Goal: Task Accomplishment & Management: Manage account settings

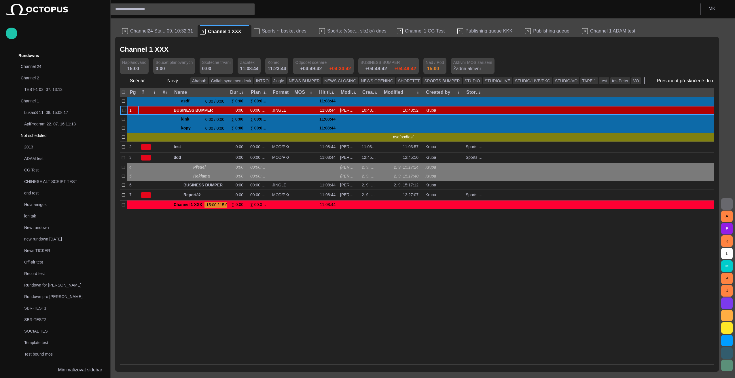
click at [319, 258] on div at bounding box center [420, 287] width 587 height 156
click at [731, 80] on span "button" at bounding box center [734, 81] width 6 height 6
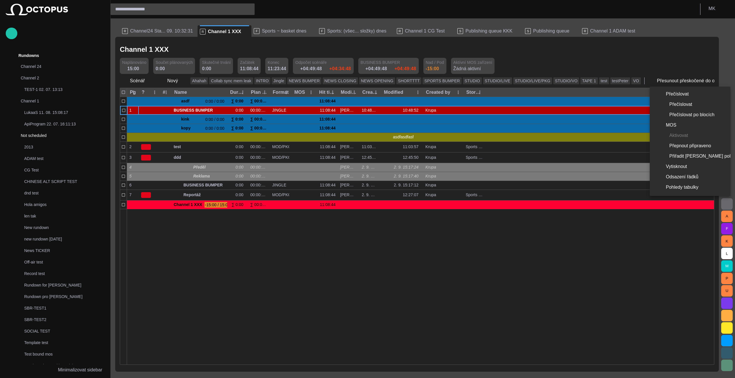
click at [678, 80] on div at bounding box center [367, 189] width 735 height 378
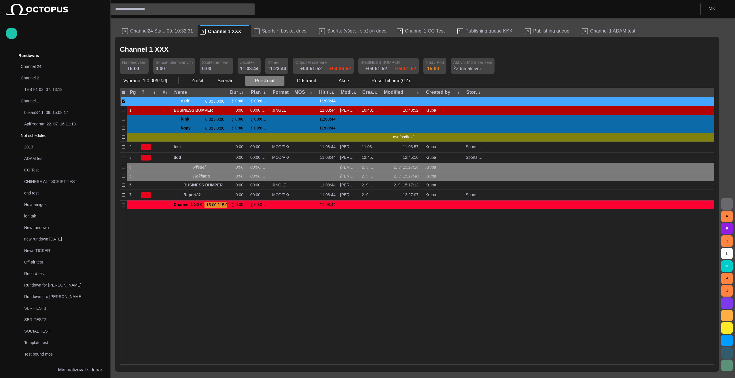
click at [279, 81] on span "button" at bounding box center [280, 81] width 6 height 6
click at [273, 92] on li "Přeskočit Ctrl+K" at bounding box center [277, 93] width 67 height 10
click at [281, 78] on button "Přeskočit" at bounding box center [265, 81] width 40 height 10
click at [275, 94] on li "Přeskočit Ctrl+K" at bounding box center [277, 93] width 67 height 10
click at [277, 81] on span "button" at bounding box center [280, 81] width 6 height 6
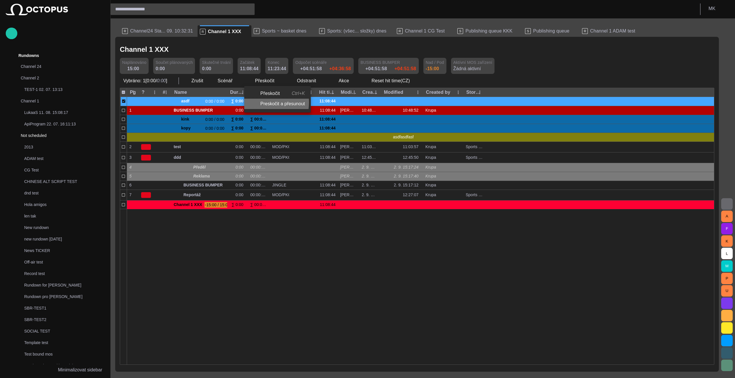
click at [267, 103] on li "Preskočit a přesunout" at bounding box center [277, 104] width 67 height 10
click at [278, 79] on span "button" at bounding box center [280, 81] width 6 height 6
click at [125, 102] on div at bounding box center [367, 189] width 735 height 378
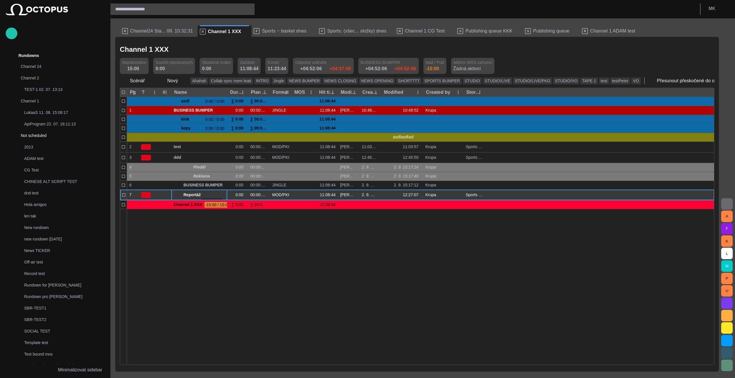
click at [222, 195] on button "button" at bounding box center [218, 194] width 7 height 9
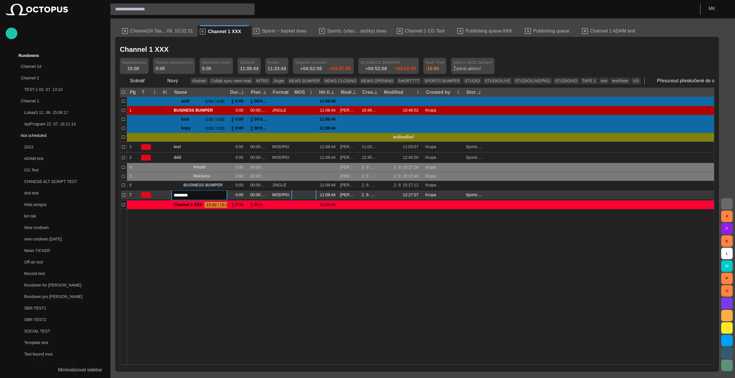
click at [301, 196] on div at bounding box center [304, 195] width 25 height 11
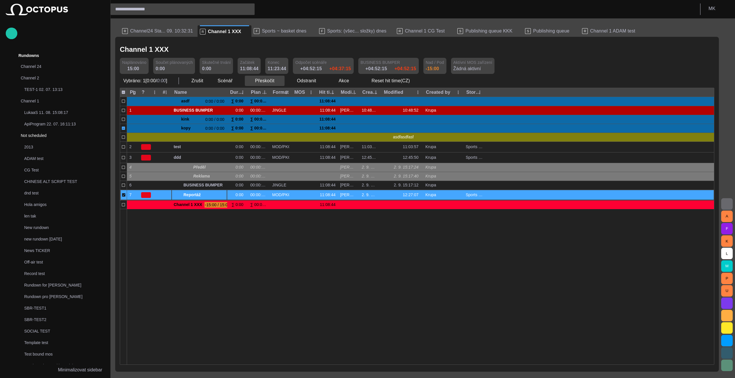
click at [262, 81] on button "Přeskočit" at bounding box center [265, 81] width 40 height 10
click at [266, 93] on li "Přeskočit Ctrl+K" at bounding box center [277, 93] width 67 height 10
click at [277, 80] on span "button" at bounding box center [280, 81] width 6 height 6
click at [275, 92] on li "Přeskočit Ctrl+K" at bounding box center [277, 93] width 67 height 10
click at [273, 80] on button "Přeskočit" at bounding box center [265, 81] width 40 height 10
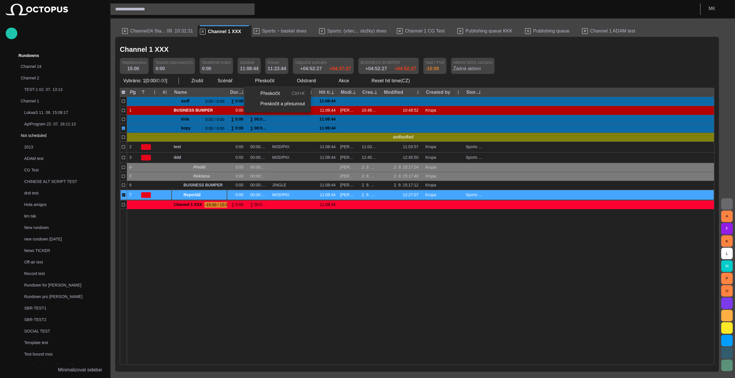
click at [271, 94] on li "Přeskočit Ctrl+K" at bounding box center [277, 93] width 67 height 10
click at [269, 80] on button "Přeskočit" at bounding box center [265, 81] width 40 height 10
click at [269, 94] on li "Přeskočit Ctrl+K" at bounding box center [277, 93] width 67 height 10
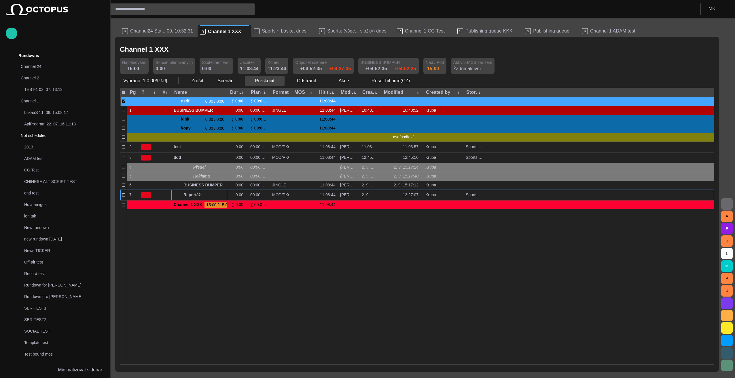
click at [263, 80] on button "Přeskočit" at bounding box center [265, 81] width 40 height 10
click at [267, 94] on li "Přeskočit Ctrl+K" at bounding box center [277, 93] width 67 height 10
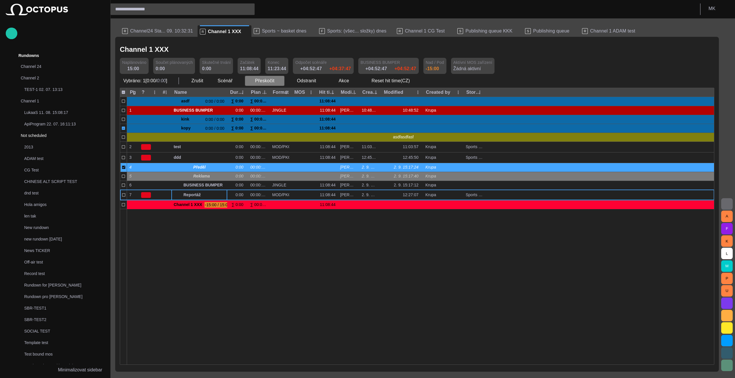
click at [277, 80] on span "button" at bounding box center [280, 81] width 6 height 6
click at [272, 93] on li "Přeskočit Ctrl+K" at bounding box center [277, 93] width 67 height 10
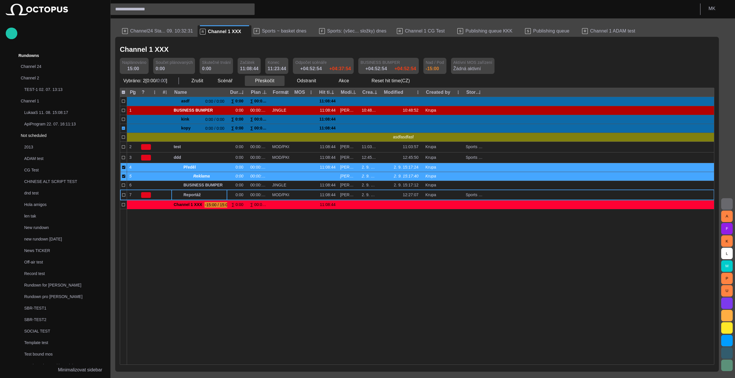
click at [260, 81] on button "Přeskočit" at bounding box center [265, 81] width 40 height 10
click at [263, 94] on li "Přeskočit Ctrl+K" at bounding box center [277, 93] width 67 height 10
click at [263, 80] on button "Přeskočit" at bounding box center [265, 81] width 40 height 10
click at [262, 93] on li "Přeskočit Ctrl+K" at bounding box center [277, 93] width 67 height 10
click at [262, 80] on button "Přeskočit" at bounding box center [265, 81] width 40 height 10
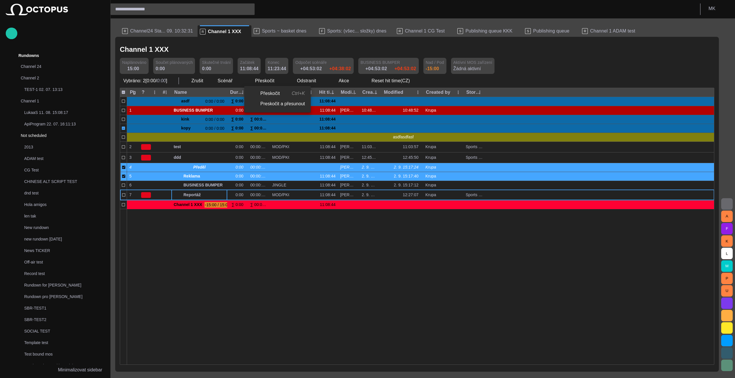
click at [263, 93] on li "Přeskočit Ctrl+K" at bounding box center [277, 93] width 67 height 10
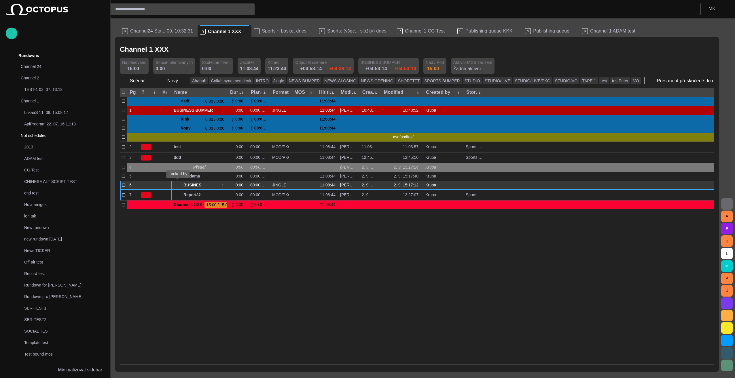
click at [177, 184] on span at bounding box center [176, 185] width 5 height 6
click at [211, 185] on span "button" at bounding box center [212, 185] width 5 height 5
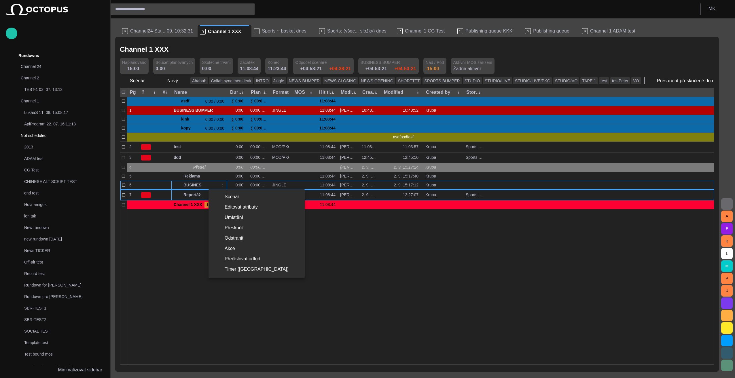
click at [542, 298] on div at bounding box center [367, 189] width 735 height 378
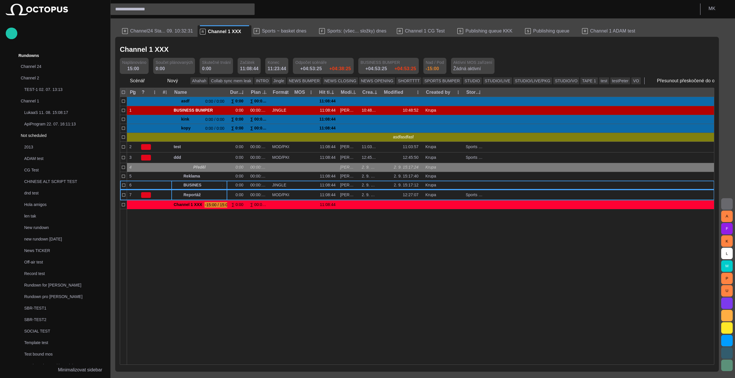
click at [731, 82] on span "button" at bounding box center [734, 81] width 6 height 6
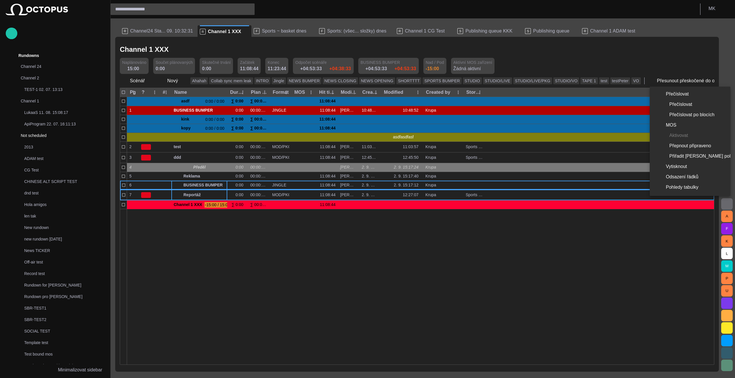
click at [222, 186] on div at bounding box center [367, 189] width 735 height 378
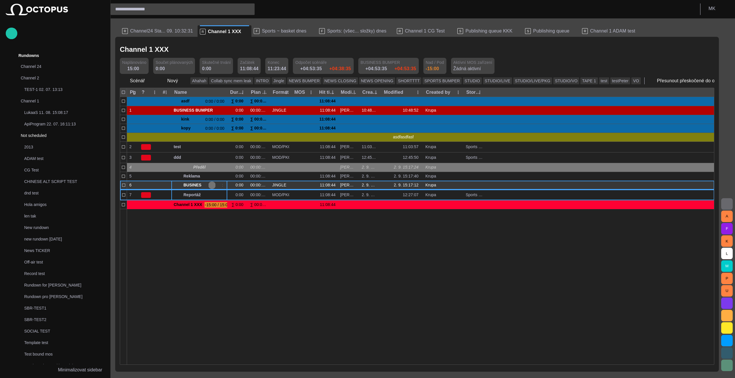
click at [212, 185] on span "button" at bounding box center [212, 185] width 5 height 5
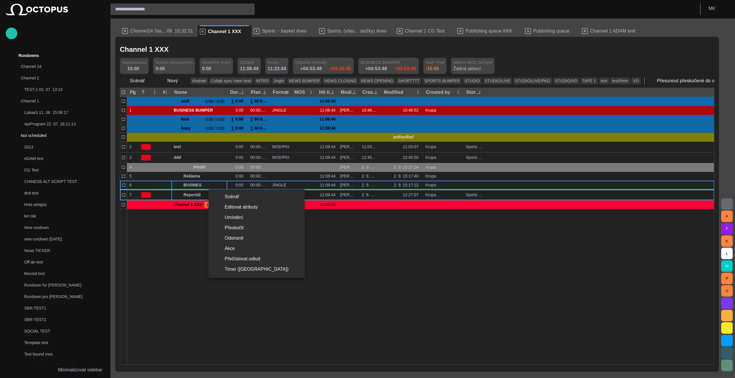
drag, startPoint x: 203, startPoint y: 309, endPoint x: 205, endPoint y: 305, distance: 4.5
click at [204, 307] on div at bounding box center [367, 189] width 735 height 378
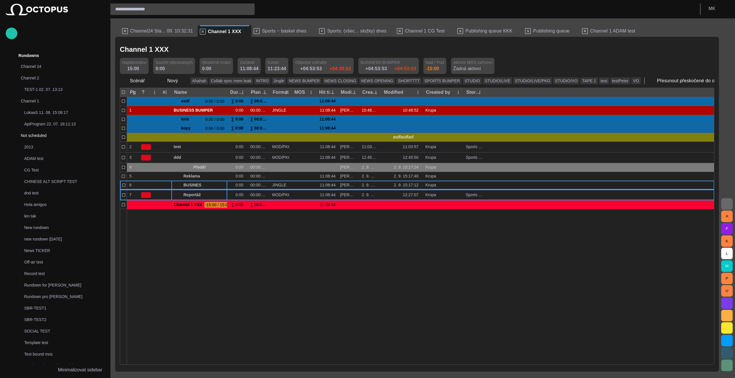
click at [731, 80] on span "button" at bounding box center [734, 81] width 6 height 6
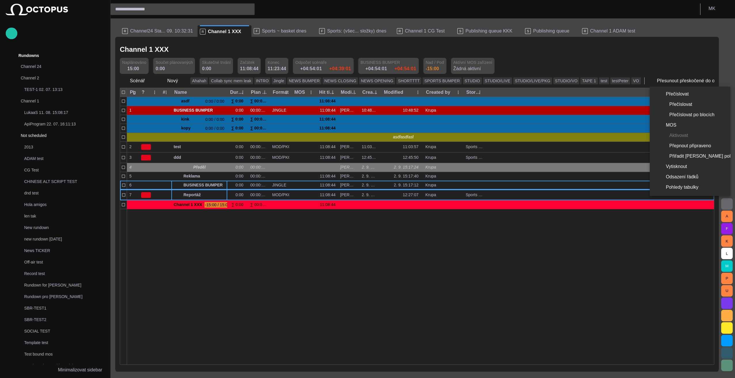
click at [203, 277] on div at bounding box center [367, 189] width 735 height 378
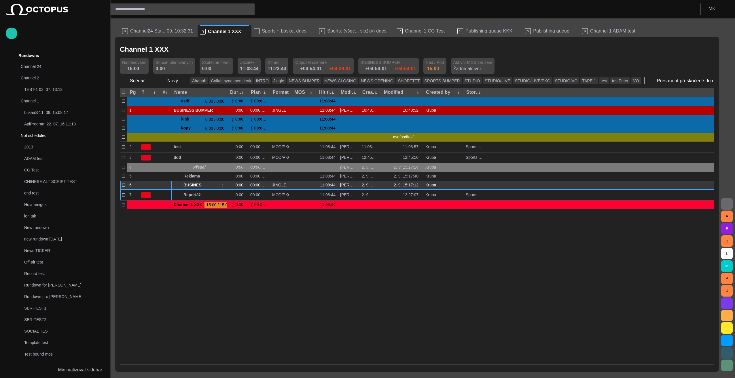
click at [175, 183] on span at bounding box center [176, 185] width 5 height 6
click at [175, 184] on span at bounding box center [176, 185] width 5 height 6
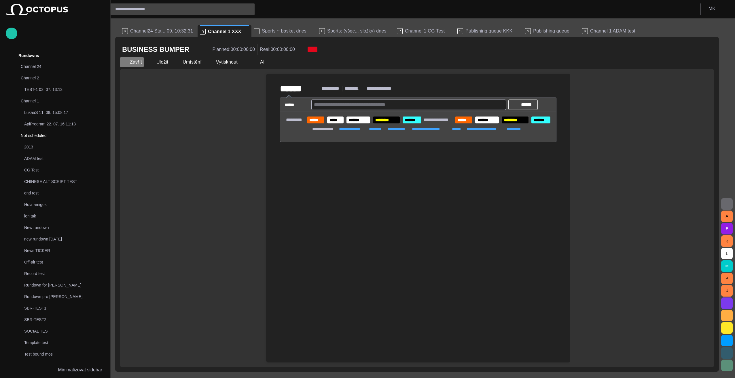
click at [125, 61] on span "button" at bounding box center [125, 62] width 6 height 6
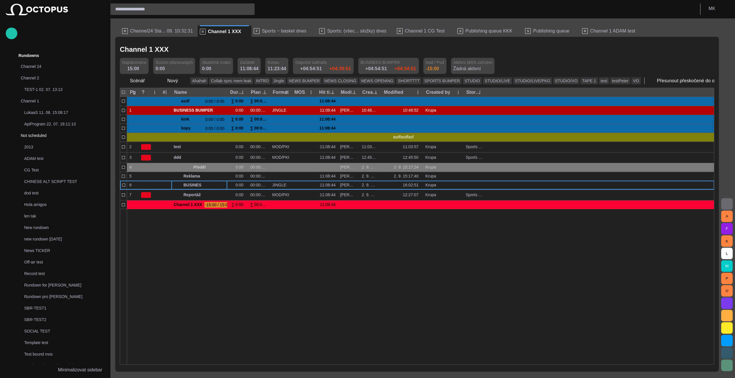
click at [157, 270] on div at bounding box center [420, 287] width 587 height 156
click at [183, 82] on span "button" at bounding box center [183, 81] width 6 height 6
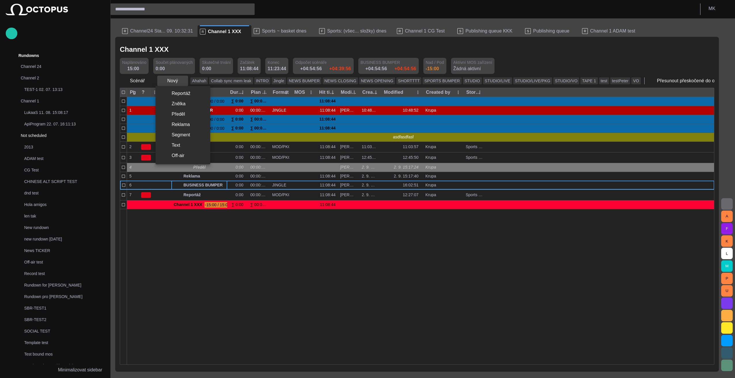
click at [183, 82] on div at bounding box center [367, 189] width 735 height 378
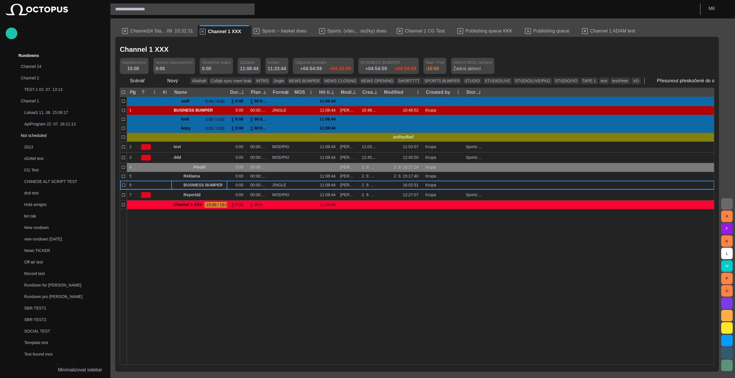
click at [731, 82] on span "button" at bounding box center [734, 81] width 6 height 6
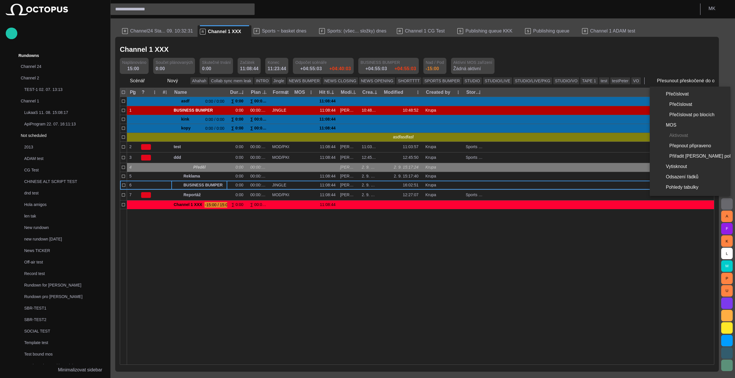
click at [490, 265] on div at bounding box center [367, 189] width 735 height 378
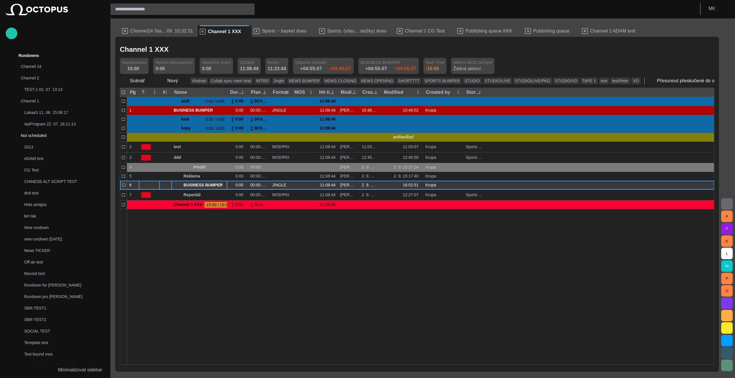
click at [146, 186] on div at bounding box center [149, 185] width 21 height 9
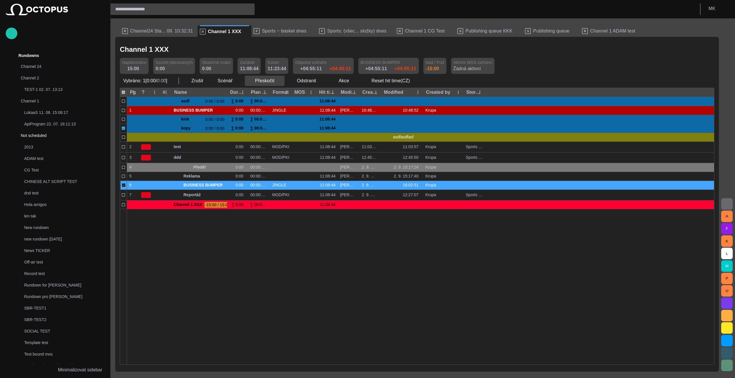
click at [277, 82] on span "button" at bounding box center [280, 81] width 6 height 6
click at [277, 82] on div at bounding box center [367, 189] width 735 height 378
click at [321, 81] on span "button" at bounding box center [322, 81] width 6 height 6
click at [321, 81] on div at bounding box center [367, 189] width 735 height 378
click at [351, 81] on span "button" at bounding box center [354, 81] width 6 height 6
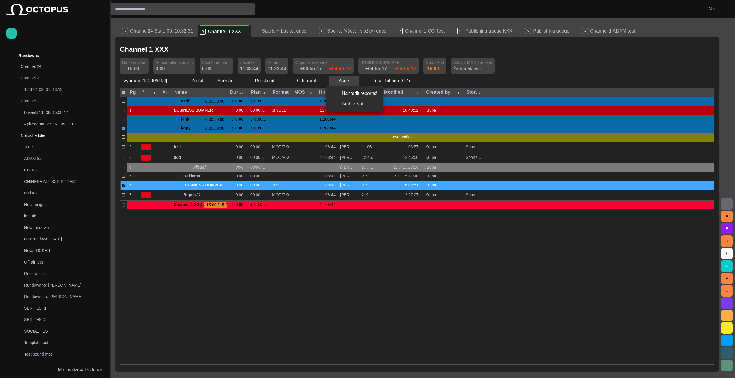
click at [351, 81] on div at bounding box center [367, 189] width 735 height 378
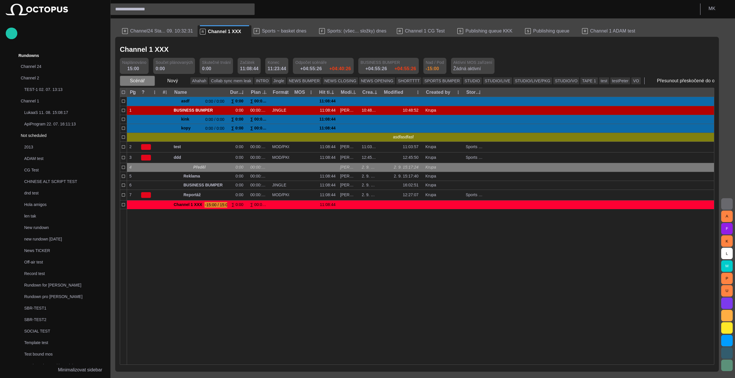
click at [149, 81] on span "button" at bounding box center [150, 81] width 6 height 6
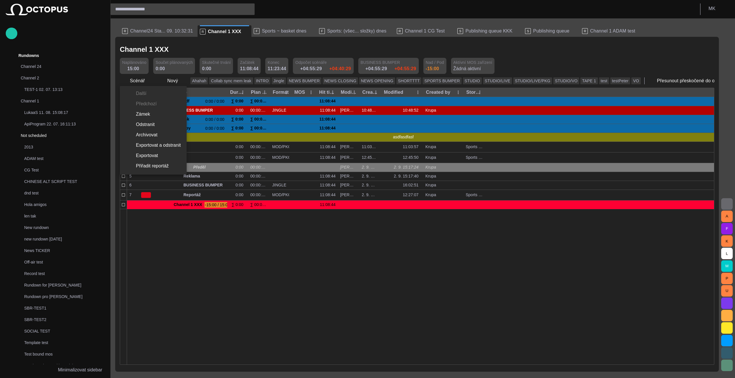
click at [147, 80] on div at bounding box center [367, 189] width 735 height 378
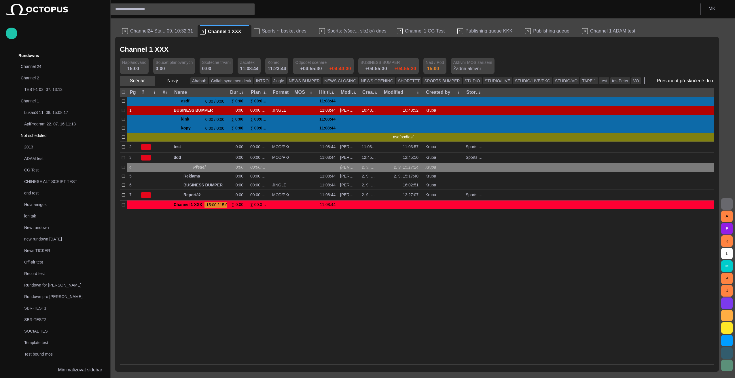
click at [148, 81] on span "button" at bounding box center [150, 81] width 6 height 6
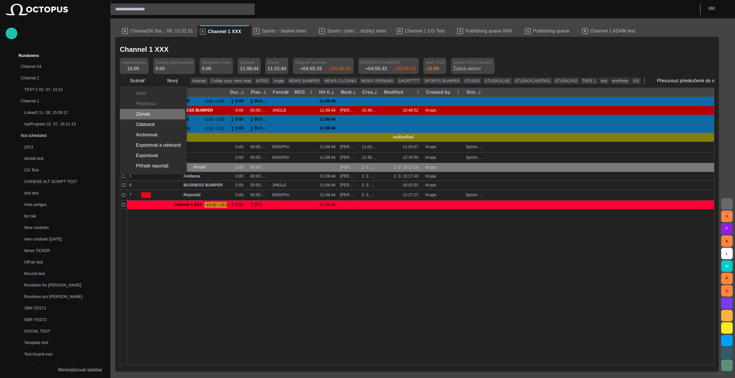
click at [142, 115] on li "Zámek" at bounding box center [153, 114] width 67 height 10
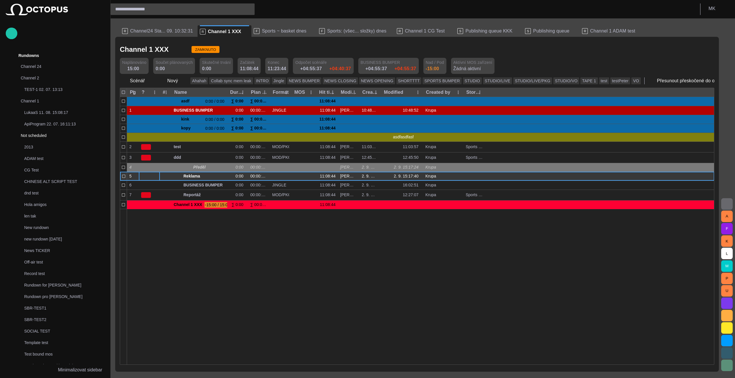
click at [150, 174] on div at bounding box center [149, 176] width 21 height 9
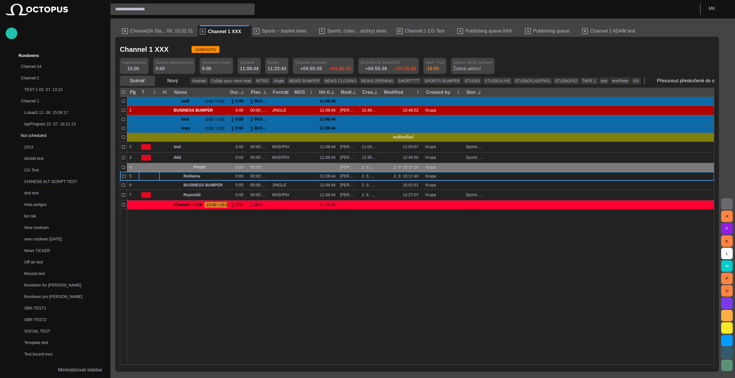
click at [147, 81] on span "button" at bounding box center [150, 81] width 6 height 6
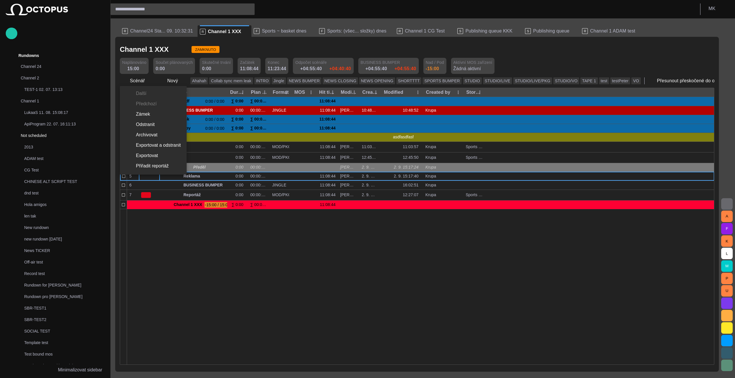
click at [146, 112] on li "Zámek" at bounding box center [153, 114] width 67 height 10
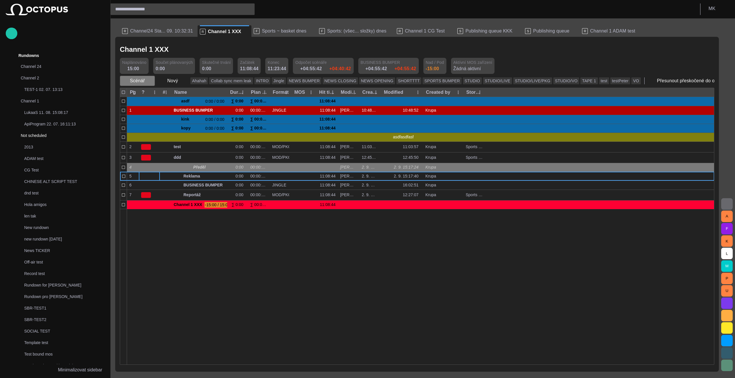
click at [149, 82] on span "button" at bounding box center [150, 81] width 6 height 6
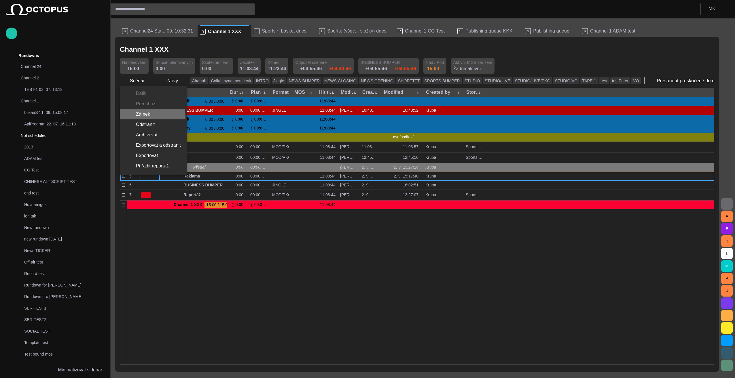
click at [149, 117] on li "Zámek" at bounding box center [153, 114] width 67 height 10
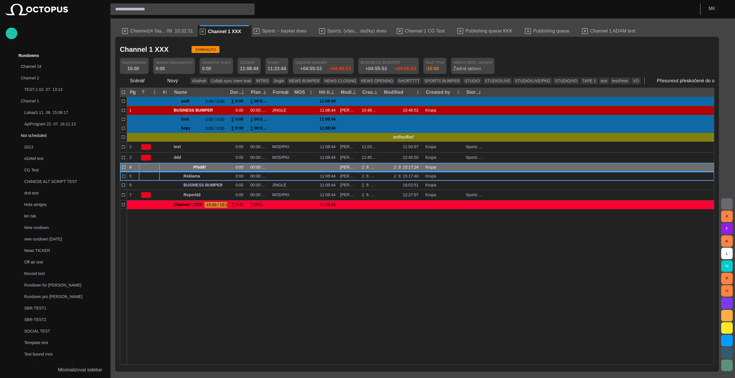
click at [145, 169] on div at bounding box center [149, 167] width 21 height 9
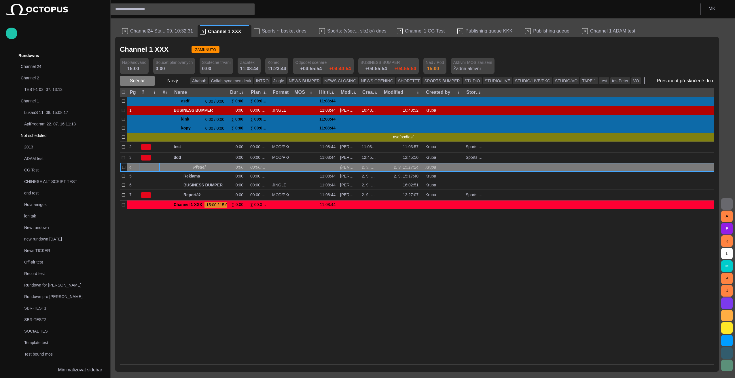
click at [148, 78] on span "button" at bounding box center [150, 81] width 6 height 6
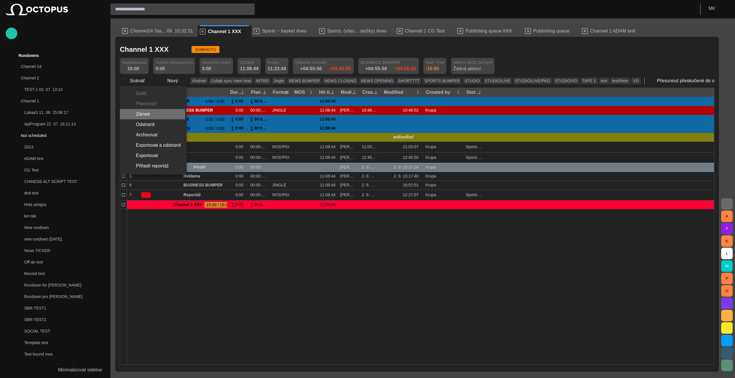
click at [147, 115] on li "Zámek" at bounding box center [153, 114] width 67 height 10
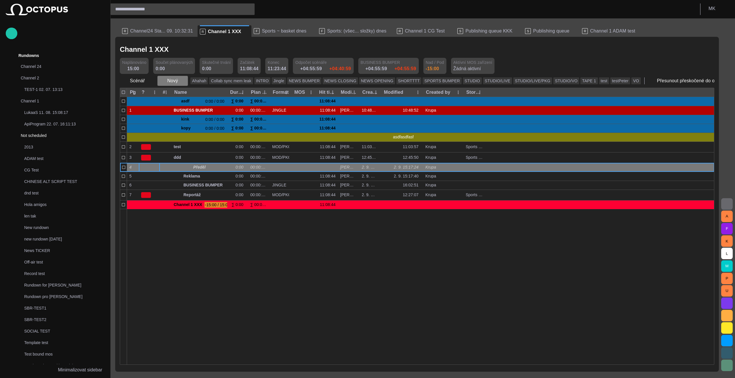
click at [180, 80] on span "button" at bounding box center [183, 81] width 6 height 6
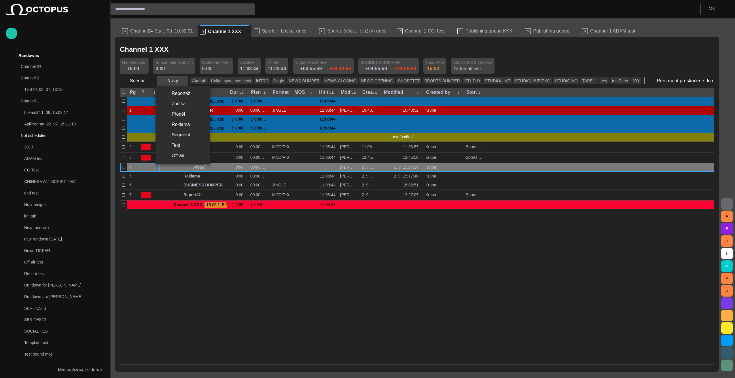
click at [180, 80] on div at bounding box center [367, 189] width 735 height 378
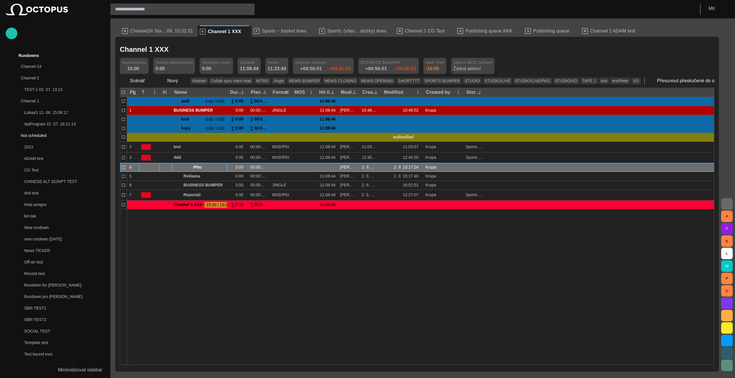
click at [213, 168] on span "button" at bounding box center [212, 167] width 5 height 5
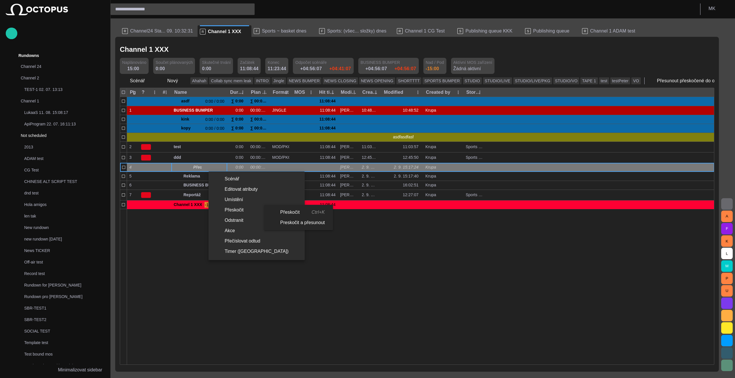
click at [234, 211] on li "Přeskočit" at bounding box center [257, 210] width 96 height 10
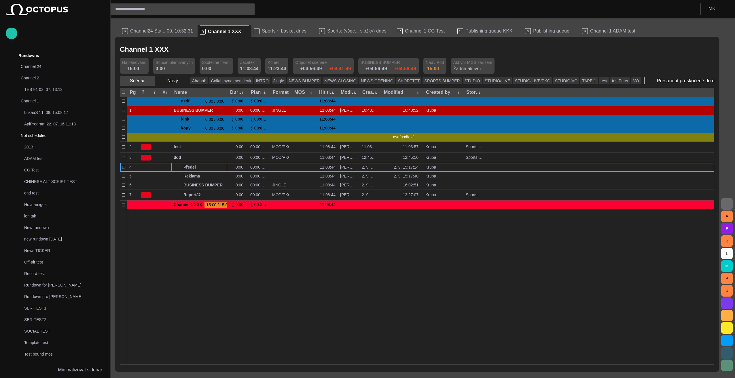
click at [147, 79] on span "button" at bounding box center [150, 81] width 6 height 6
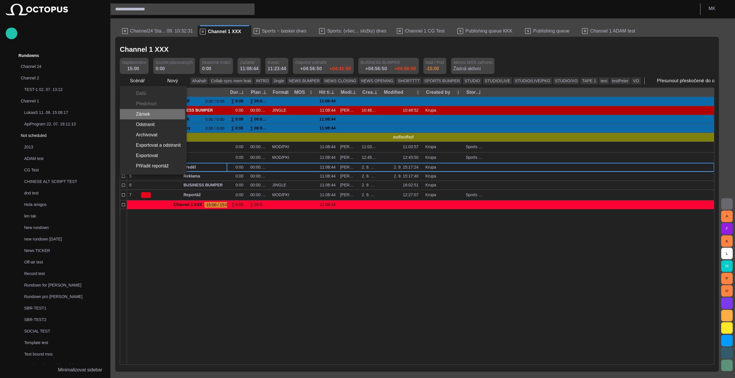
click at [145, 115] on li "Zámek" at bounding box center [153, 114] width 67 height 10
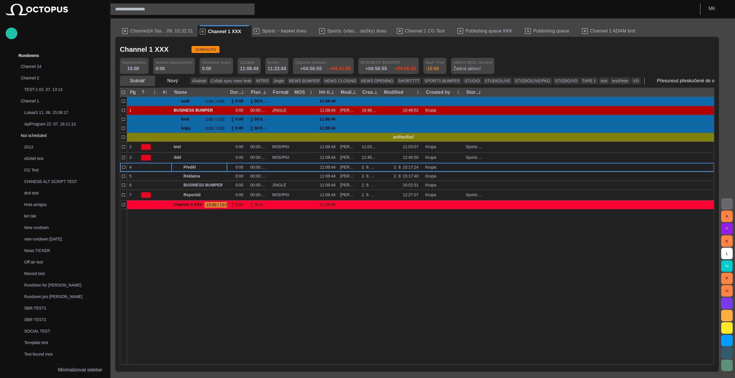
click at [147, 81] on span "button" at bounding box center [150, 81] width 6 height 6
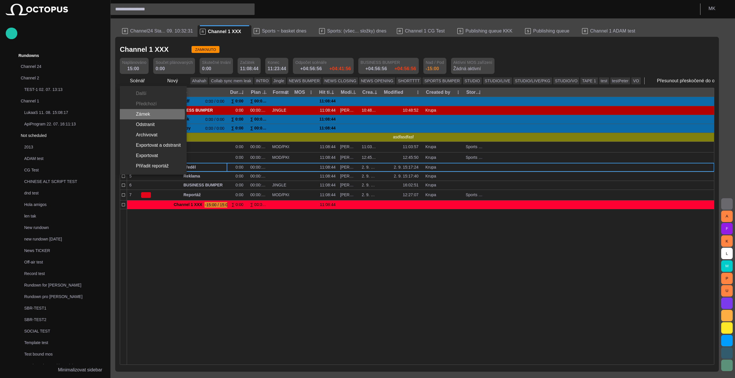
click at [138, 114] on li "Zámek" at bounding box center [153, 114] width 67 height 10
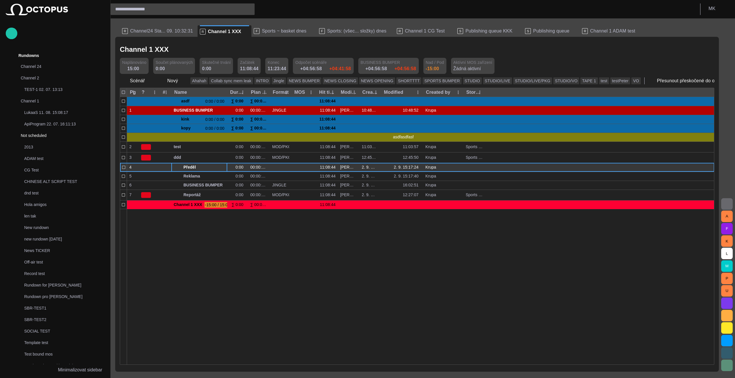
click at [211, 166] on span "button" at bounding box center [212, 167] width 5 height 5
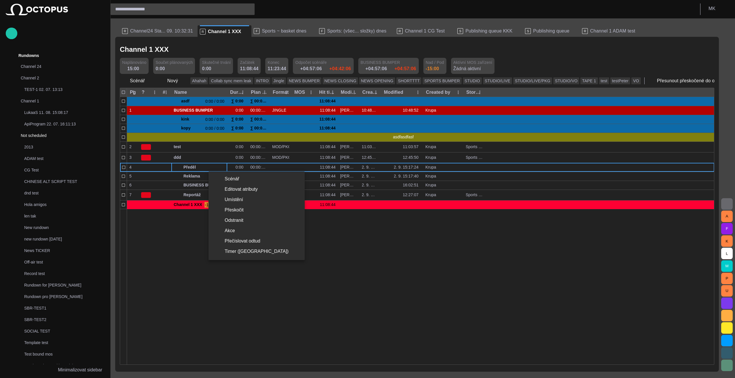
drag, startPoint x: 471, startPoint y: 348, endPoint x: 325, endPoint y: 239, distance: 181.8
click at [471, 347] on div at bounding box center [367, 189] width 735 height 378
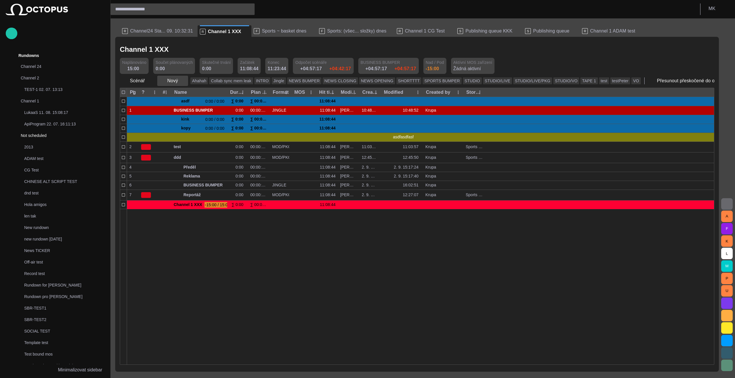
click at [180, 84] on span "button" at bounding box center [183, 81] width 6 height 6
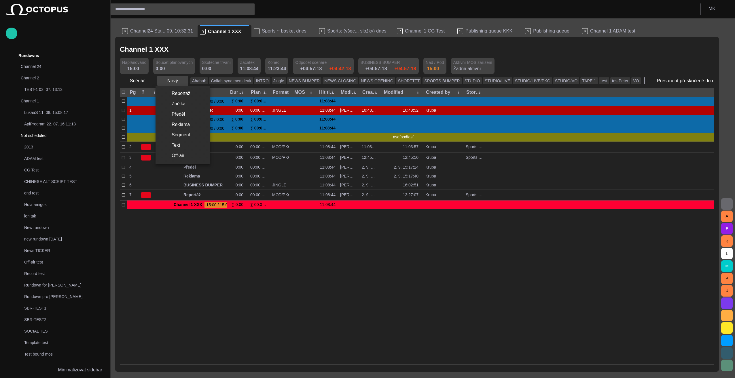
click at [179, 84] on div at bounding box center [367, 189] width 735 height 378
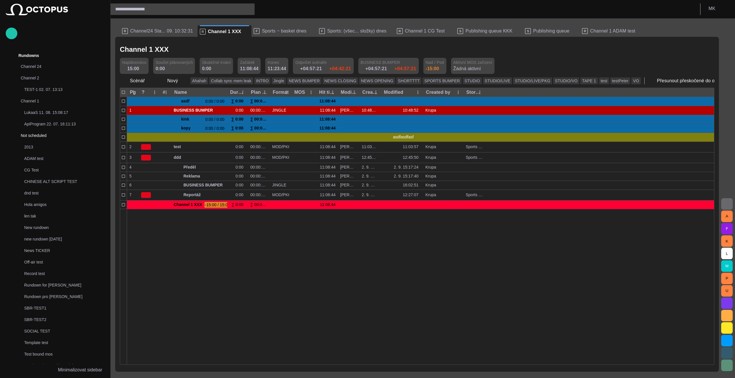
click at [731, 80] on span "button" at bounding box center [734, 81] width 6 height 6
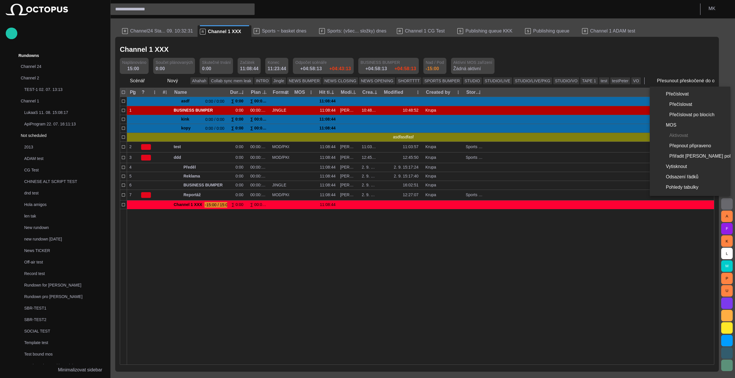
click at [177, 49] on div at bounding box center [367, 189] width 735 height 378
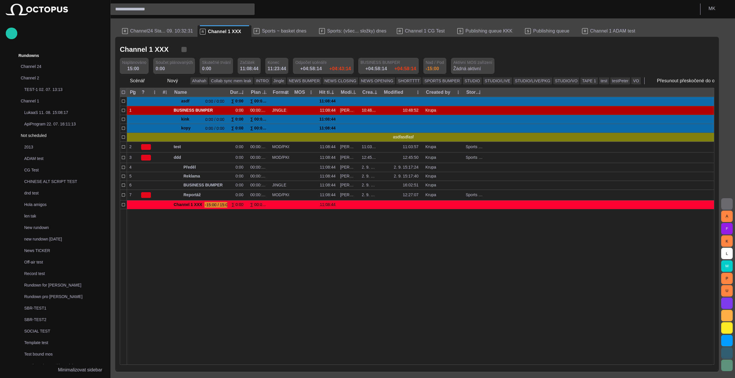
click at [181, 49] on span "button" at bounding box center [184, 50] width 6 height 6
click at [181, 50] on span "button" at bounding box center [184, 50] width 6 height 6
click at [176, 39] on body "Story Rundown Rundowns Channel 24 Channel 2 TEST-1 02. 07. 13:13 Channel 1 Luka…" at bounding box center [367, 189] width 735 height 378
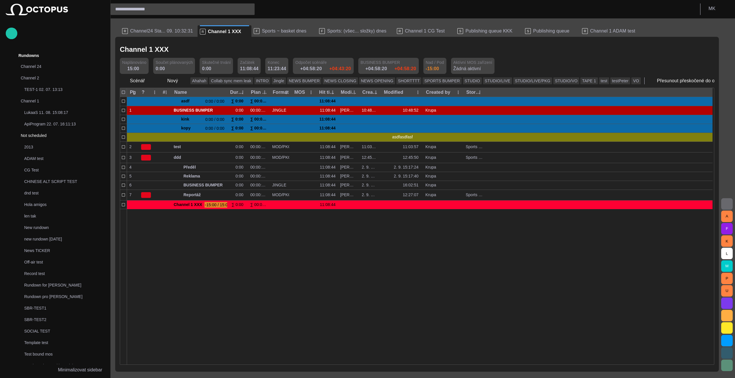
click at [181, 50] on span "button" at bounding box center [184, 50] width 6 height 6
click at [177, 39] on body "Story Rundown Rundowns Channel 24 Channel 2 TEST-1 02. 07. 13:13 Channel 1 Luka…" at bounding box center [367, 189] width 735 height 378
click at [181, 49] on span "button" at bounding box center [184, 50] width 6 height 6
click at [181, 48] on span "button" at bounding box center [184, 50] width 6 height 6
click at [149, 82] on span "button" at bounding box center [150, 81] width 6 height 6
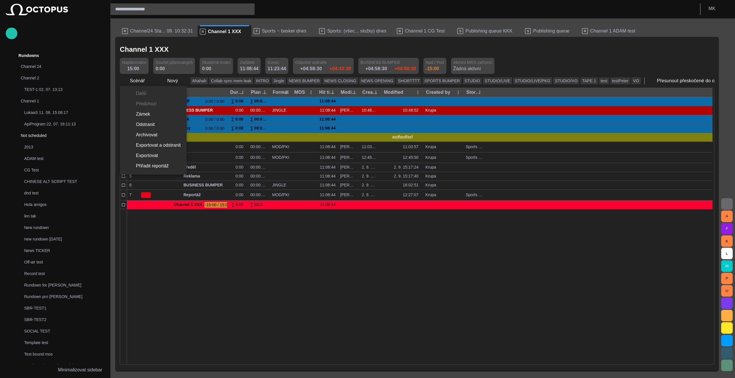
click at [187, 263] on div at bounding box center [367, 189] width 735 height 378
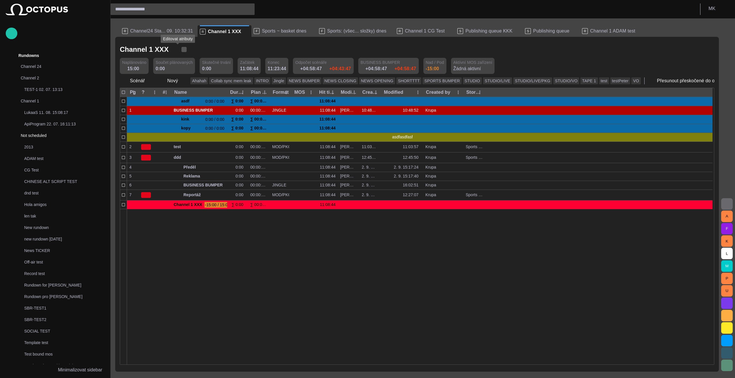
click at [181, 49] on span "button" at bounding box center [184, 50] width 6 height 6
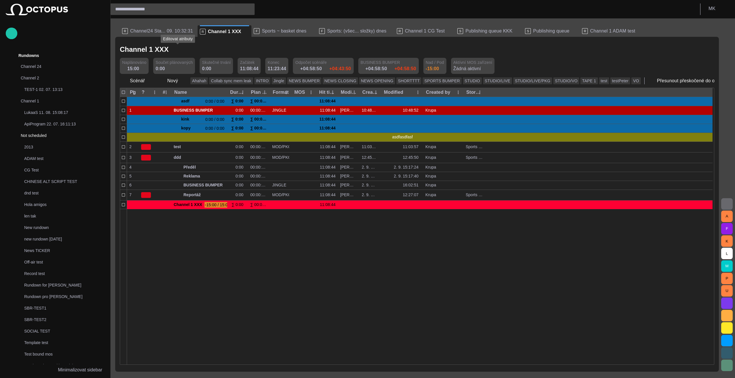
click at [181, 49] on span "button" at bounding box center [184, 50] width 6 height 6
click at [149, 82] on span "button" at bounding box center [150, 81] width 6 height 6
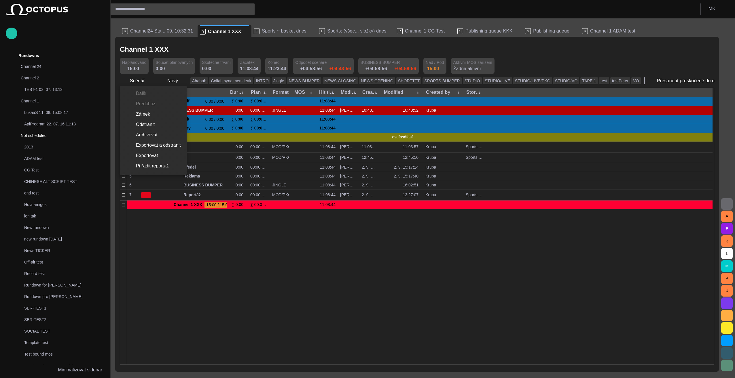
click at [12, 35] on div at bounding box center [367, 189] width 735 height 378
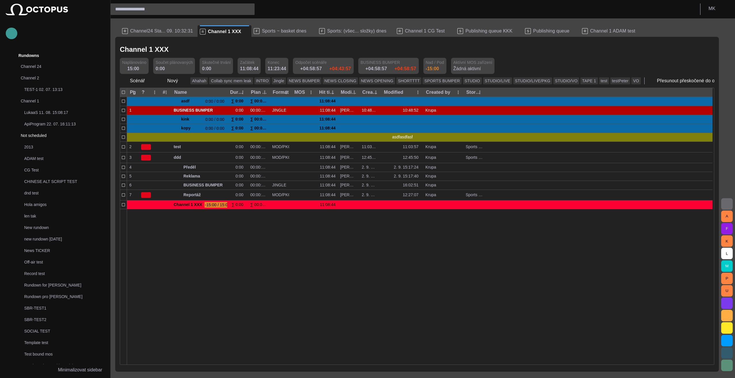
click at [12, 34] on span "button" at bounding box center [11, 33] width 7 height 7
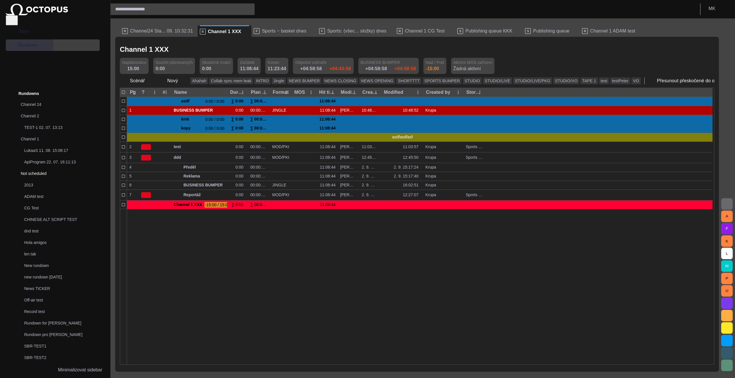
click at [20, 49] on span "Rundown" at bounding box center [55, 45] width 82 height 7
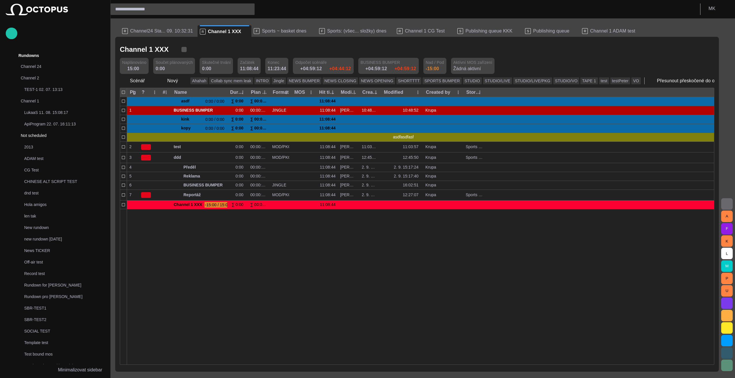
click at [181, 50] on span "button" at bounding box center [184, 50] width 6 height 6
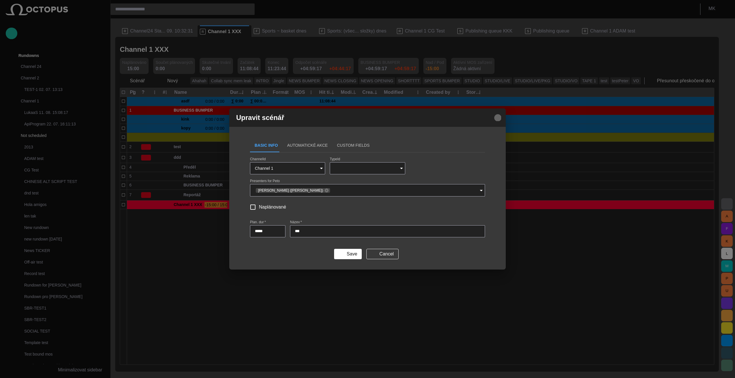
click at [500, 117] on span "button" at bounding box center [497, 117] width 7 height 7
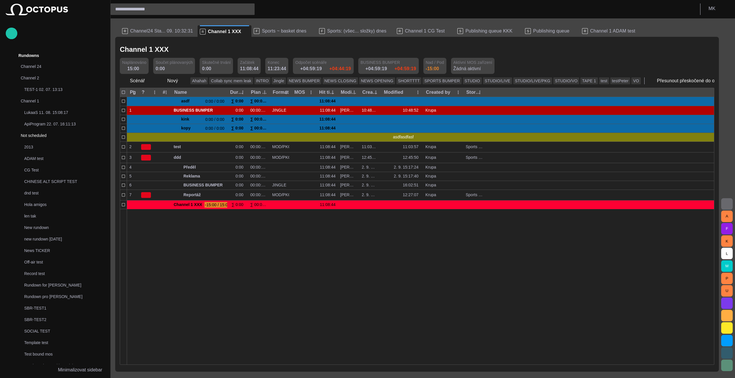
click at [181, 49] on span "button" at bounding box center [184, 50] width 6 height 6
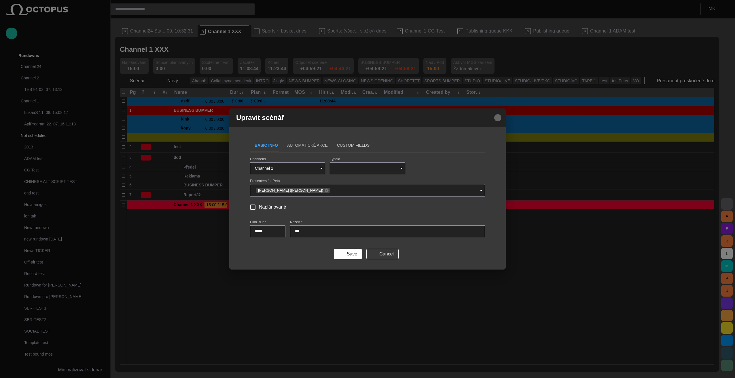
click at [499, 118] on span "button" at bounding box center [497, 117] width 7 height 7
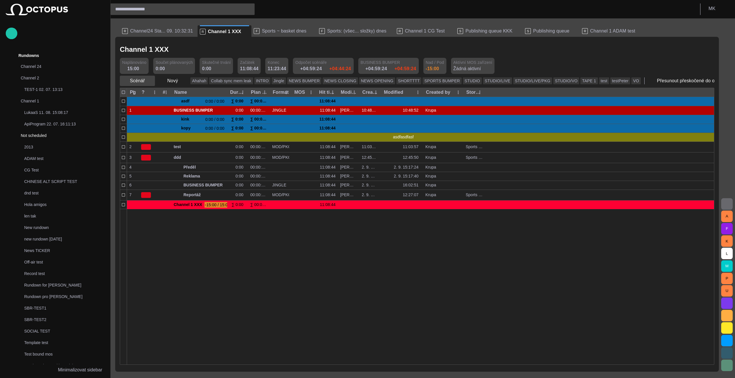
click at [148, 80] on span "button" at bounding box center [150, 81] width 6 height 6
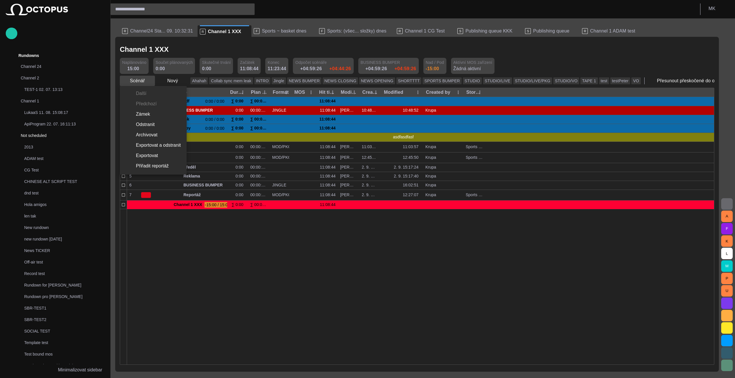
click at [148, 80] on div at bounding box center [367, 189] width 735 height 378
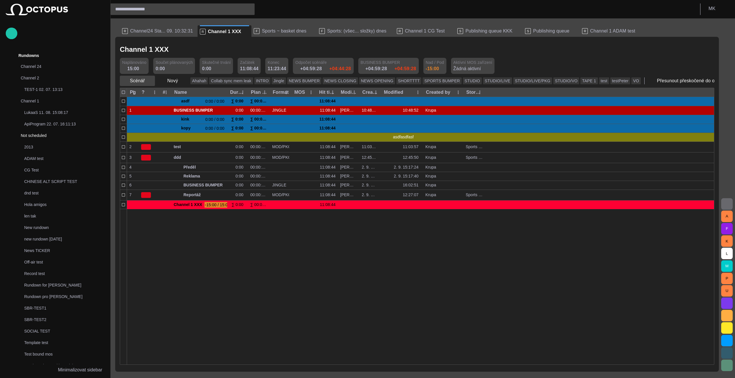
click at [148, 80] on span "button" at bounding box center [150, 81] width 6 height 6
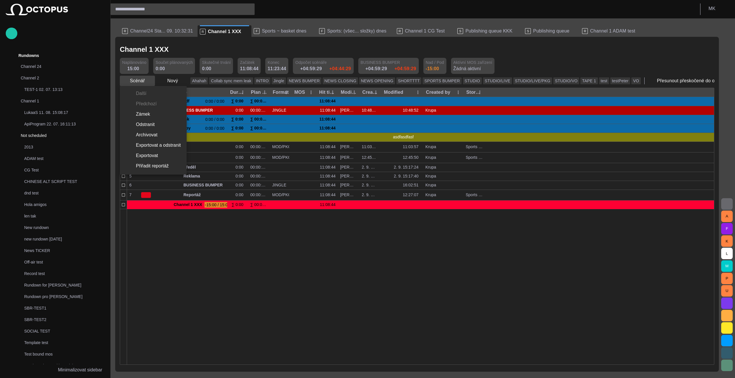
click at [148, 80] on div at bounding box center [367, 189] width 735 height 378
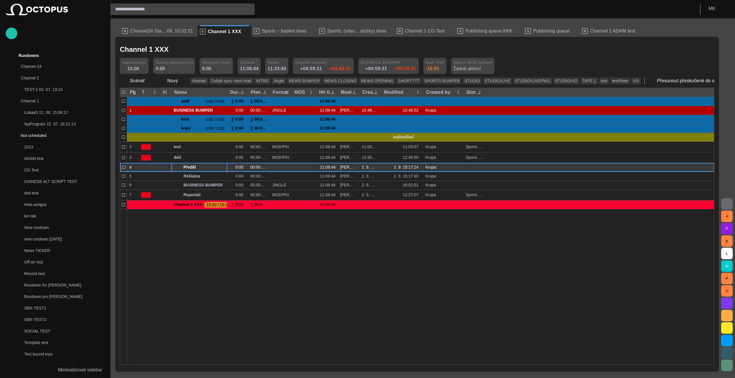
click at [219, 167] on button "button" at bounding box center [216, 167] width 7 height 9
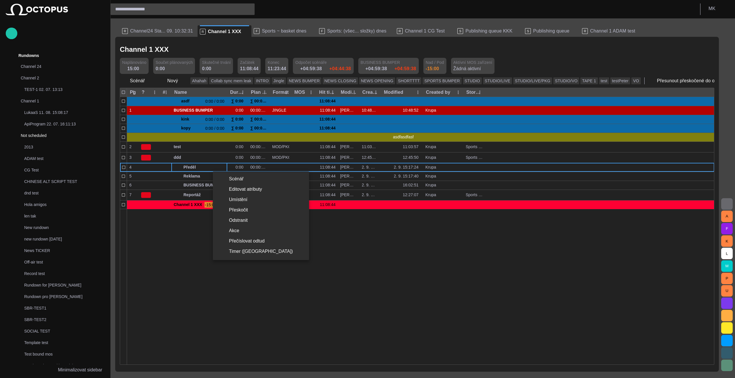
drag, startPoint x: 325, startPoint y: 353, endPoint x: 284, endPoint y: 287, distance: 78.1
click at [324, 352] on div at bounding box center [367, 189] width 735 height 378
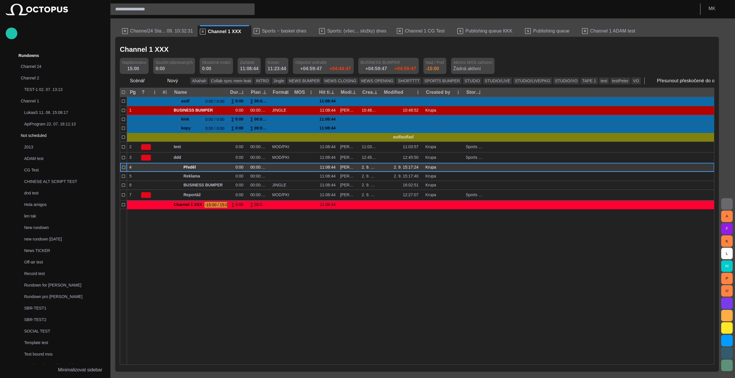
click at [126, 167] on div at bounding box center [123, 167] width 7 height 9
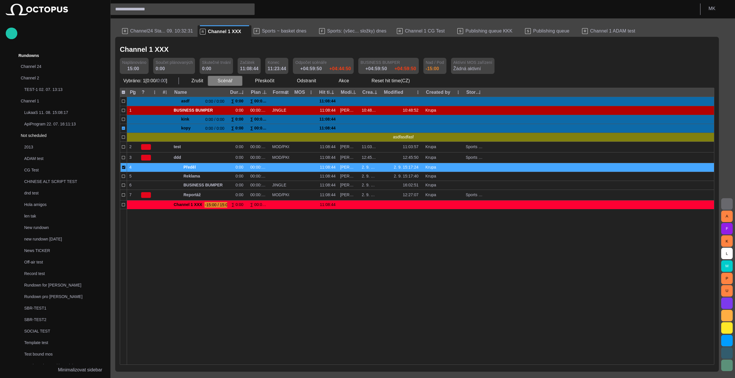
click at [238, 82] on span "button" at bounding box center [238, 81] width 6 height 6
click at [349, 81] on div at bounding box center [367, 189] width 735 height 378
click at [351, 81] on span "button" at bounding box center [354, 81] width 6 height 6
click at [350, 81] on div at bounding box center [367, 189] width 735 height 378
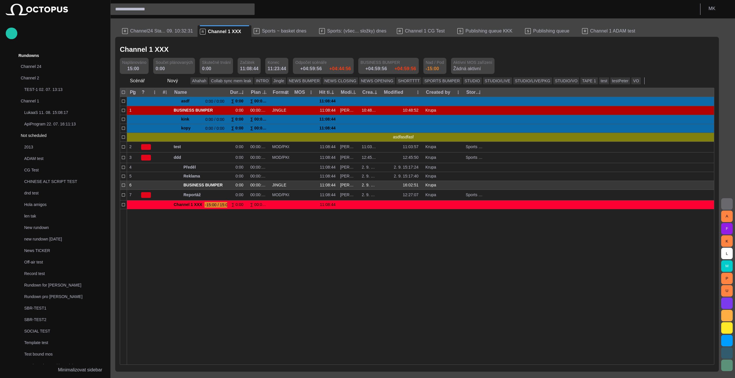
drag, startPoint x: 147, startPoint y: 240, endPoint x: 134, endPoint y: 181, distance: 60.6
click at [147, 239] on div at bounding box center [420, 287] width 587 height 156
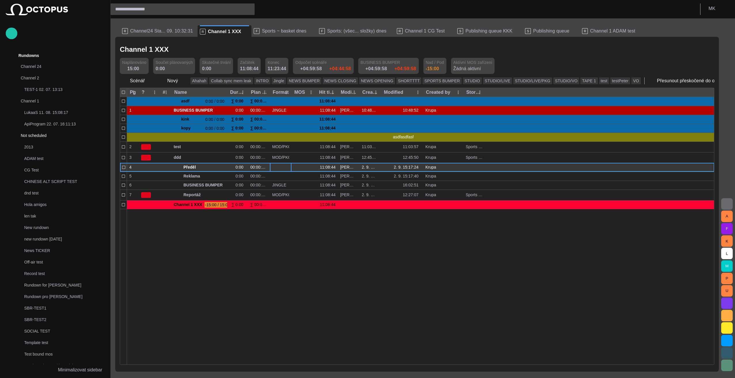
click at [288, 168] on div at bounding box center [281, 167] width 22 height 9
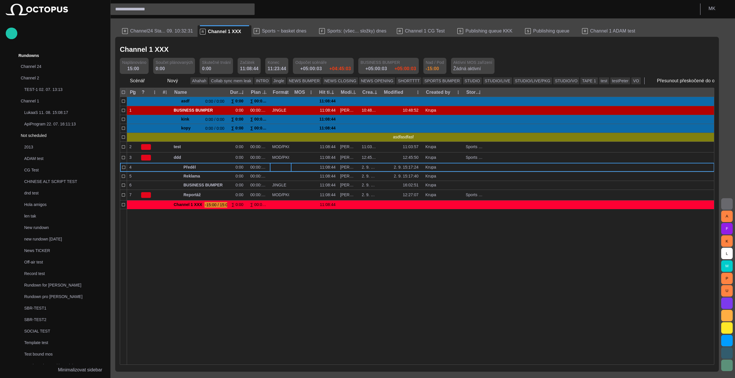
click at [731, 81] on span "button" at bounding box center [734, 81] width 6 height 6
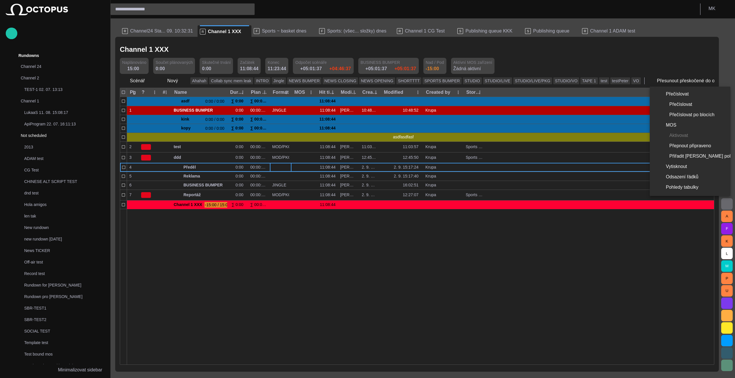
drag, startPoint x: 444, startPoint y: 274, endPoint x: 358, endPoint y: 259, distance: 87.8
click at [444, 274] on div at bounding box center [367, 189] width 735 height 378
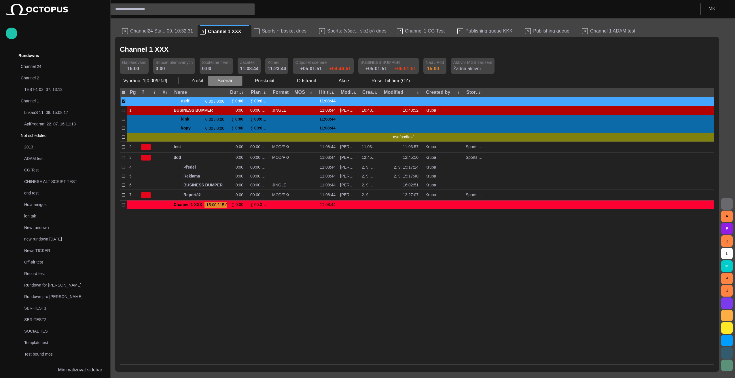
click at [237, 80] on span "button" at bounding box center [238, 81] width 6 height 6
click at [237, 80] on div at bounding box center [367, 189] width 735 height 378
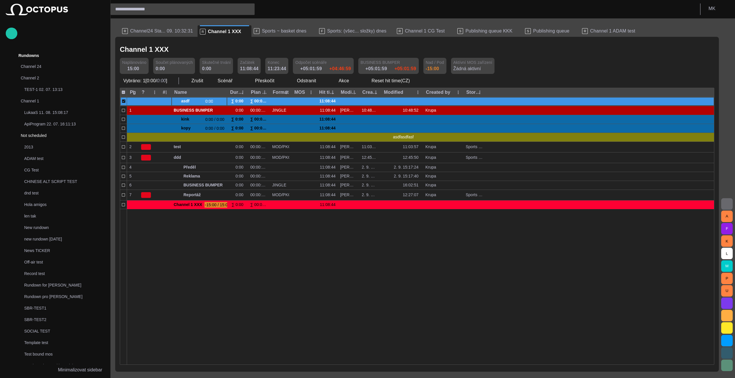
click at [176, 102] on span at bounding box center [176, 101] width 5 height 5
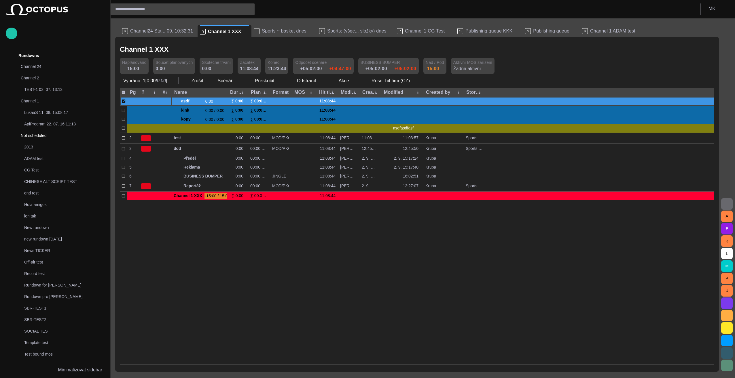
click at [176, 101] on span at bounding box center [176, 101] width 5 height 5
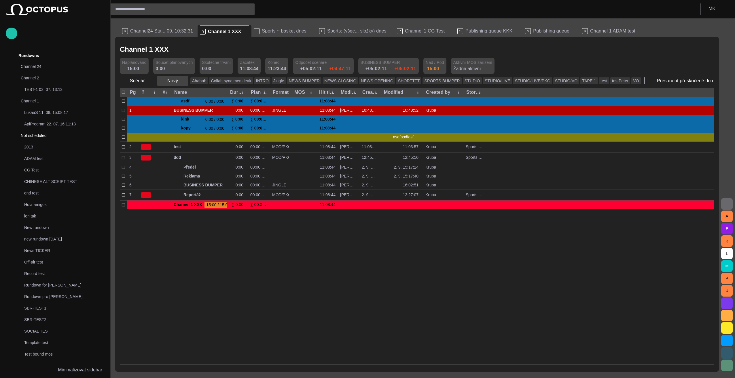
click at [181, 81] on span "button" at bounding box center [183, 81] width 6 height 6
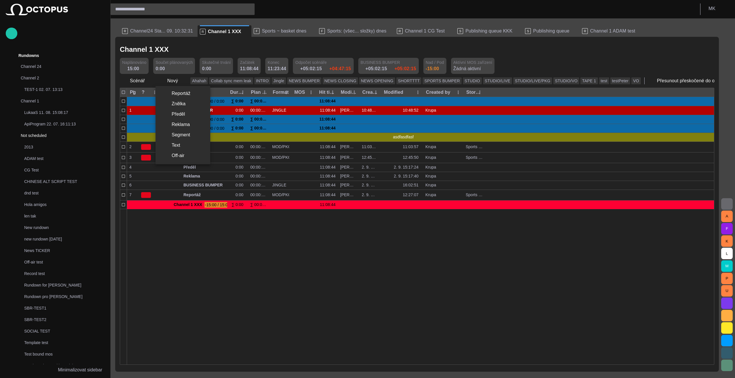
drag, startPoint x: 181, startPoint y: 145, endPoint x: 181, endPoint y: 134, distance: 11.5
click at [181, 134] on ul "Reportáž Znělka Předěl Reklama Segment Text Off-air" at bounding box center [183, 125] width 55 height 78
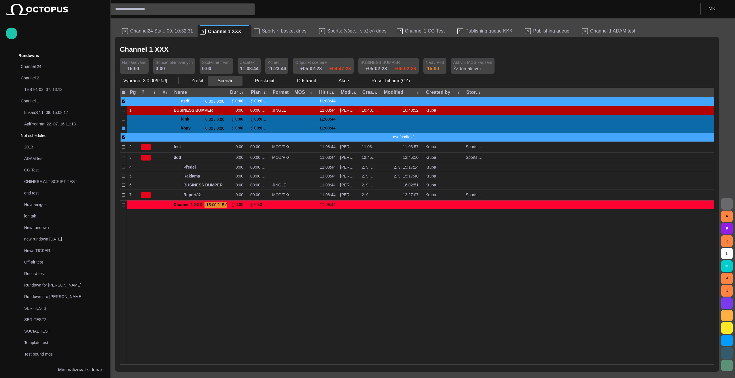
click at [235, 79] on span "button" at bounding box center [238, 81] width 6 height 6
click at [235, 79] on div at bounding box center [367, 189] width 735 height 378
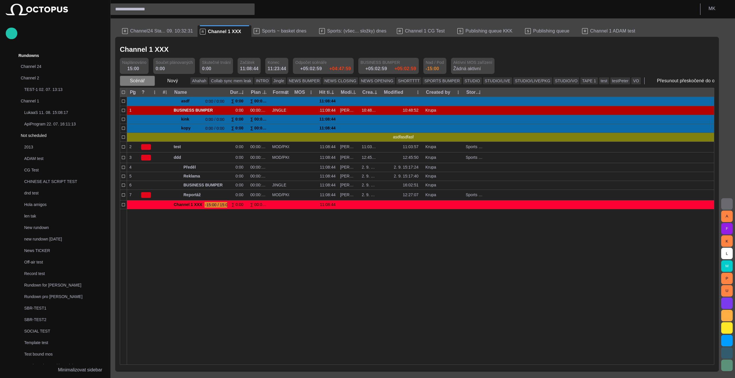
click at [149, 80] on span "button" at bounding box center [150, 81] width 6 height 6
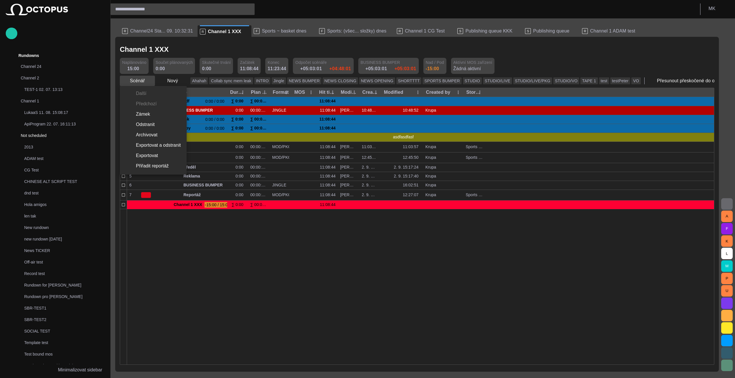
click at [149, 80] on div at bounding box center [367, 189] width 735 height 378
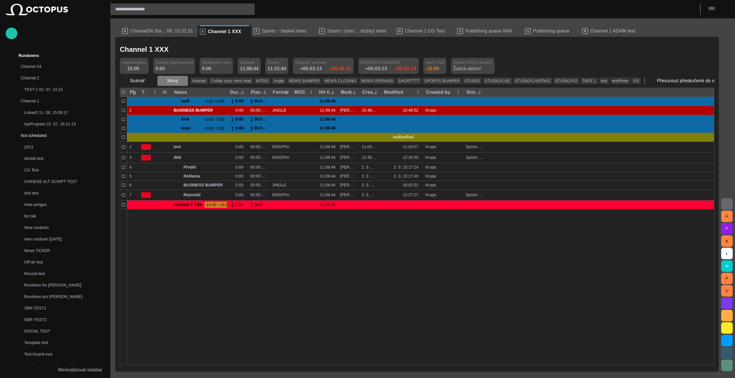
click at [181, 81] on span "button" at bounding box center [183, 81] width 6 height 6
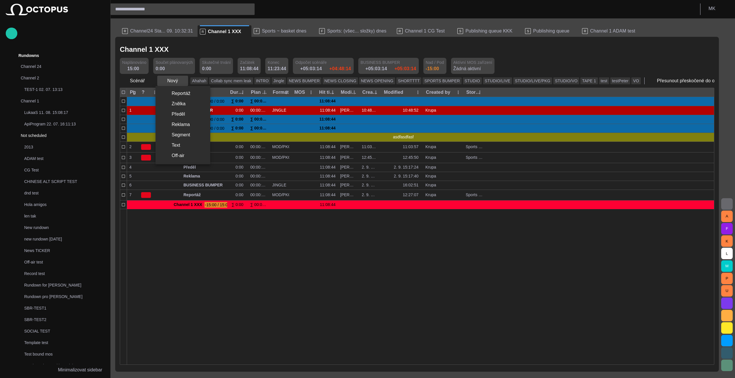
click at [181, 81] on div at bounding box center [367, 189] width 735 height 378
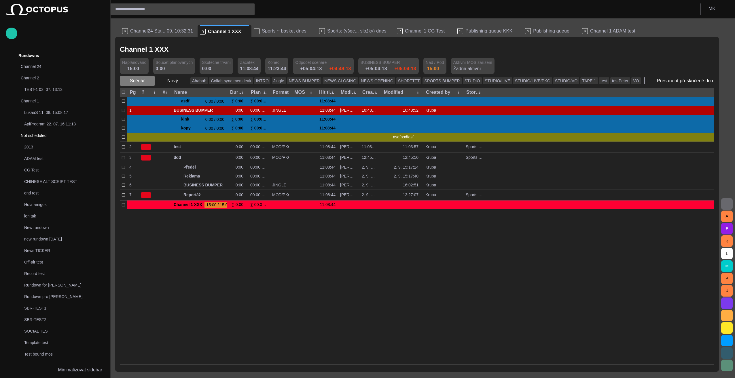
click at [147, 82] on span "button" at bounding box center [150, 81] width 6 height 6
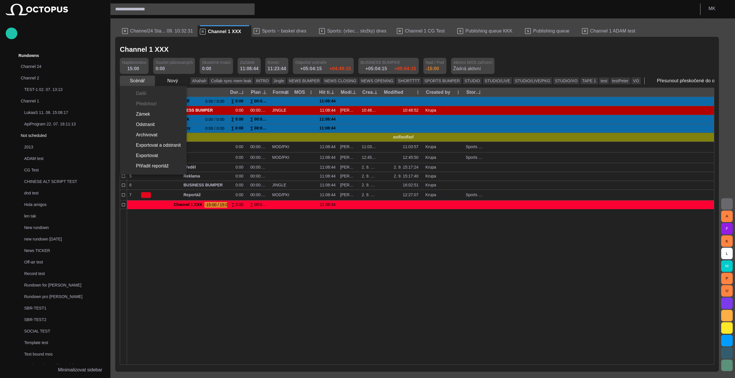
click at [147, 82] on div at bounding box center [367, 189] width 735 height 378
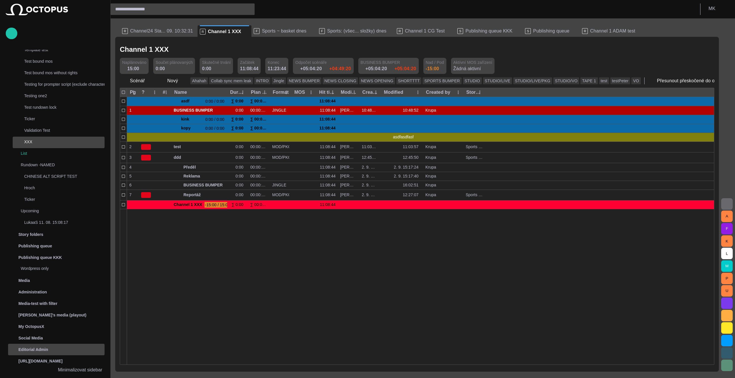
scroll to position [317, 0]
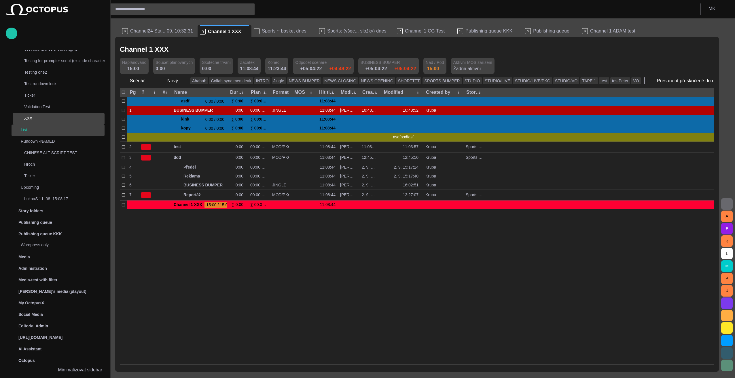
click at [34, 129] on p "List" at bounding box center [63, 130] width 84 height 6
click at [24, 129] on p "List" at bounding box center [63, 130] width 84 height 6
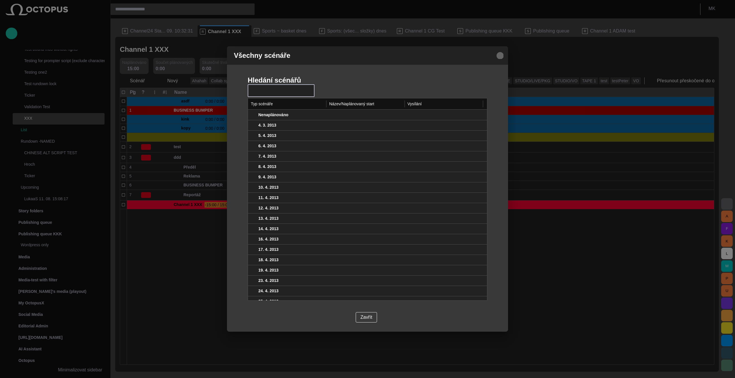
click at [500, 56] on span "button" at bounding box center [500, 55] width 7 height 7
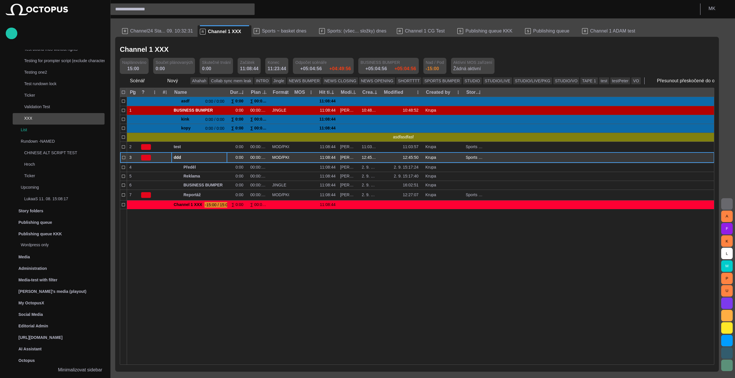
click at [186, 157] on span "ddd" at bounding box center [199, 157] width 51 height 5
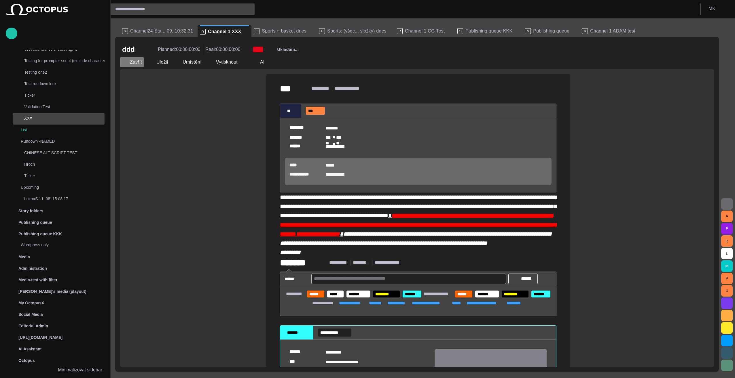
click at [124, 63] on span "button" at bounding box center [125, 62] width 6 height 6
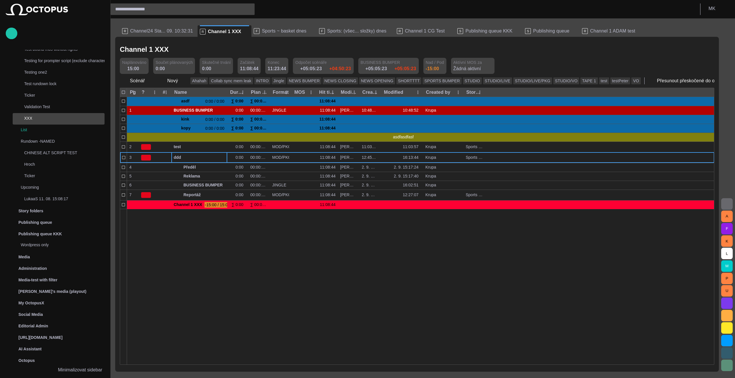
click at [453, 71] on p "Žádná aktivní" at bounding box center [467, 68] width 28 height 7
click at [453, 62] on span "Aktívní MOS zařízení" at bounding box center [472, 63] width 39 height 6
click at [453, 67] on p "Žádná aktivní" at bounding box center [467, 68] width 28 height 7
click at [451, 58] on div "Aktívní MOS zařízení Žádná aktivní" at bounding box center [473, 66] width 44 height 16
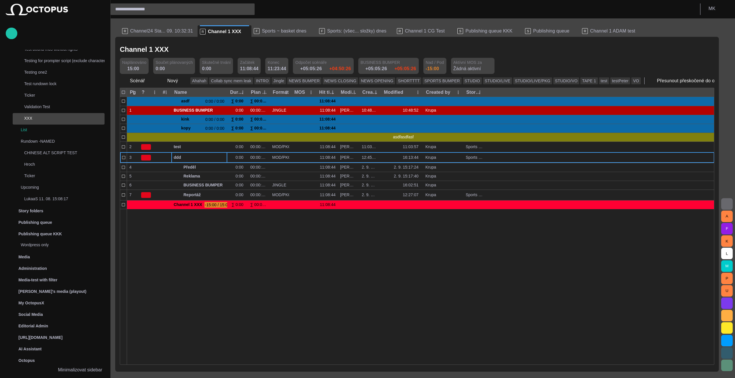
click at [453, 65] on span "Aktívní MOS zařízení" at bounding box center [472, 63] width 39 height 6
click at [728, 79] on button "button" at bounding box center [734, 81] width 12 height 12
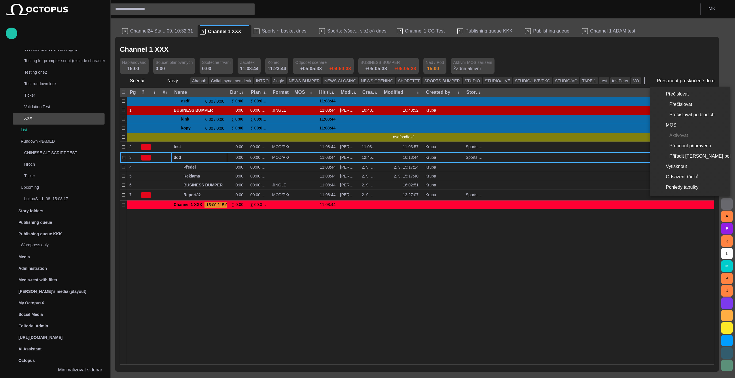
click at [448, 276] on div at bounding box center [367, 189] width 735 height 378
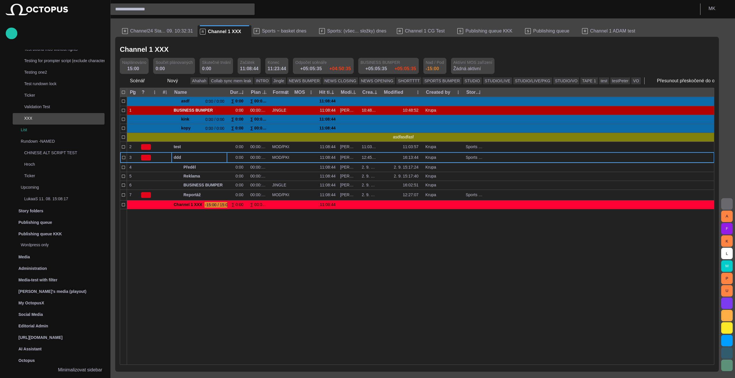
click at [731, 81] on span "button" at bounding box center [734, 81] width 6 height 6
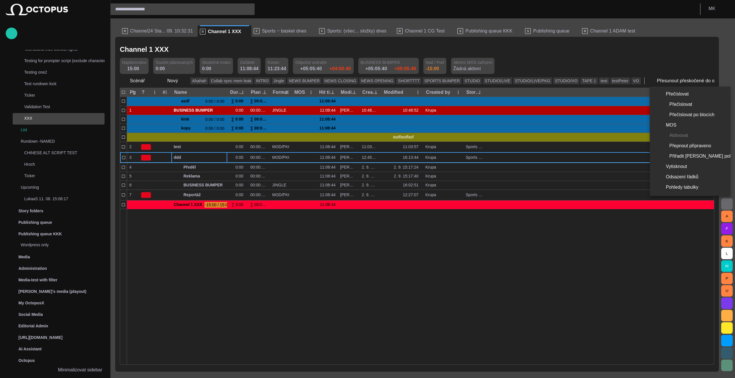
click at [574, 58] on div at bounding box center [367, 189] width 735 height 378
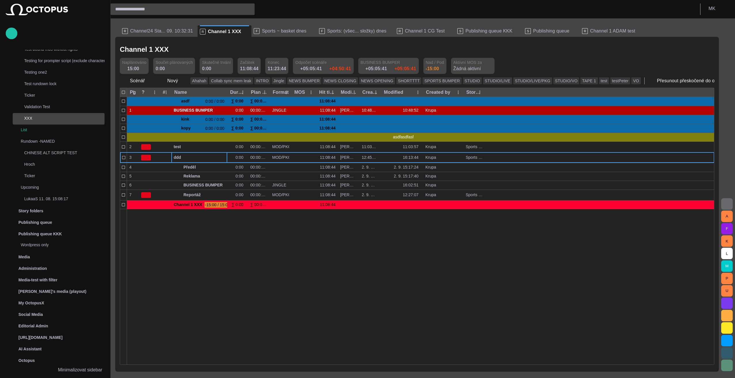
click at [456, 68] on p "Žádná aktivní" at bounding box center [467, 68] width 28 height 7
click at [497, 65] on span "button" at bounding box center [500, 66] width 6 height 6
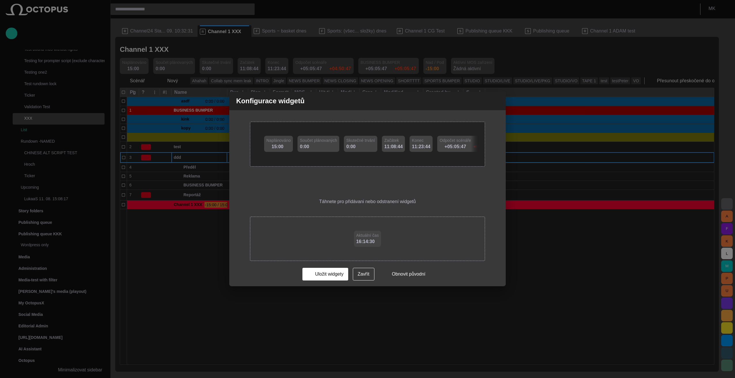
drag, startPoint x: 498, startPoint y: 101, endPoint x: 483, endPoint y: 89, distance: 19.7
click at [498, 101] on span "button" at bounding box center [497, 101] width 7 height 7
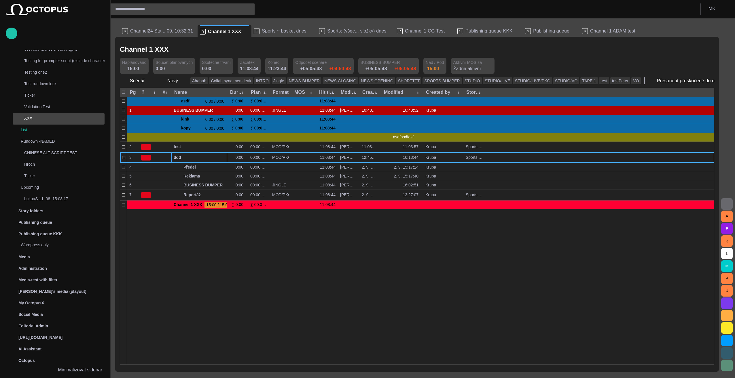
click at [455, 66] on p "Žádná aktivní" at bounding box center [467, 68] width 28 height 7
click at [453, 65] on span "Aktívní MOS zařízení" at bounding box center [472, 63] width 39 height 6
click at [453, 68] on p "Žádná aktivní" at bounding box center [467, 68] width 28 height 7
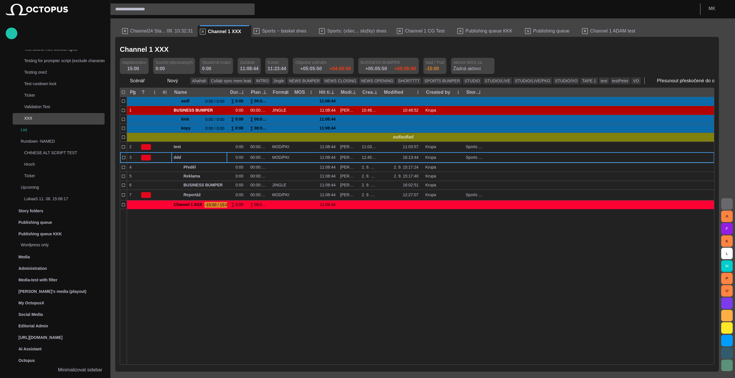
drag, startPoint x: 443, startPoint y: 68, endPoint x: 441, endPoint y: 63, distance: 5.2
click at [453, 63] on span "Aktívní MOS zařízení" at bounding box center [472, 63] width 39 height 6
click at [453, 67] on p "Žádná aktivní" at bounding box center [467, 68] width 28 height 7
drag, startPoint x: 451, startPoint y: 67, endPoint x: 559, endPoint y: 55, distance: 108.7
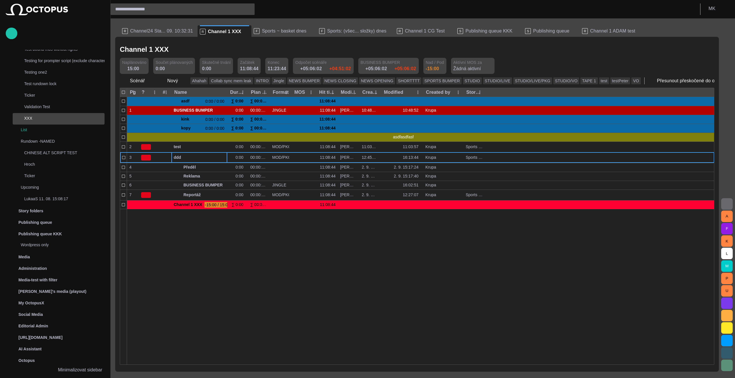
click at [559, 55] on div "Channel 1 XXX" at bounding box center [417, 50] width 595 height 12
click at [248, 298] on div at bounding box center [420, 287] width 587 height 156
click at [731, 82] on span "button" at bounding box center [734, 81] width 6 height 6
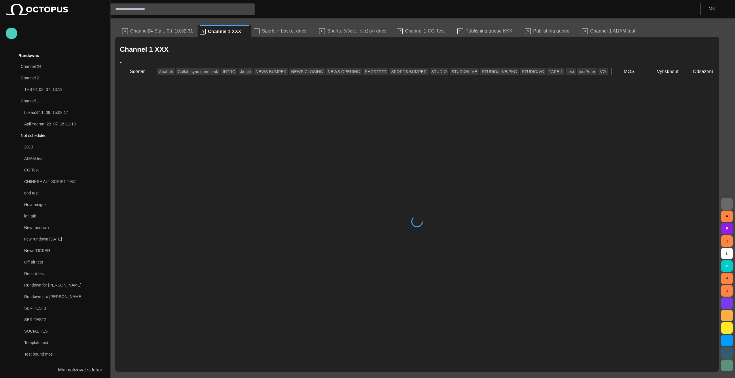
click at [10, 33] on span "button" at bounding box center [11, 33] width 7 height 7
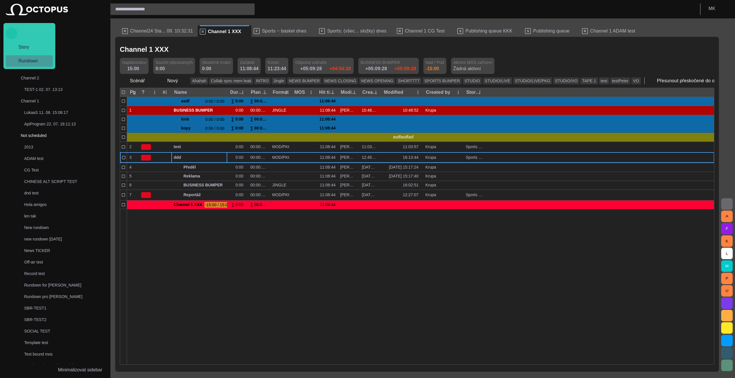
click at [30, 62] on span "Rundown" at bounding box center [31, 61] width 35 height 7
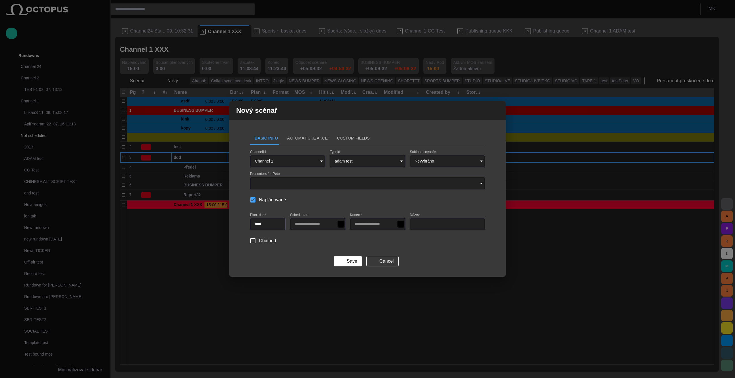
click at [304, 136] on button "Automatické Akce" at bounding box center [308, 138] width 50 height 14
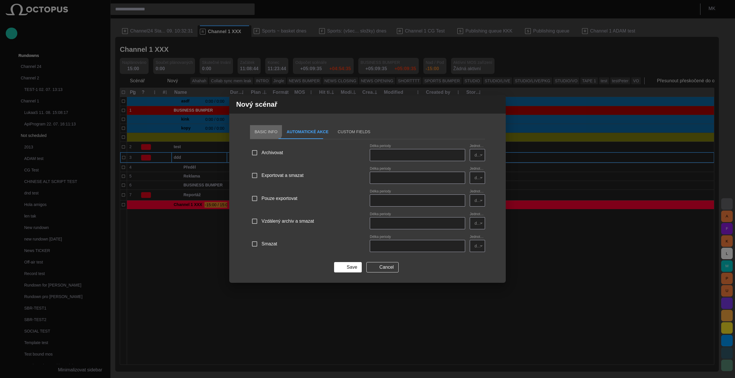
click at [265, 131] on button "Basic Info" at bounding box center [266, 132] width 32 height 14
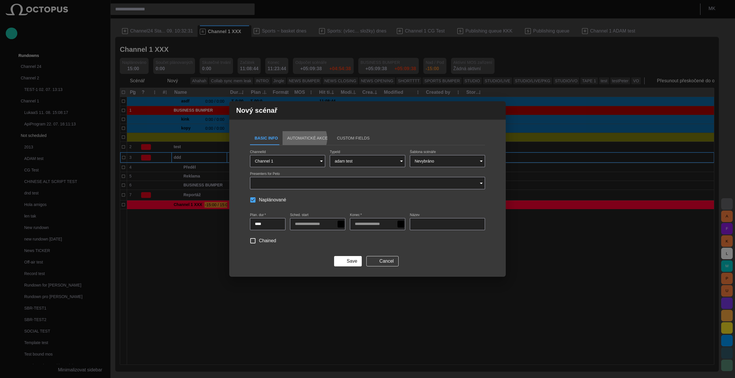
click at [301, 139] on button "Automatické Akce" at bounding box center [308, 138] width 50 height 14
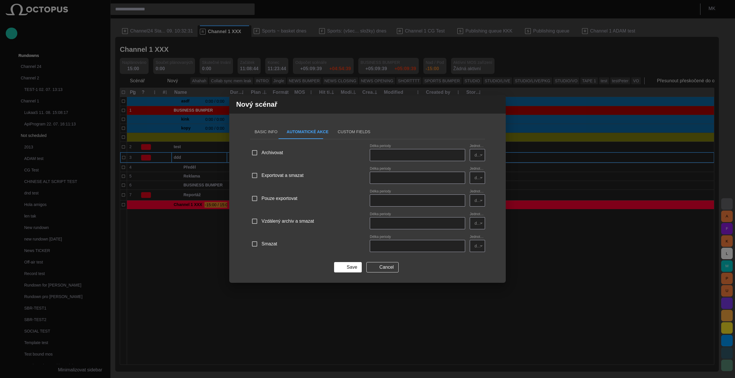
click at [346, 134] on button "Custom Fields" at bounding box center [354, 132] width 42 height 14
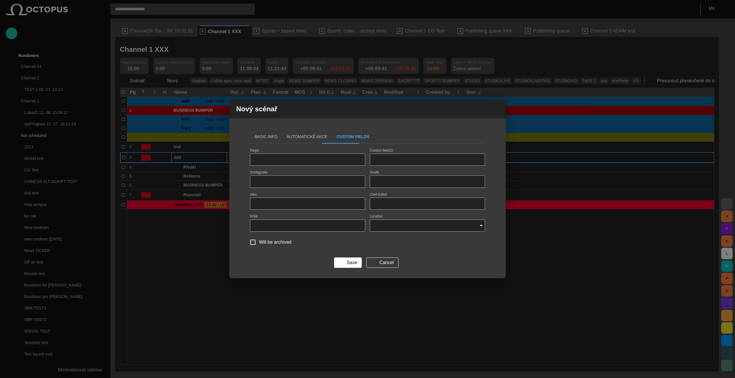
click at [300, 137] on button "Automatické Akce" at bounding box center [307, 137] width 50 height 14
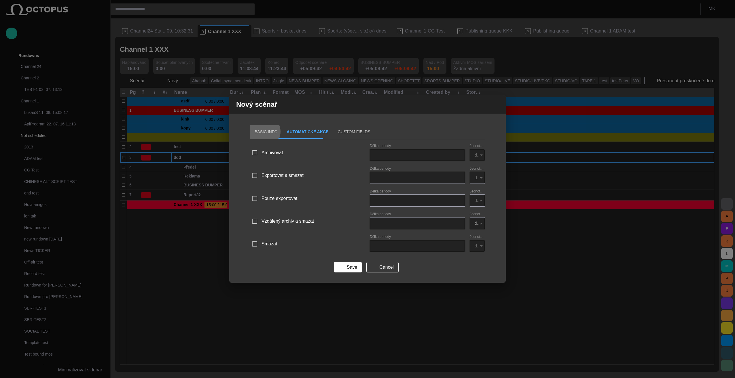
click at [263, 133] on button "Basic Info" at bounding box center [266, 132] width 32 height 14
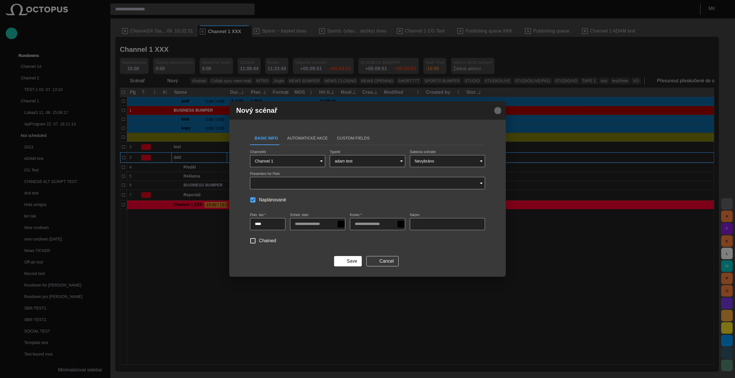
click at [499, 110] on span "button" at bounding box center [497, 110] width 7 height 7
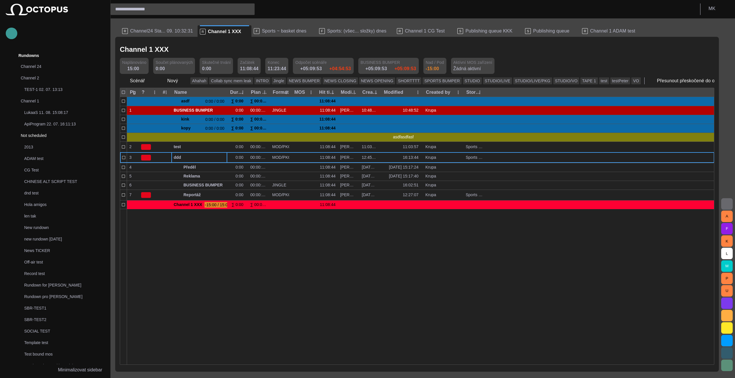
click at [14, 31] on span "button" at bounding box center [11, 33] width 7 height 7
click at [26, 48] on span "Story" at bounding box center [31, 47] width 35 height 7
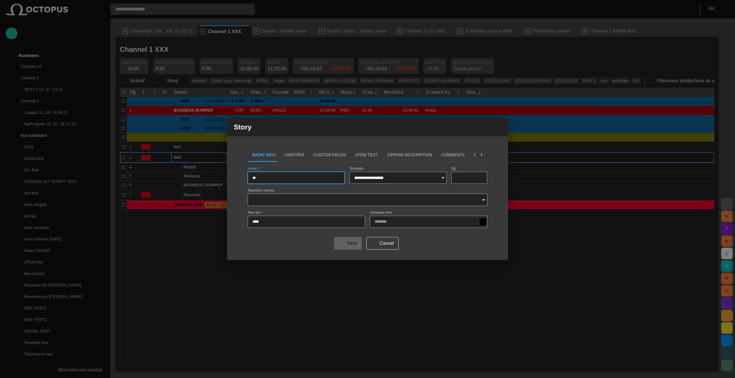
type input "**"
click at [290, 225] on div "****" at bounding box center [307, 222] width 118 height 12
type input "****"
click at [457, 244] on div "Save Cancel" at bounding box center [368, 243] width 240 height 13
click at [421, 245] on div "Save Cancel" at bounding box center [368, 243] width 240 height 13
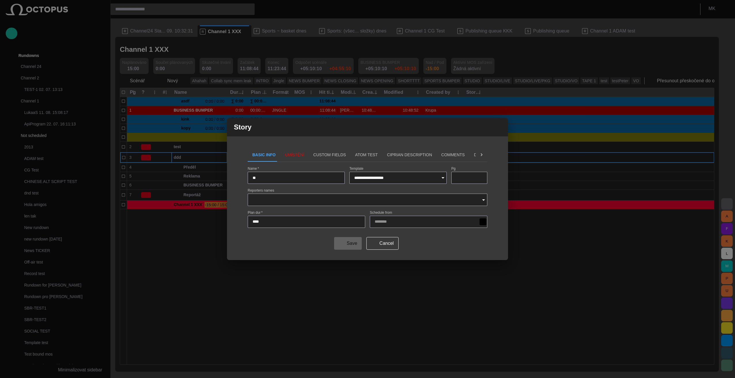
click at [451, 235] on form "**********" at bounding box center [368, 208] width 240 height 83
click at [293, 153] on button "Umístění" at bounding box center [294, 155] width 29 height 14
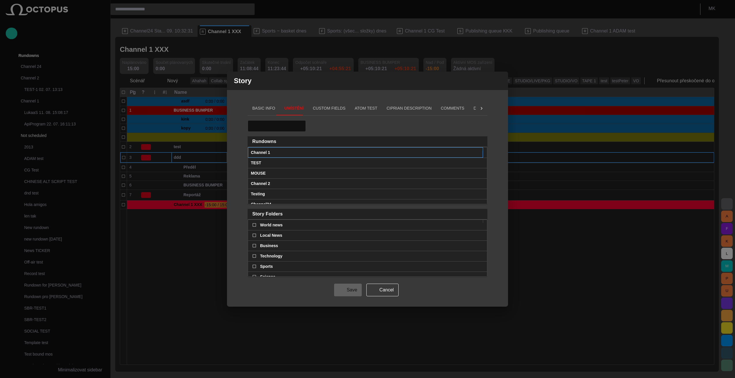
click at [477, 153] on span at bounding box center [478, 152] width 5 height 5
click at [501, 82] on span "button" at bounding box center [500, 80] width 7 height 7
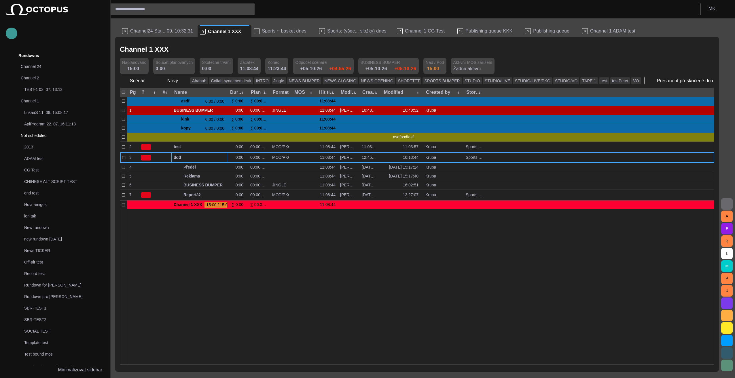
click at [13, 32] on span "button" at bounding box center [11, 33] width 7 height 7
click at [28, 62] on span "Rundown" at bounding box center [31, 61] width 35 height 7
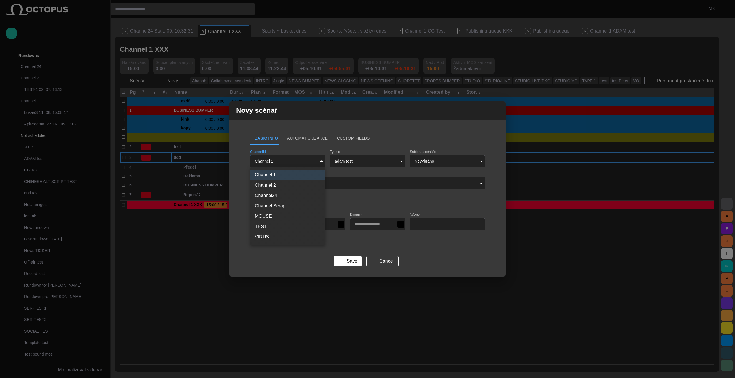
click at [322, 161] on body "Story Rundown Rundowns Channel 24 Channel 2 TEST-1 02. 07. 13:13 Channel 1 Luka…" at bounding box center [367, 189] width 735 height 378
click at [322, 161] on div at bounding box center [367, 189] width 735 height 378
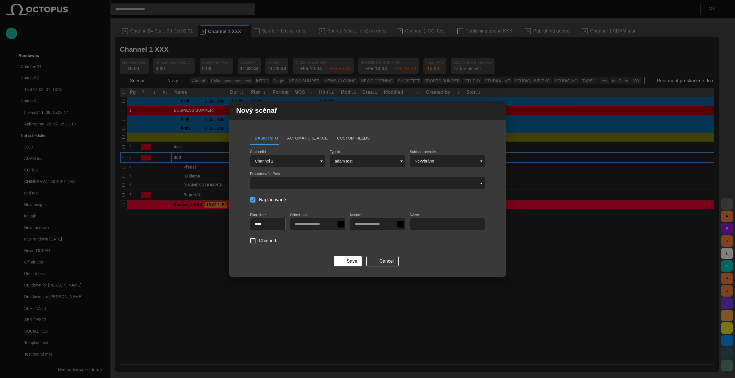
click at [407, 160] on div "ChannelId Channel 1 ******* TypeId adam test ********* Šablona scénáře Nevybrán…" at bounding box center [367, 160] width 235 height 20
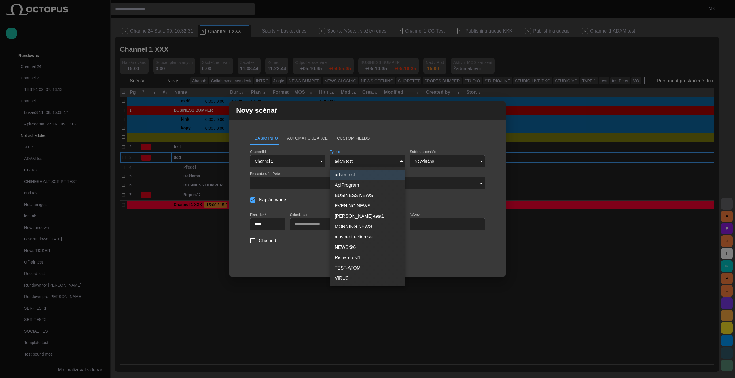
click at [400, 161] on body "Story Rundown Rundowns Channel 24 Channel 2 TEST-1 02. 07. 13:13 Channel 1 Luka…" at bounding box center [367, 189] width 735 height 378
click at [400, 161] on div at bounding box center [367, 189] width 735 height 378
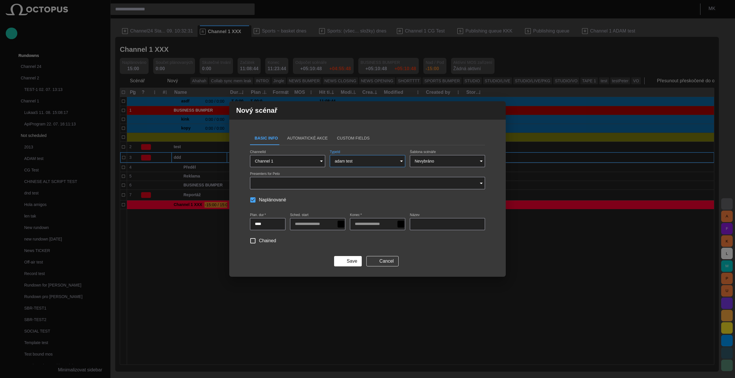
click at [322, 185] on input "Presenters for Peto" at bounding box center [365, 183] width 221 height 6
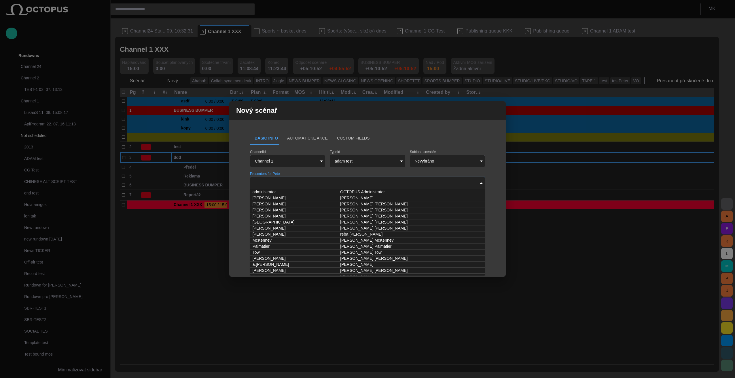
click at [297, 174] on div "Presenters for Peto" at bounding box center [367, 180] width 235 height 17
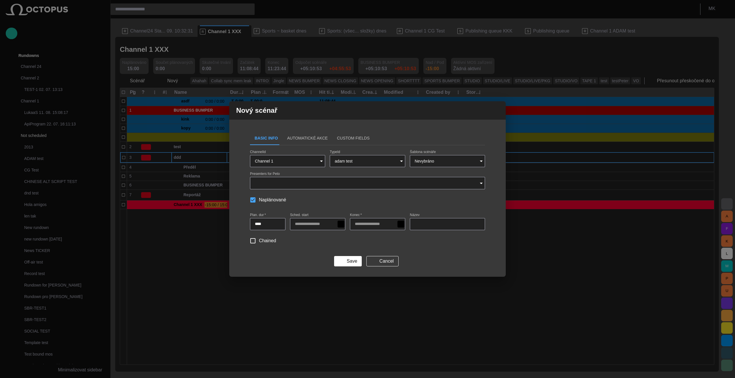
click at [494, 177] on div "Basic Info Automatické Akce Custom Fields ChannelId Channel 1 ******* TypeId ad…" at bounding box center [367, 203] width 277 height 145
click at [178, 228] on div "Nový scénař Basic Info Automatické Akce Custom Fields ChannelId Channel 1 *****…" at bounding box center [367, 189] width 735 height 378
click at [500, 109] on span "button" at bounding box center [497, 110] width 7 height 7
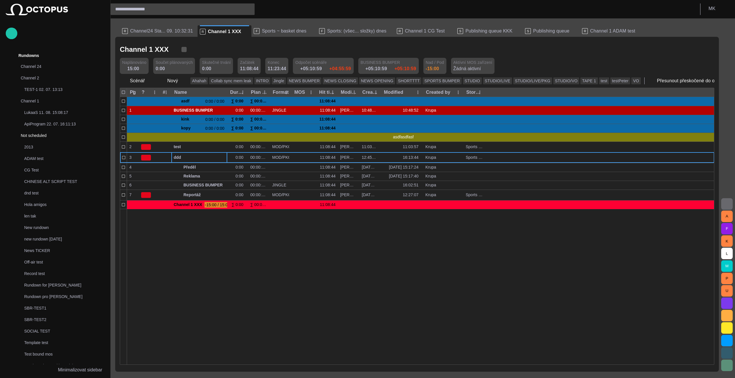
click at [181, 49] on span "button" at bounding box center [184, 50] width 6 height 6
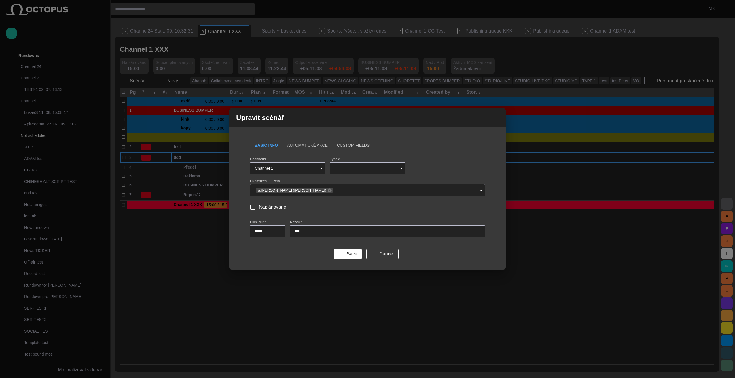
click at [293, 145] on button "Automatické Akce" at bounding box center [308, 146] width 50 height 14
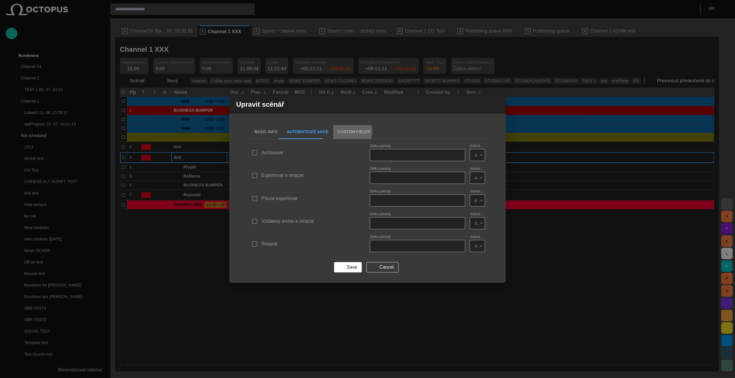
click at [342, 132] on button "Custom Fields" at bounding box center [354, 132] width 42 height 14
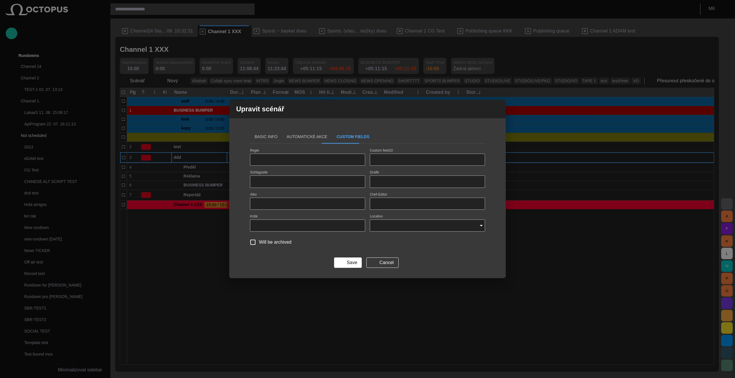
click at [497, 111] on span "button" at bounding box center [497, 109] width 7 height 7
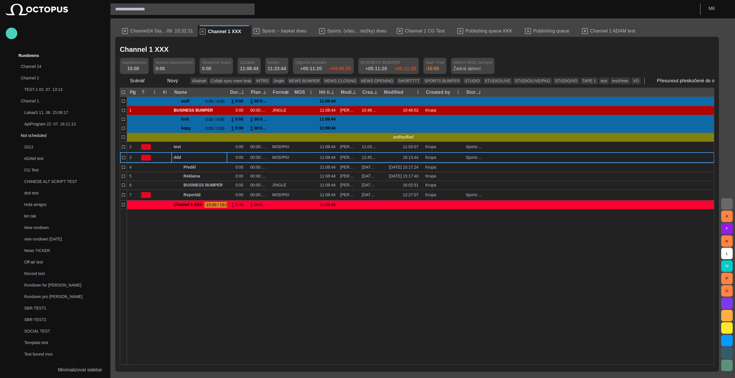
click at [12, 32] on span "button" at bounding box center [11, 33] width 7 height 7
click at [26, 60] on span "Rundown" at bounding box center [31, 61] width 35 height 7
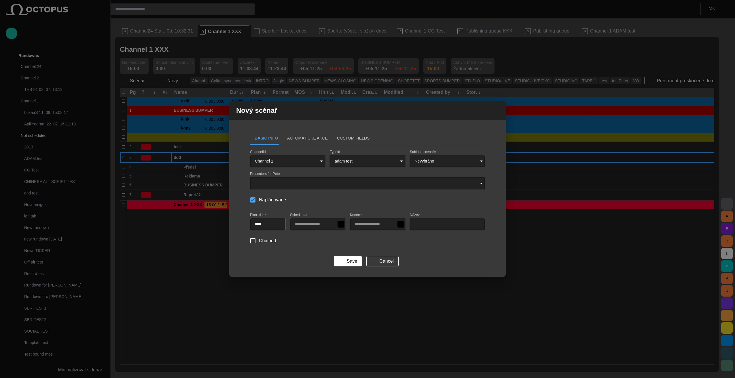
click at [443, 161] on body "Story Rundown Rundowns Channel 24 Channel 2 TEST-1 02. 07. 13:13 Channel 1 Luka…" at bounding box center [367, 189] width 735 height 378
click at [438, 164] on div at bounding box center [367, 189] width 735 height 378
click at [423, 256] on div "Save Cancel" at bounding box center [367, 261] width 235 height 10
click at [262, 226] on input "****" at bounding box center [268, 225] width 26 height 6
click at [434, 251] on form "ChannelId Channel 1 ******* TypeId adam test ********* Šablona scénáře Nevybrán…" at bounding box center [367, 208] width 235 height 116
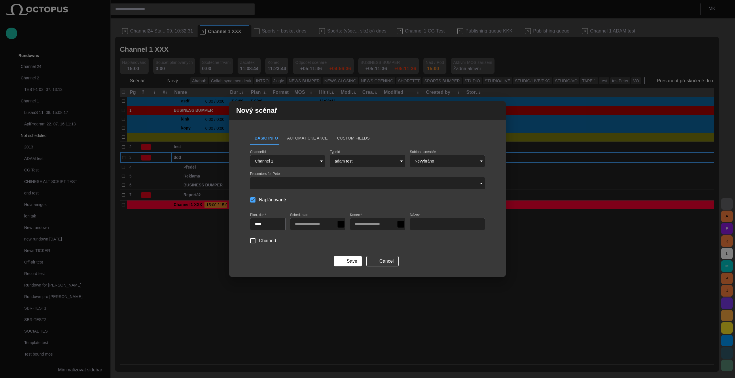
click at [499, 112] on span "button" at bounding box center [497, 110] width 7 height 7
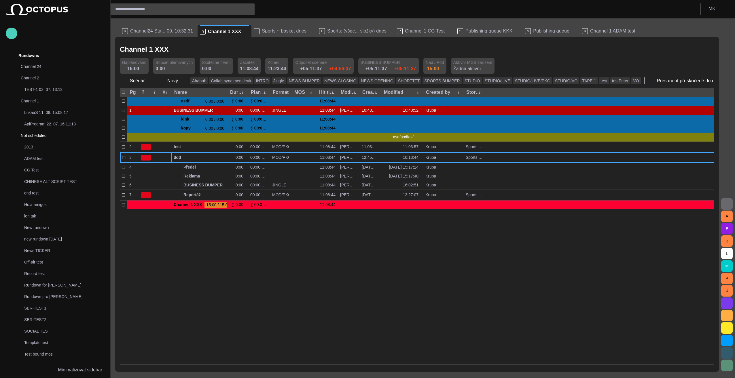
click at [13, 33] on span "button" at bounding box center [11, 33] width 7 height 7
click at [29, 61] on span "Rundown" at bounding box center [31, 61] width 35 height 7
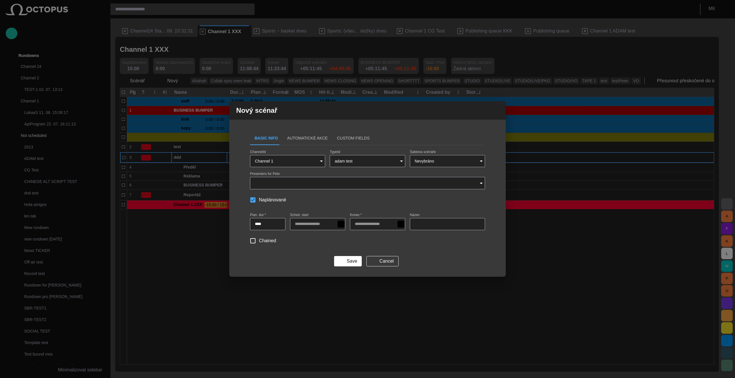
click at [313, 138] on button "Automatické Akce" at bounding box center [308, 138] width 50 height 14
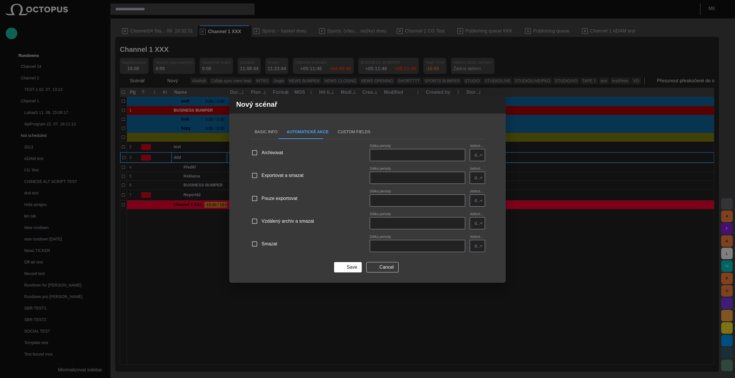
click at [336, 131] on button "Custom Fields" at bounding box center [354, 132] width 42 height 14
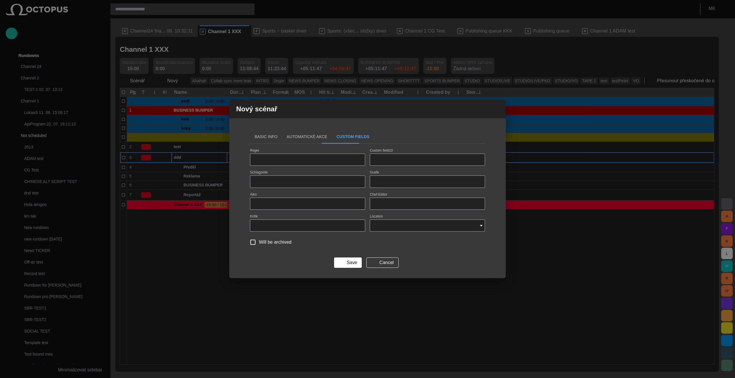
click at [267, 137] on button "Basic Info" at bounding box center [266, 137] width 32 height 14
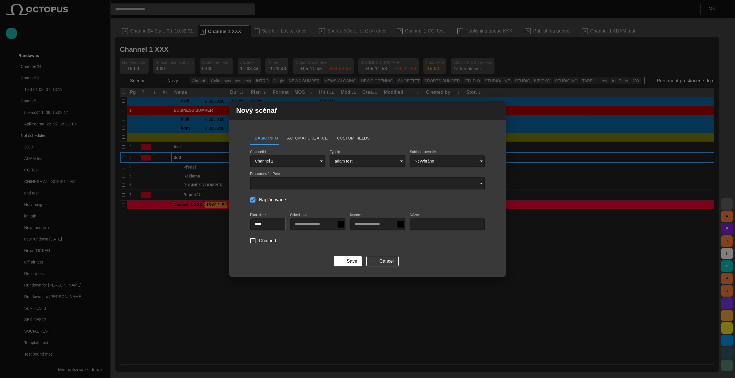
click at [301, 160] on body "Story Rundown Rundowns Channel 24 Channel 2 TEST-1 02. 07. 13:13 Channel 1 Luka…" at bounding box center [367, 189] width 735 height 378
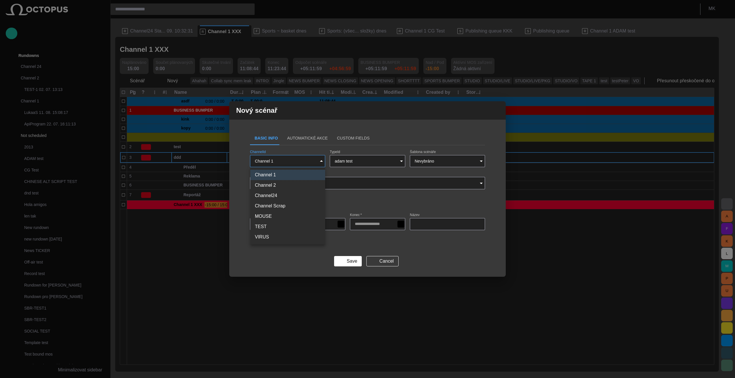
click at [381, 163] on div at bounding box center [367, 189] width 735 height 378
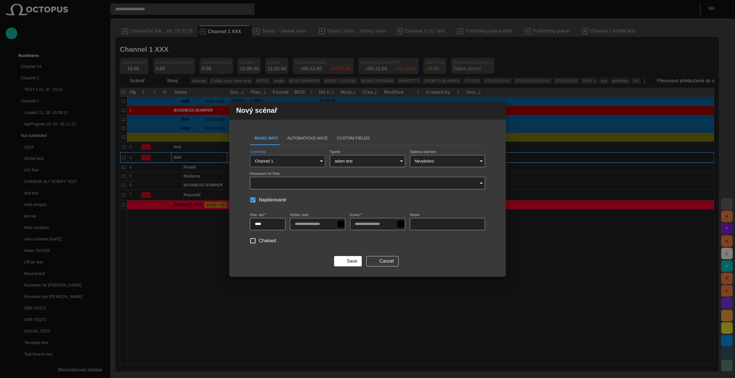
click at [381, 163] on body "Story Rundown Rundowns Channel 24 Channel 2 TEST-1 02. 07. 13:13 Channel 1 Luka…" at bounding box center [367, 189] width 735 height 378
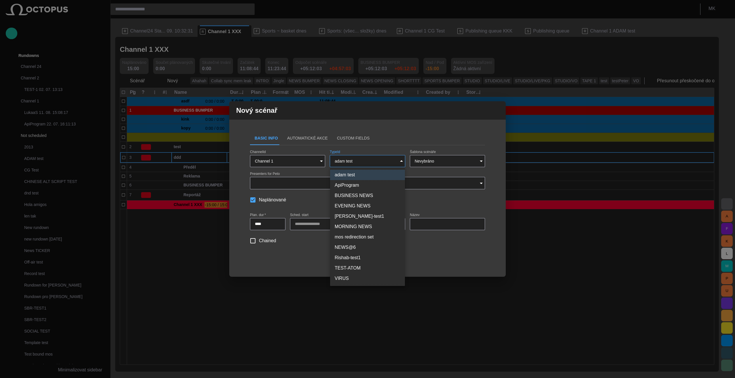
click at [381, 163] on div at bounding box center [367, 189] width 735 height 378
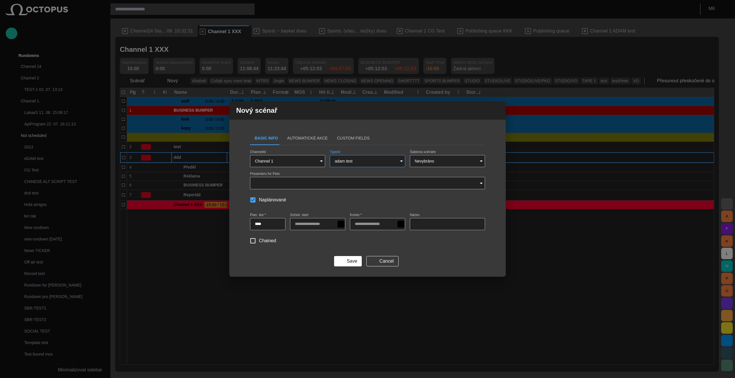
click at [382, 162] on body "Story Rundown Rundowns Channel 24 Channel 2 TEST-1 02. 07. 13:13 Channel 1 Luka…" at bounding box center [367, 189] width 735 height 378
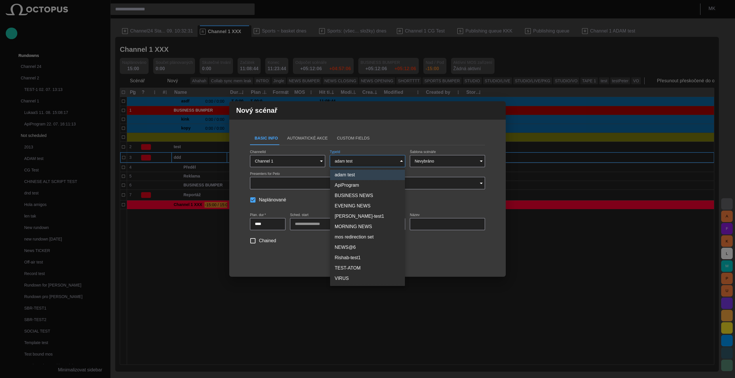
click at [381, 162] on div at bounding box center [367, 189] width 735 height 378
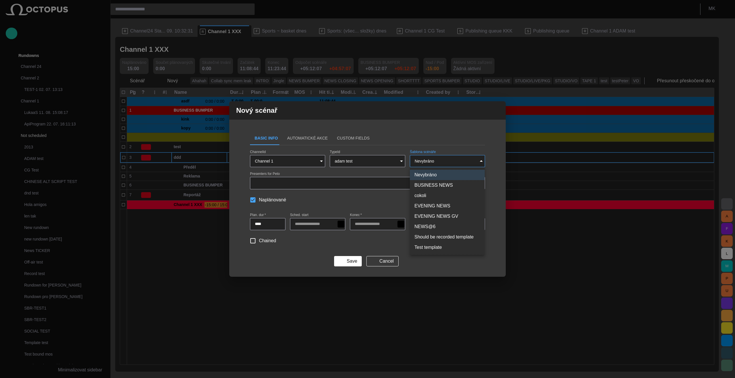
click at [427, 161] on body "Story Rundown Rundowns Channel 24 Channel 2 TEST-1 02. 07. 13:13 Channel 1 Luka…" at bounding box center [367, 189] width 735 height 378
click at [427, 161] on div at bounding box center [367, 189] width 735 height 378
click at [427, 161] on body "Story Rundown Rundowns Channel 24 Channel 2 TEST-1 02. 07. 13:13 Channel 1 Luka…" at bounding box center [367, 189] width 735 height 378
click at [427, 161] on div at bounding box center [367, 189] width 735 height 378
click at [268, 225] on input "****" at bounding box center [268, 225] width 26 height 6
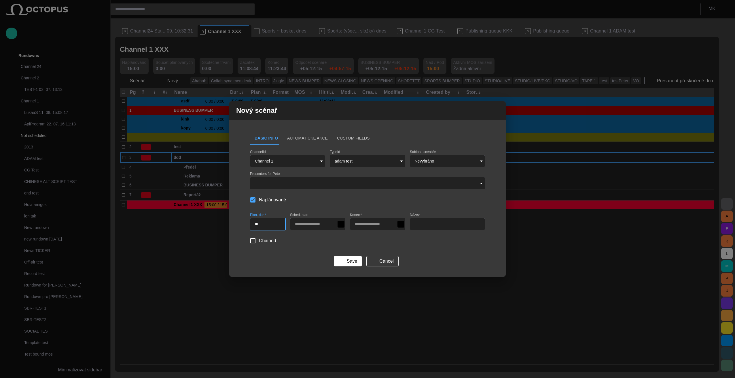
type input "****"
type input "**********"
click at [288, 252] on form "**********" at bounding box center [367, 208] width 235 height 116
click at [423, 224] on input "Název" at bounding box center [447, 225] width 65 height 6
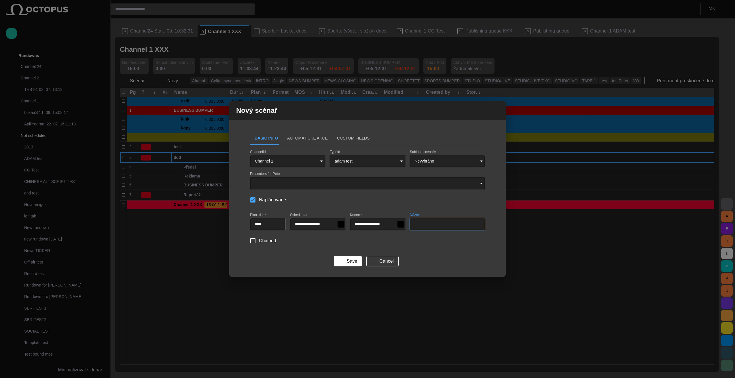
click at [303, 165] on body "Story Rundown Rundowns Channel 24 Channel 2 TEST-1 02. 07. 13:13 Channel 1 Luka…" at bounding box center [367, 189] width 735 height 378
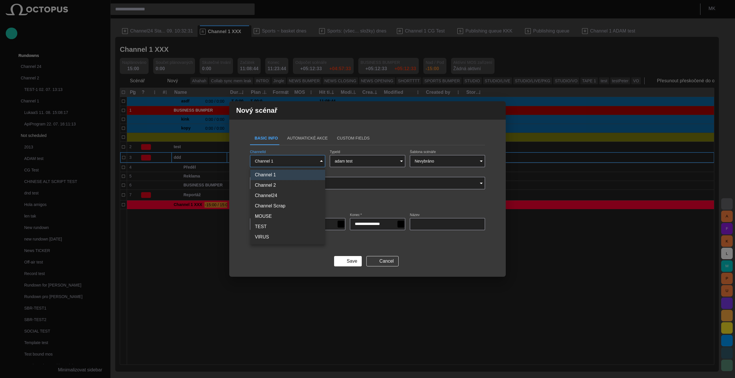
click at [266, 239] on li "VIRUS" at bounding box center [287, 237] width 75 height 10
type input "**********"
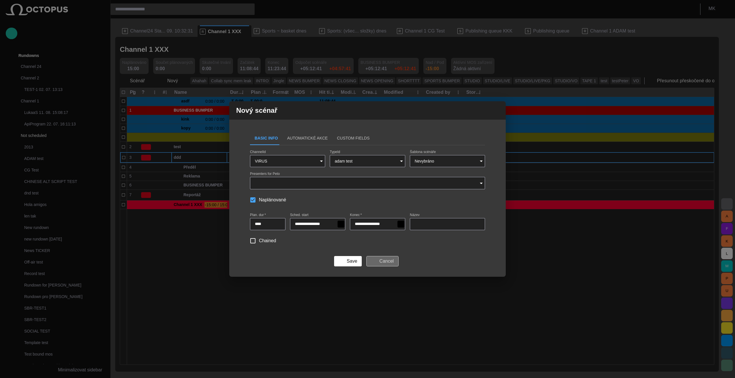
click at [383, 262] on button "Cancel" at bounding box center [382, 261] width 32 height 10
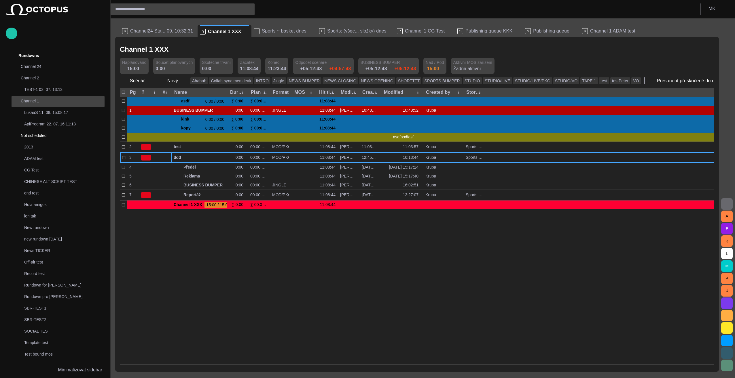
click at [96, 102] on span "main menu" at bounding box center [98, 101] width 5 height 5
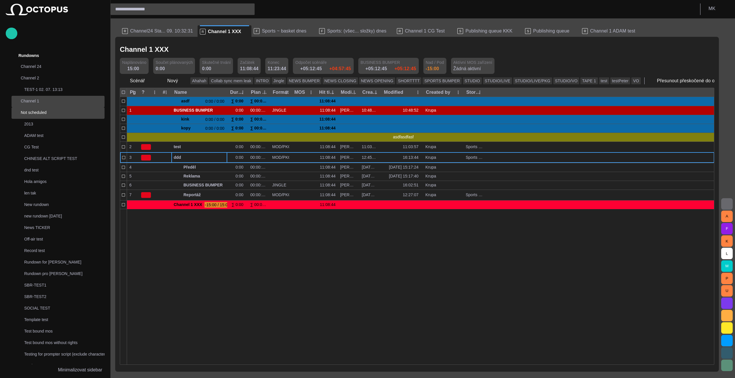
click at [96, 113] on span "main menu" at bounding box center [98, 113] width 5 height 5
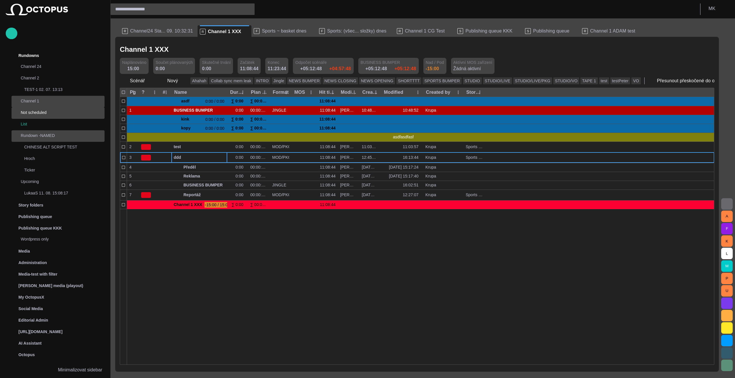
click at [102, 134] on div "main menu" at bounding box center [99, 136] width 12 height 12
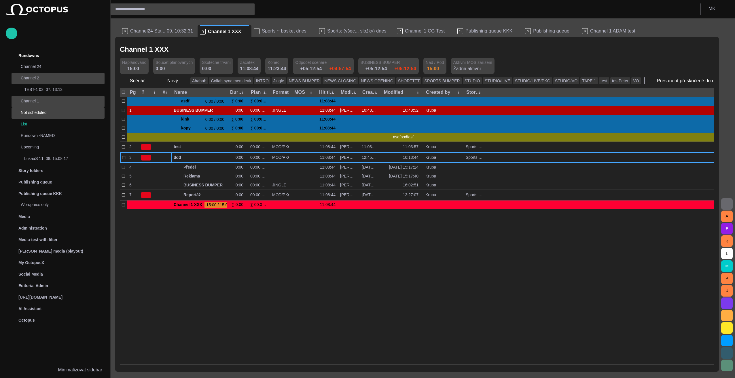
click at [99, 79] on span "main menu" at bounding box center [98, 78] width 5 height 5
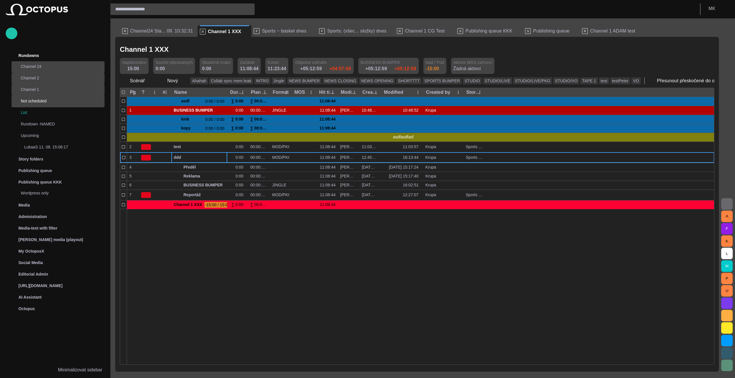
click at [99, 66] on span "main menu" at bounding box center [98, 67] width 5 height 5
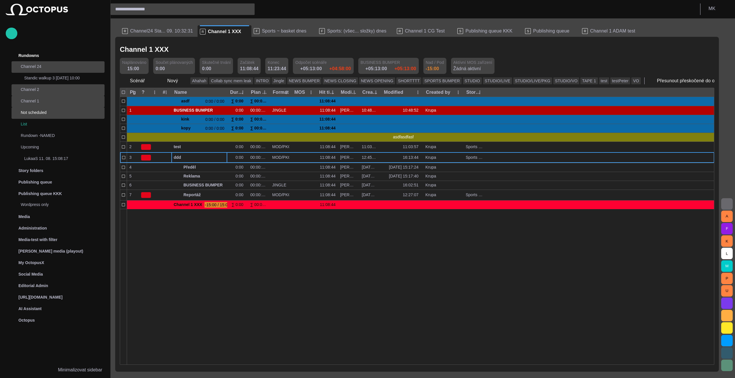
click at [99, 66] on span "main menu" at bounding box center [98, 67] width 5 height 5
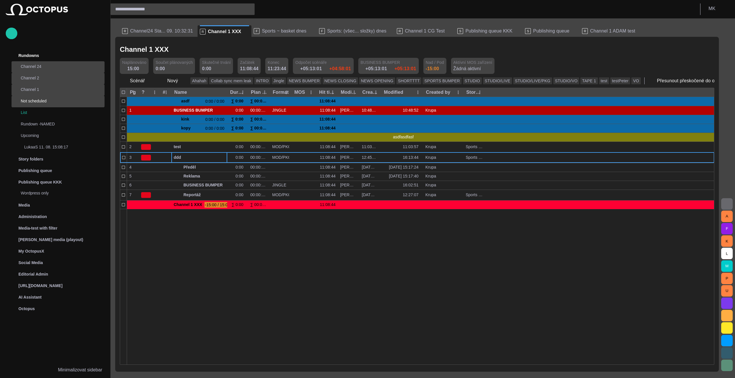
click at [99, 89] on span "main menu" at bounding box center [98, 90] width 5 height 5
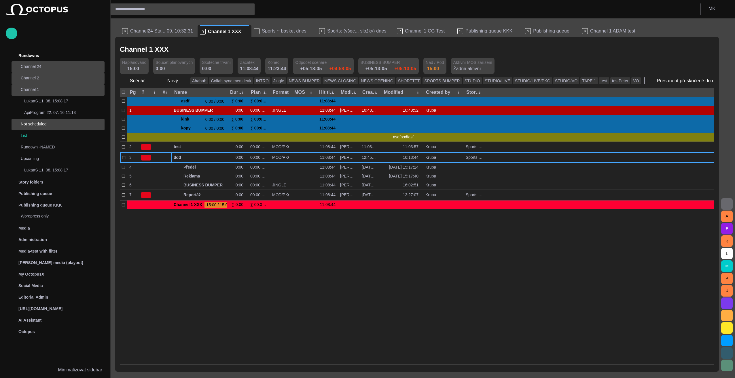
click at [99, 89] on span "main menu" at bounding box center [98, 90] width 5 height 5
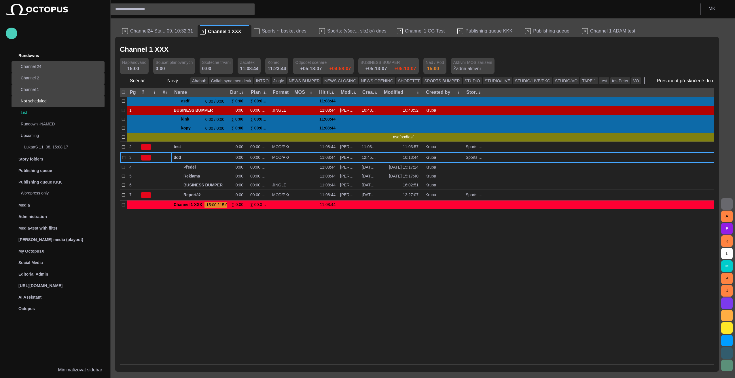
click at [12, 31] on span "button" at bounding box center [11, 33] width 7 height 7
click at [29, 63] on span "Rundown" at bounding box center [31, 61] width 35 height 7
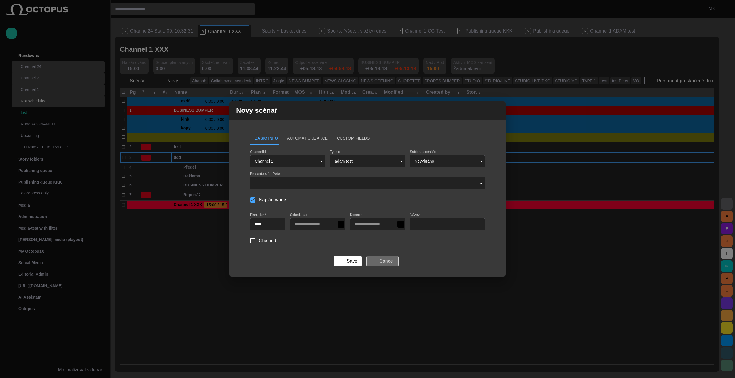
click at [389, 262] on button "Cancel" at bounding box center [382, 261] width 32 height 10
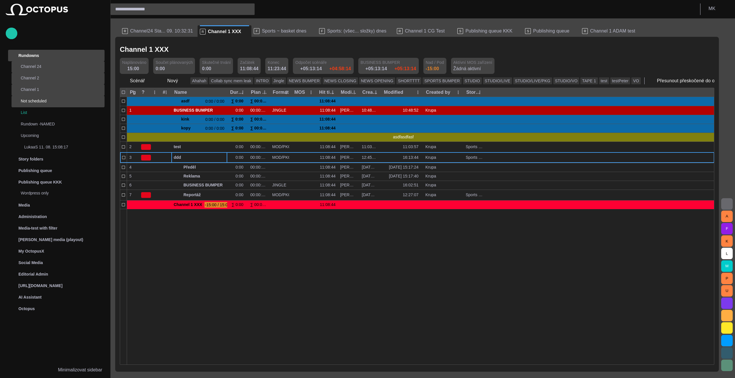
click at [51, 56] on div "Rundowns" at bounding box center [51, 55] width 84 height 9
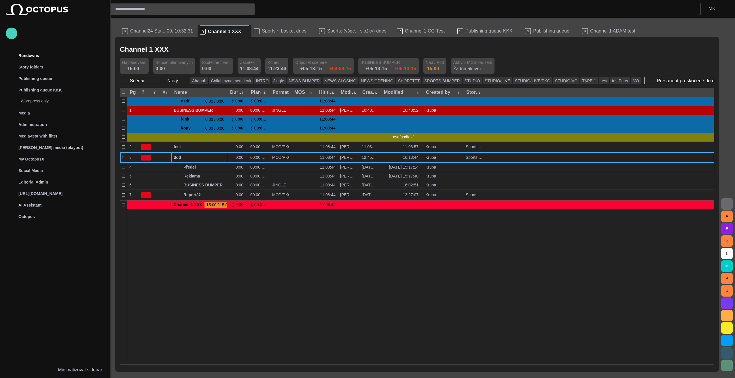
click at [10, 30] on span "button" at bounding box center [11, 33] width 7 height 7
click at [27, 60] on span "Rundown" at bounding box center [31, 61] width 35 height 7
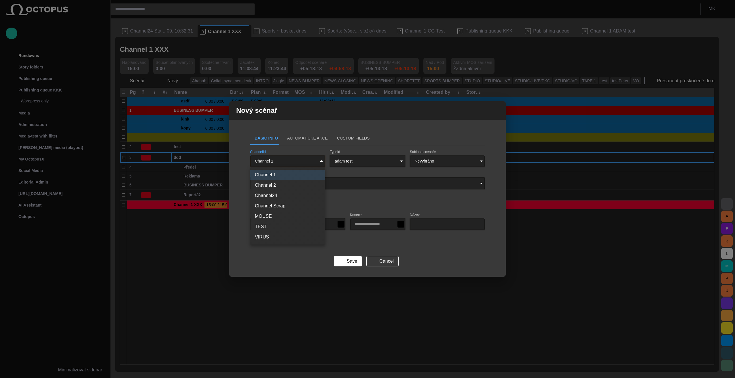
click at [320, 162] on body "Story Rundown Rundowns Story folders Publishing queue Publishing queue KKK Word…" at bounding box center [367, 189] width 735 height 378
click at [389, 264] on div at bounding box center [367, 189] width 735 height 378
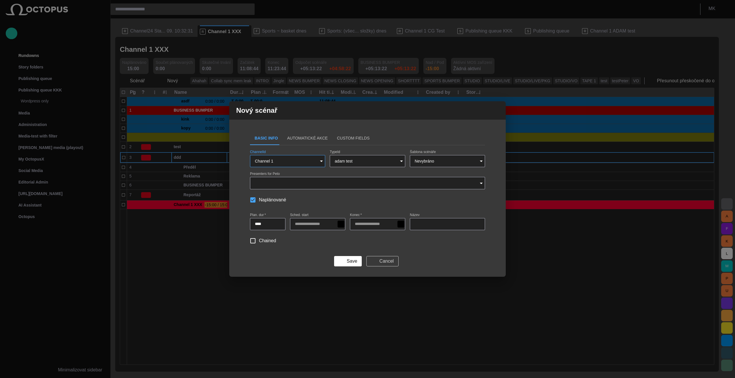
click at [384, 262] on button "Cancel" at bounding box center [382, 261] width 32 height 10
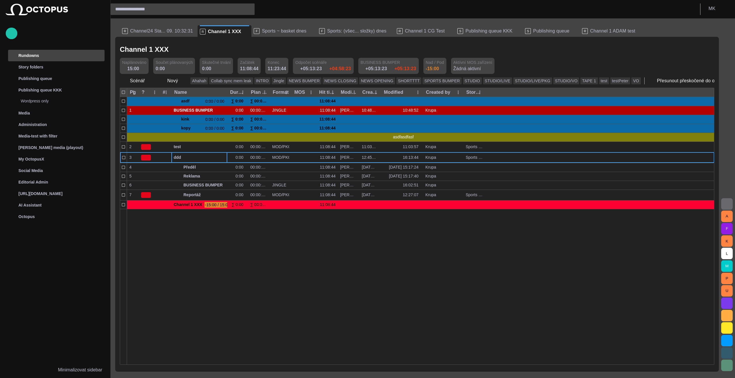
click at [100, 55] on span "main menu" at bounding box center [98, 55] width 5 height 5
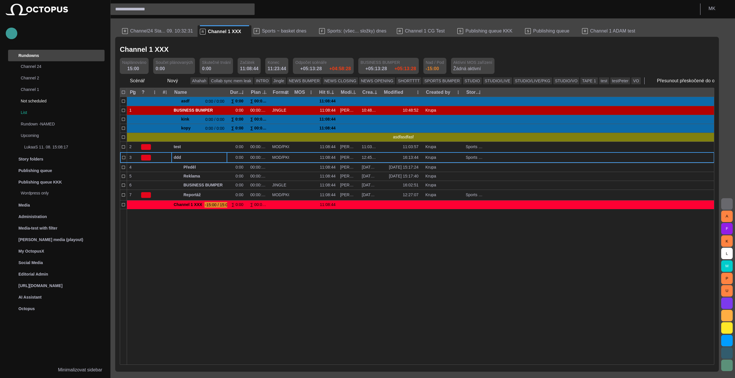
click at [13, 35] on span "button" at bounding box center [11, 33] width 7 height 7
click at [22, 58] on span "Rundown" at bounding box center [31, 61] width 35 height 7
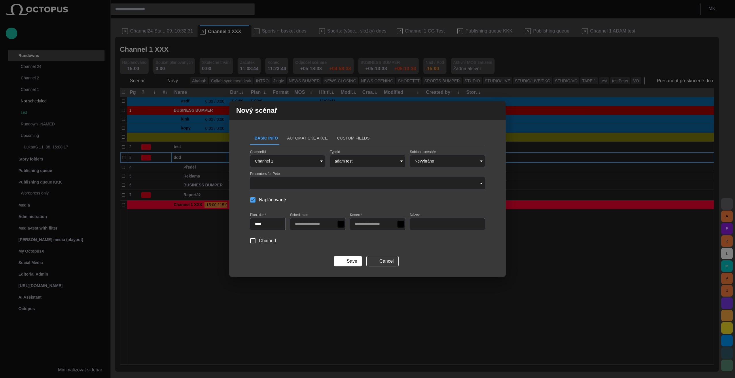
click at [264, 225] on input "****" at bounding box center [268, 225] width 26 height 6
type input "****"
type input "**********"
click at [429, 244] on div "Chained" at bounding box center [367, 241] width 235 height 12
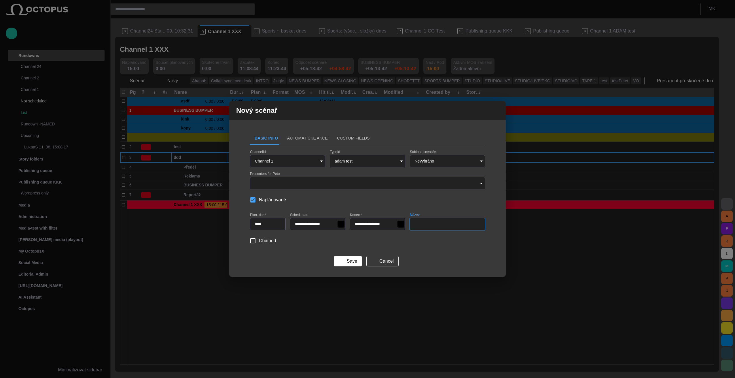
click at [437, 224] on input "Název" at bounding box center [447, 225] width 65 height 6
type input "**"
click at [354, 263] on button "Save" at bounding box center [348, 261] width 28 height 10
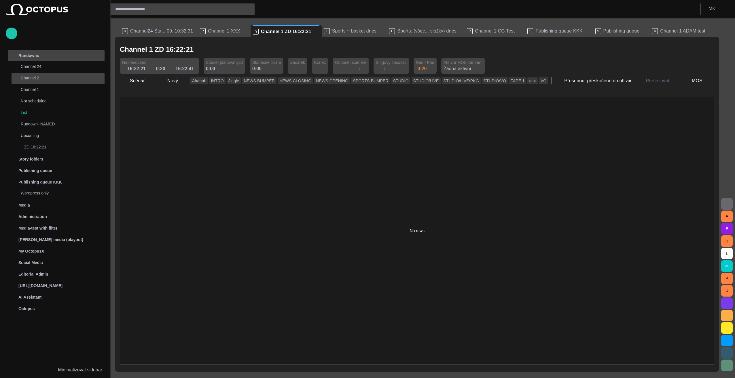
click at [100, 78] on span "main menu" at bounding box center [98, 78] width 5 height 5
click at [99, 78] on span "main menu" at bounding box center [98, 78] width 5 height 5
click at [99, 90] on span "main menu" at bounding box center [98, 90] width 5 height 5
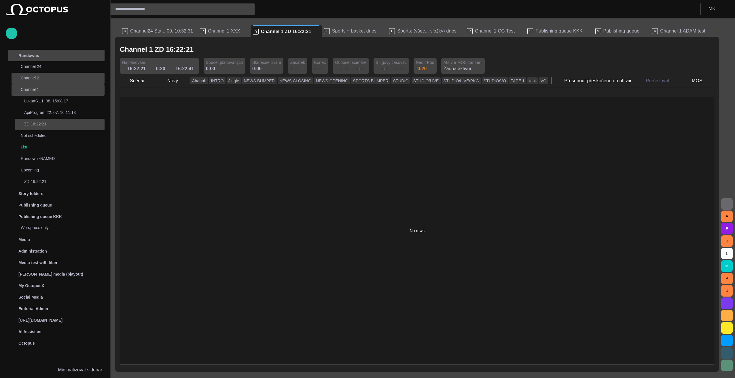
click at [56, 123] on p "ZD 16:22:21" at bounding box center [64, 124] width 80 height 6
click at [168, 115] on div "No rows" at bounding box center [417, 231] width 594 height 268
click at [206, 49] on span "button" at bounding box center [209, 50] width 6 height 6
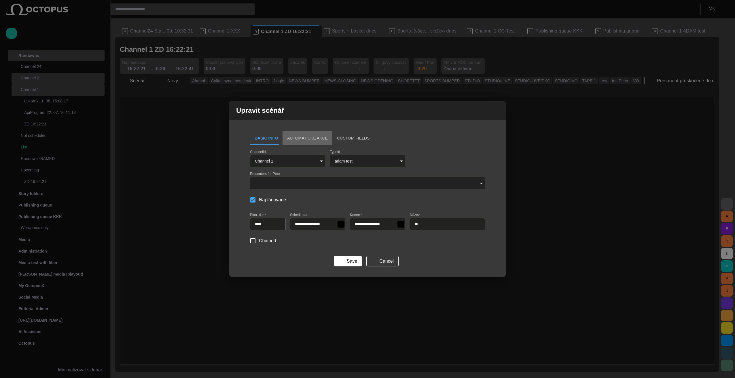
click at [306, 140] on button "Automatické Akce" at bounding box center [308, 138] width 50 height 14
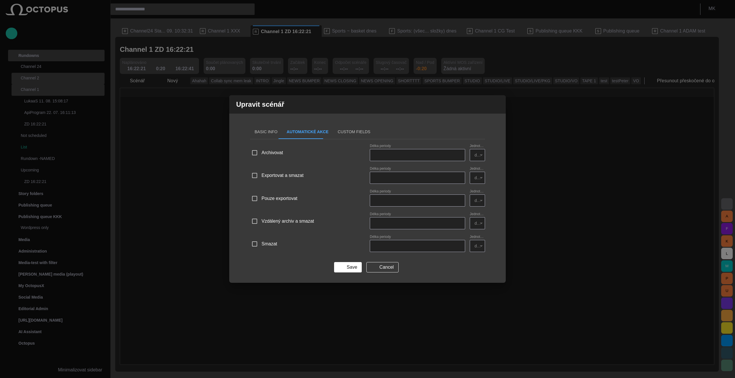
click at [343, 133] on button "Custom Fields" at bounding box center [354, 132] width 42 height 14
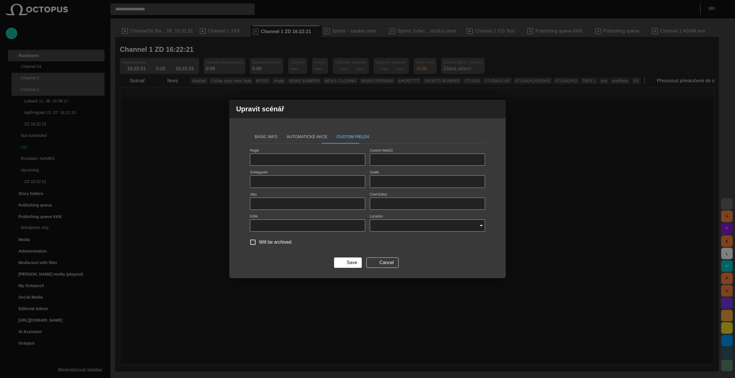
click at [303, 137] on button "Automatické Akce" at bounding box center [307, 137] width 50 height 14
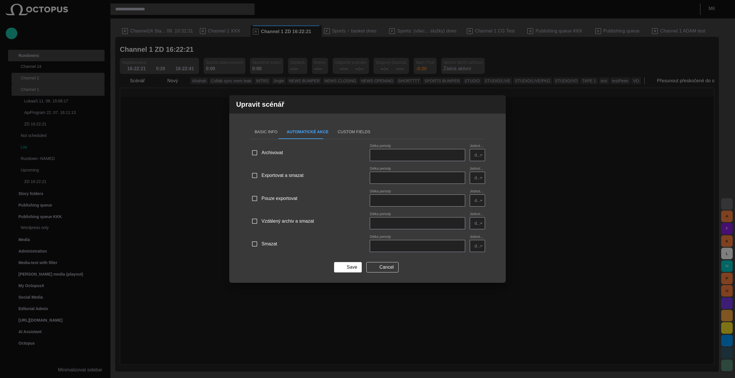
click at [266, 136] on button "Basic Info" at bounding box center [266, 132] width 32 height 14
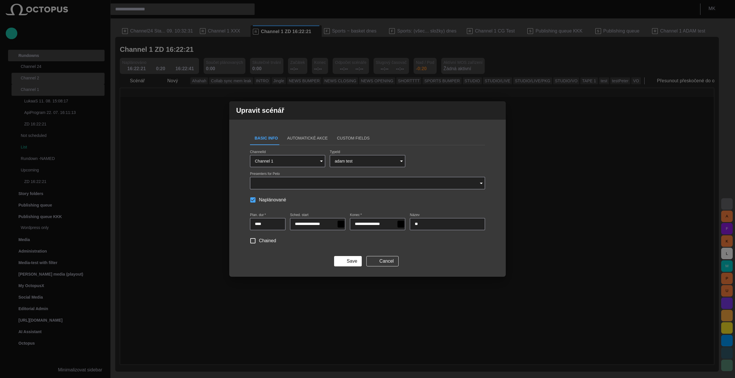
click at [342, 138] on button "Custom Fields" at bounding box center [353, 138] width 42 height 14
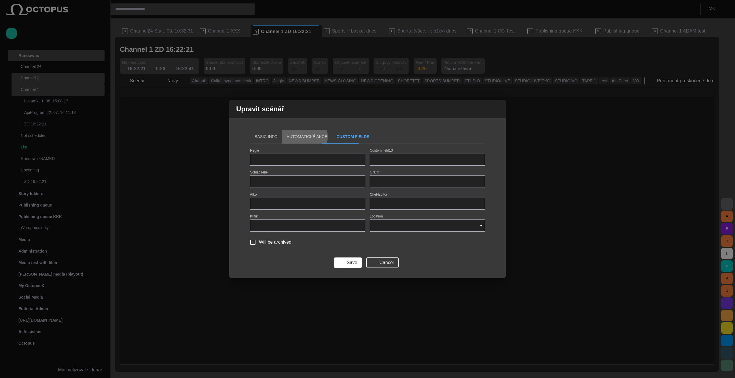
click at [301, 137] on button "Automatické Akce" at bounding box center [307, 137] width 50 height 14
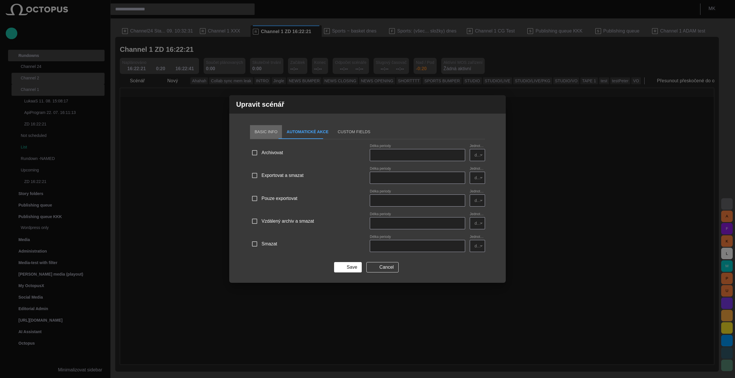
click at [268, 135] on button "Basic Info" at bounding box center [266, 132] width 32 height 14
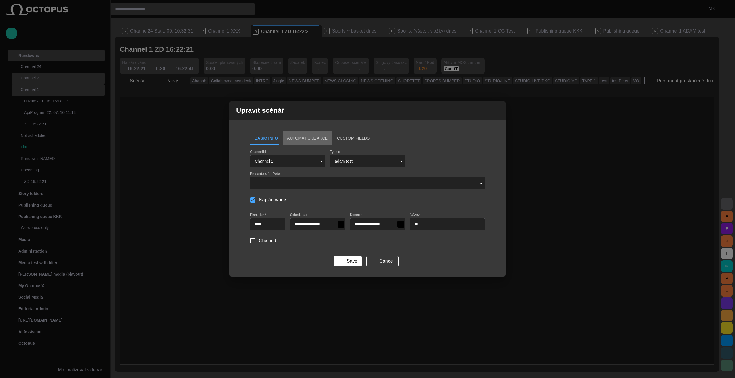
click at [308, 139] on button "Automatické Akce" at bounding box center [308, 138] width 50 height 14
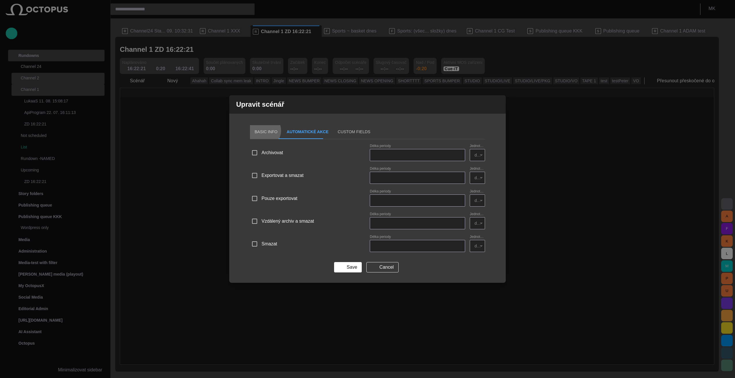
click at [264, 131] on button "Basic Info" at bounding box center [266, 132] width 32 height 14
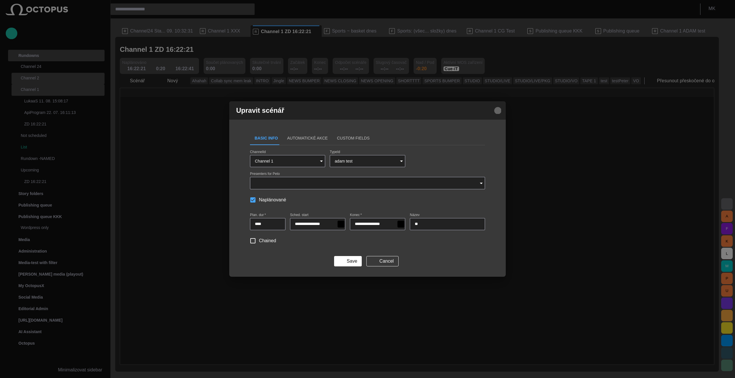
click at [499, 111] on span "button" at bounding box center [497, 110] width 7 height 7
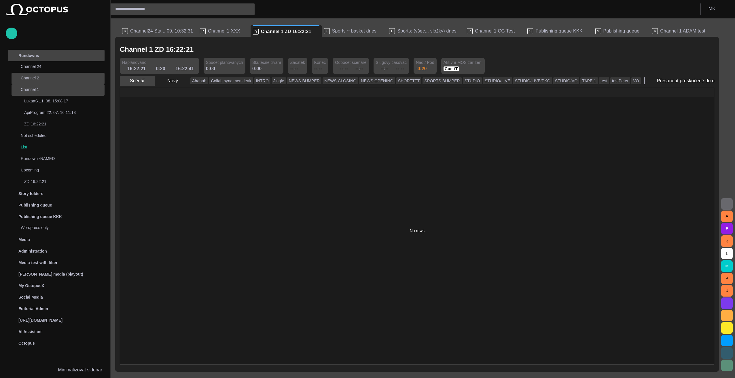
click at [147, 80] on span "button" at bounding box center [150, 81] width 6 height 6
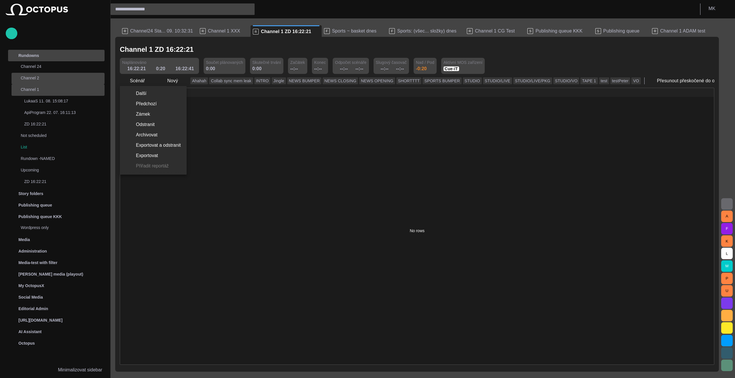
click at [287, 157] on div at bounding box center [367, 189] width 735 height 378
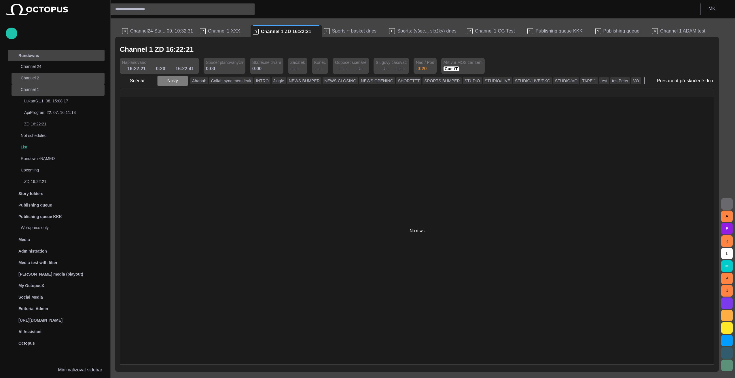
click at [177, 77] on button "Nový" at bounding box center [172, 81] width 31 height 10
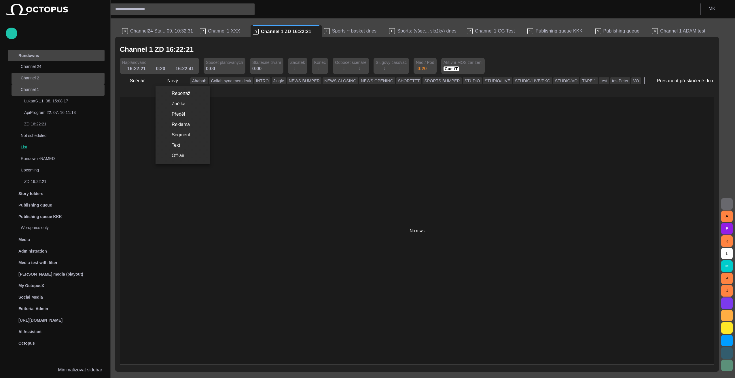
click at [456, 186] on div at bounding box center [367, 189] width 735 height 378
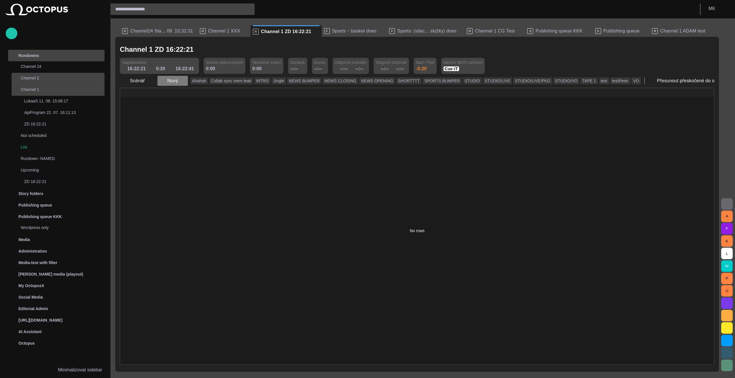
click at [181, 81] on span "button" at bounding box center [183, 81] width 6 height 6
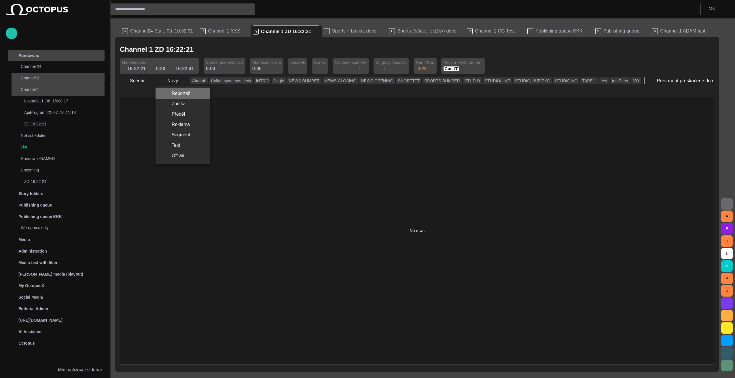
click at [181, 94] on li "Reportáž" at bounding box center [183, 93] width 55 height 10
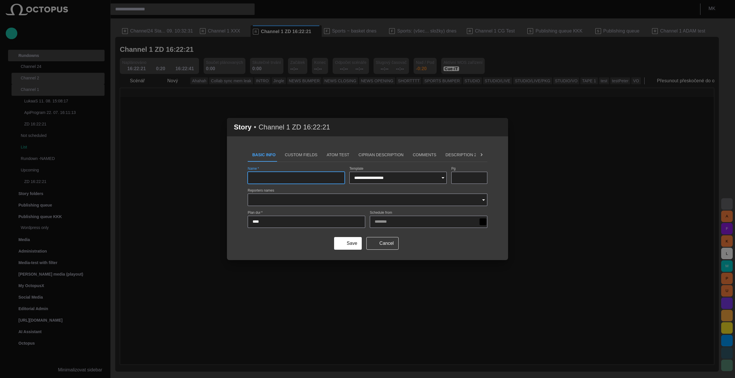
click at [276, 175] on div at bounding box center [296, 178] width 97 height 12
type input "****"
click at [387, 180] on input "**********" at bounding box center [392, 178] width 76 height 6
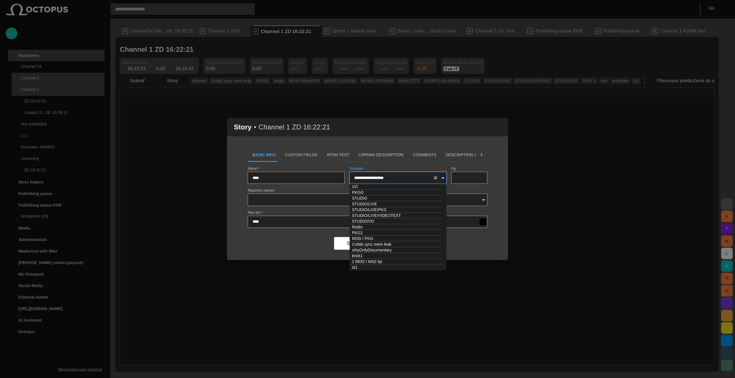
click at [416, 179] on input "**********" at bounding box center [392, 178] width 76 height 6
click at [498, 190] on div "**********" at bounding box center [367, 204] width 281 height 112
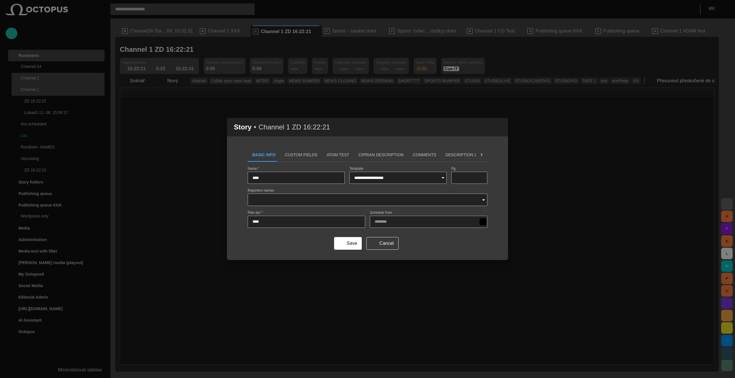
click at [263, 224] on input "****" at bounding box center [307, 222] width 108 height 6
type input "****"
click at [352, 243] on button "Save" at bounding box center [348, 243] width 28 height 13
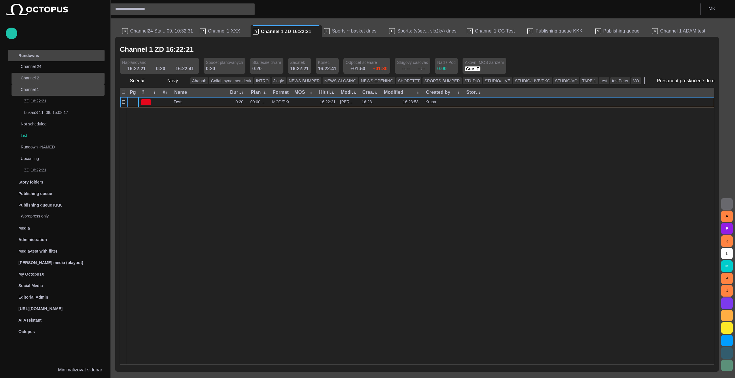
click at [206, 49] on span "button" at bounding box center [209, 50] width 6 height 6
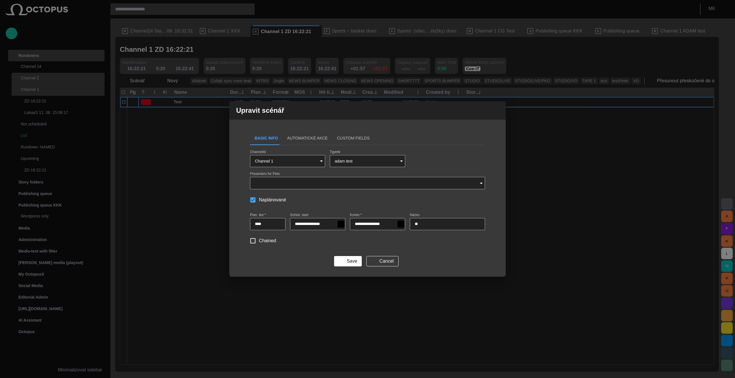
click at [264, 224] on input "****" at bounding box center [268, 225] width 26 height 6
click at [262, 224] on input "****" at bounding box center [268, 225] width 26 height 6
click at [148, 211] on div "**********" at bounding box center [367, 189] width 735 height 378
click at [498, 111] on span "button" at bounding box center [497, 110] width 7 height 7
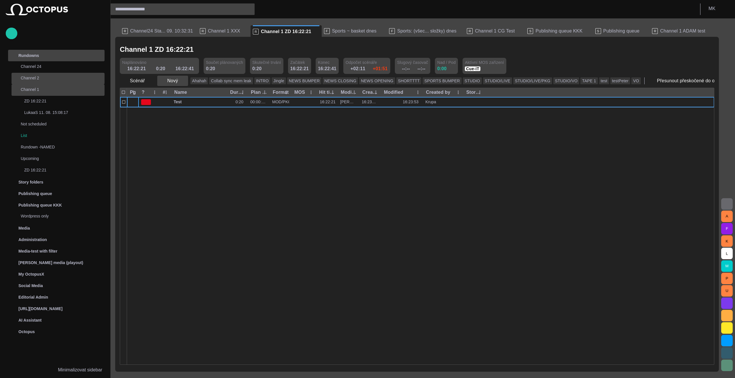
click at [180, 82] on span "button" at bounding box center [183, 81] width 6 height 6
click at [181, 91] on li "Reportáž" at bounding box center [183, 93] width 55 height 10
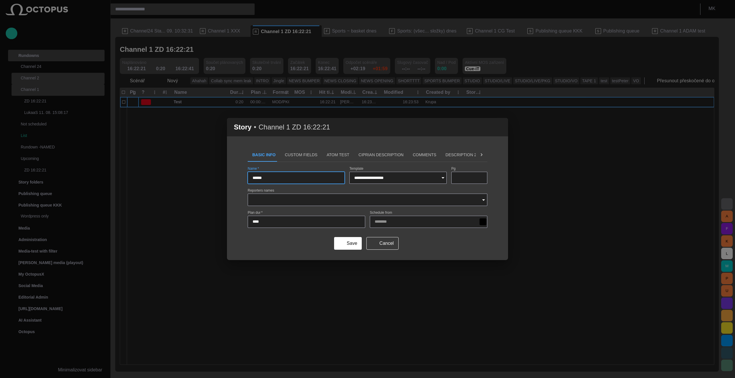
type input "******"
click at [273, 221] on input "****" at bounding box center [307, 222] width 108 height 6
type input "****"
click at [360, 247] on button "Save" at bounding box center [348, 243] width 28 height 13
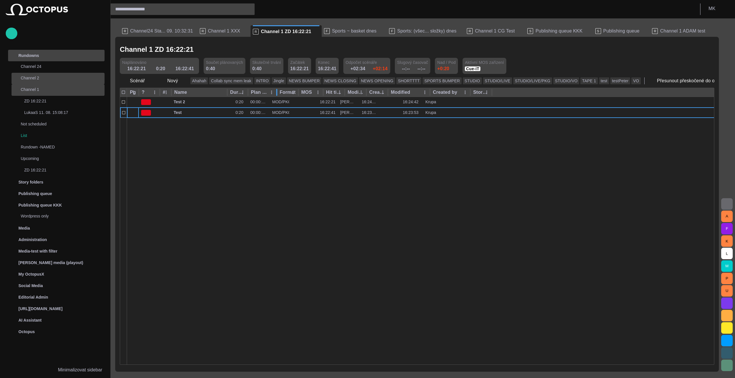
drag, startPoint x: 271, startPoint y: 92, endPoint x: 278, endPoint y: 95, distance: 7.6
click at [278, 95] on div at bounding box center [276, 92] width 3 height 9
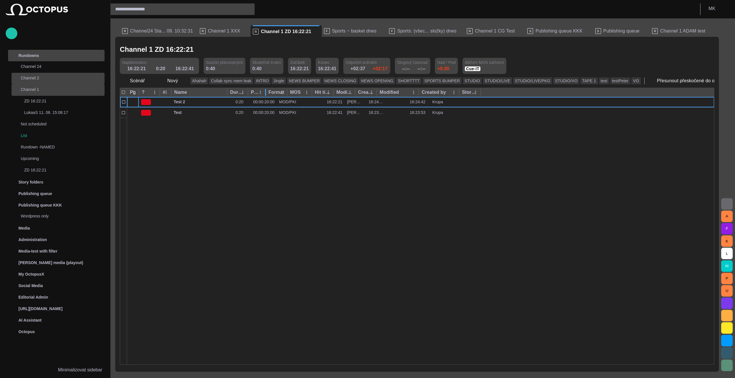
drag, startPoint x: 278, startPoint y: 93, endPoint x: 267, endPoint y: 93, distance: 11.2
click at [267, 93] on div "Pg ? # Name Duration Plan dur Format MOS Hit time Modified by Created Modified …" at bounding box center [417, 92] width 594 height 9
click at [509, 66] on span "button" at bounding box center [512, 66] width 6 height 6
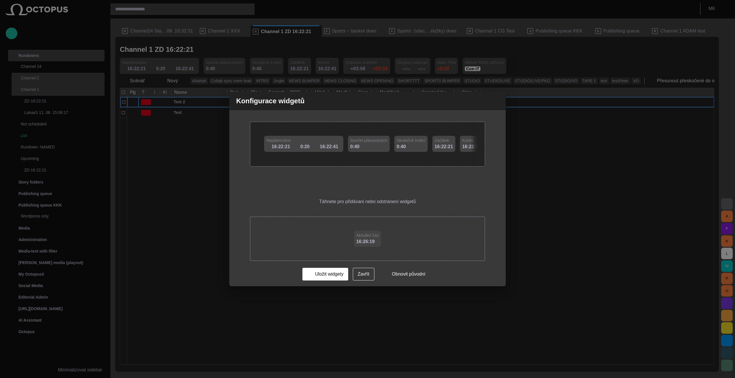
click at [487, 66] on div "Konfigurace widgetů Naplánováno 16:22:21 0:20 16:22:41 Součet plánovaných 0:40 …" at bounding box center [367, 189] width 735 height 378
click at [498, 101] on span "button" at bounding box center [497, 101] width 7 height 7
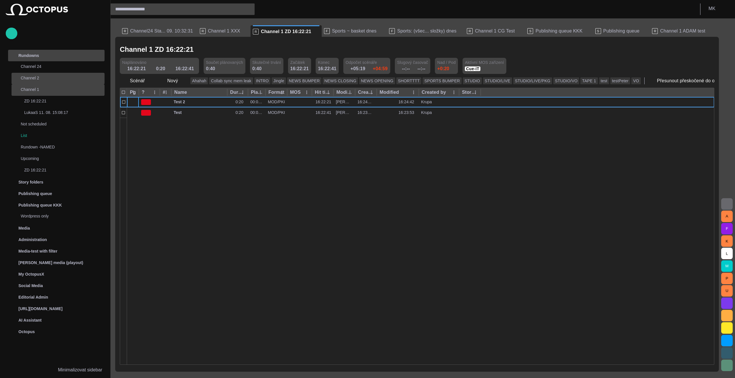
click at [280, 198] on div at bounding box center [420, 241] width 587 height 247
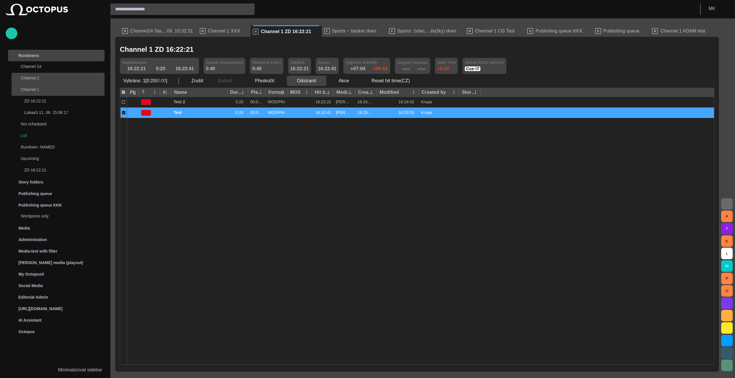
click at [320, 82] on span "button" at bounding box center [322, 81] width 6 height 6
click at [310, 92] on li "Odstranit Delete" at bounding box center [313, 93] width 56 height 10
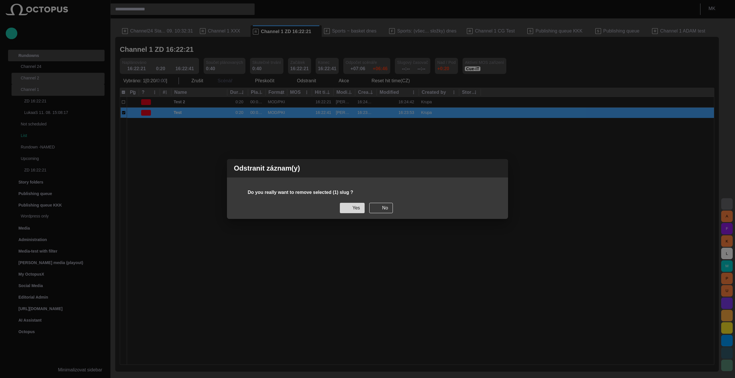
click at [353, 209] on button "Yes" at bounding box center [352, 208] width 25 height 10
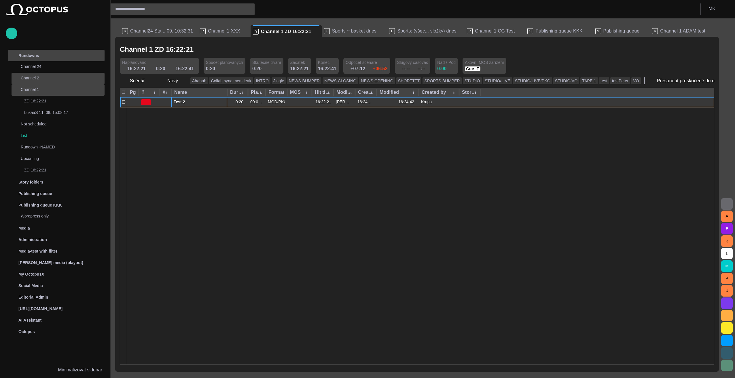
click at [215, 102] on span "button" at bounding box center [216, 102] width 5 height 5
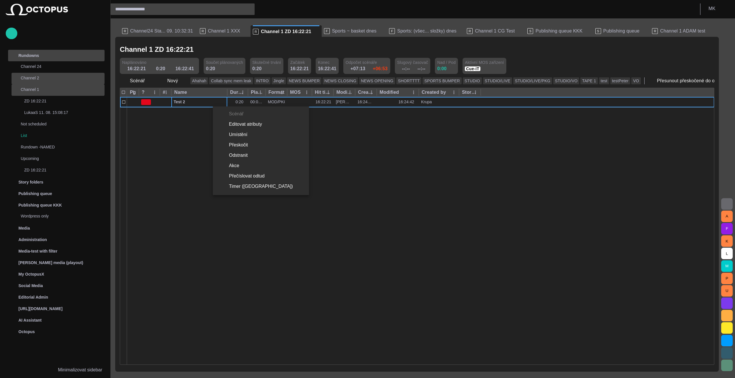
click at [239, 125] on li "Editovat atributy" at bounding box center [261, 124] width 96 height 10
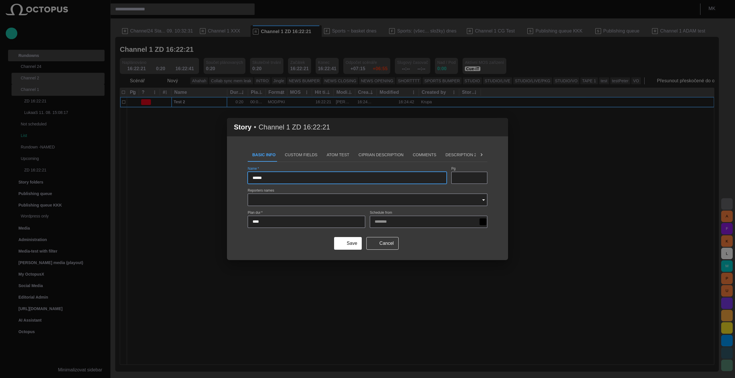
click at [270, 222] on input "****" at bounding box center [307, 222] width 108 height 6
type input "****"
click at [342, 244] on span "submit" at bounding box center [340, 243] width 5 height 5
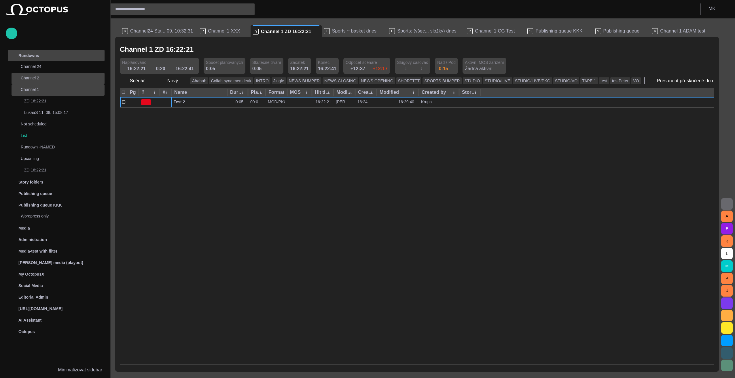
click at [283, 203] on div at bounding box center [420, 236] width 587 height 258
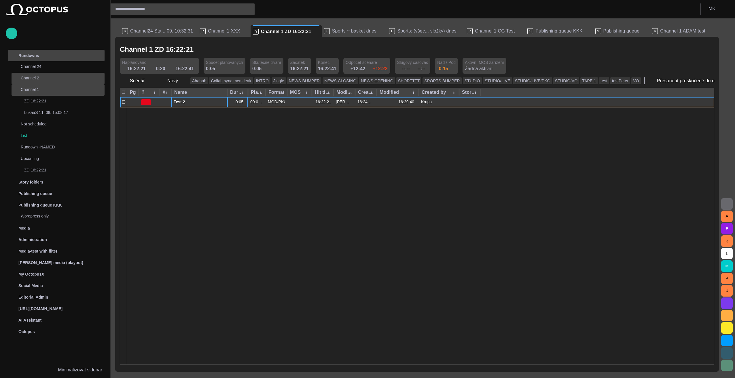
click at [240, 103] on div "0:05" at bounding box center [241, 101] width 10 height 5
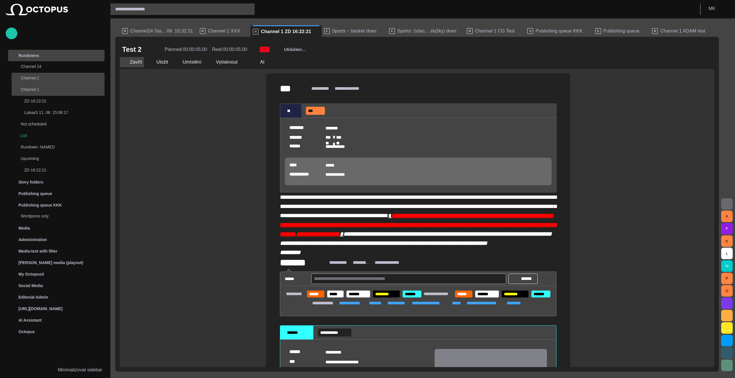
click at [127, 62] on span "button" at bounding box center [125, 62] width 6 height 6
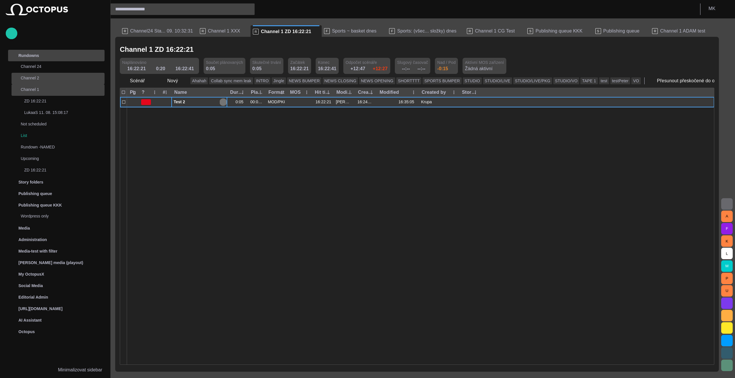
click at [224, 101] on span "button" at bounding box center [223, 102] width 5 height 5
click at [240, 102] on div "0:05" at bounding box center [241, 101] width 10 height 5
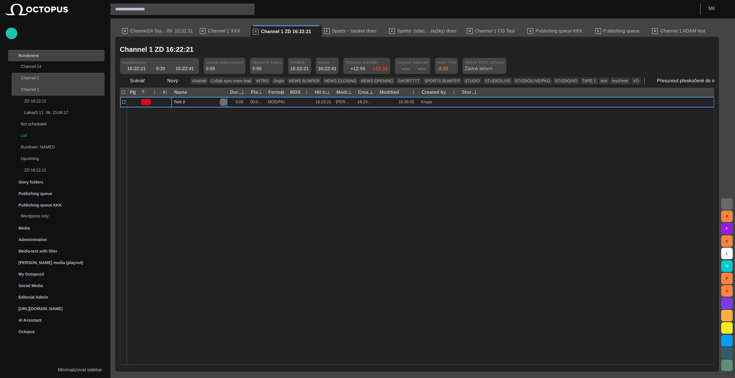
click at [222, 101] on span "button" at bounding box center [223, 102] width 5 height 5
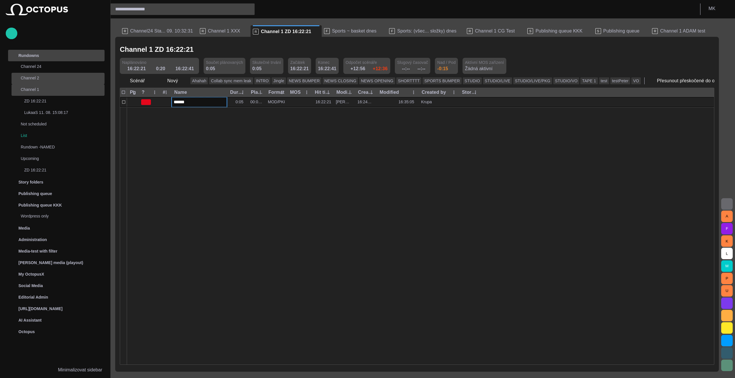
click at [202, 123] on div at bounding box center [420, 236] width 587 height 258
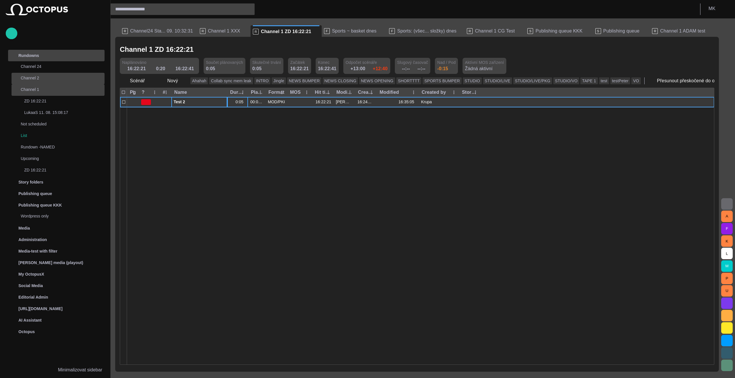
click at [236, 102] on div "0:05" at bounding box center [241, 101] width 10 height 5
click at [262, 102] on span "button" at bounding box center [261, 102] width 5 height 5
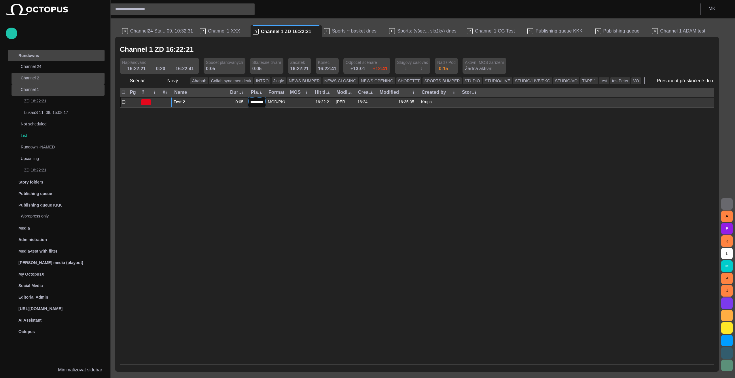
scroll to position [0, 9]
click at [258, 123] on div at bounding box center [420, 236] width 587 height 258
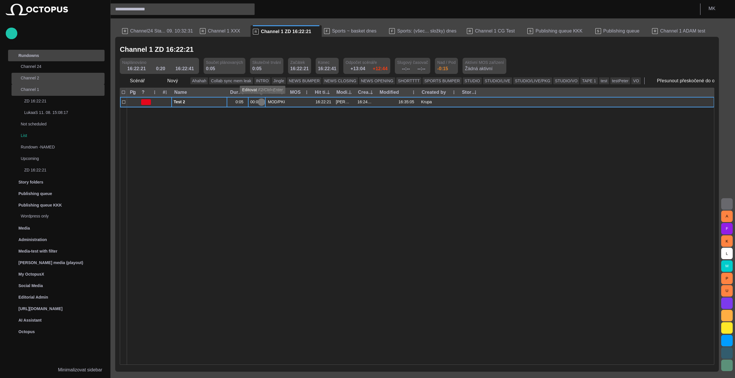
click at [261, 103] on span "button" at bounding box center [261, 102] width 5 height 5
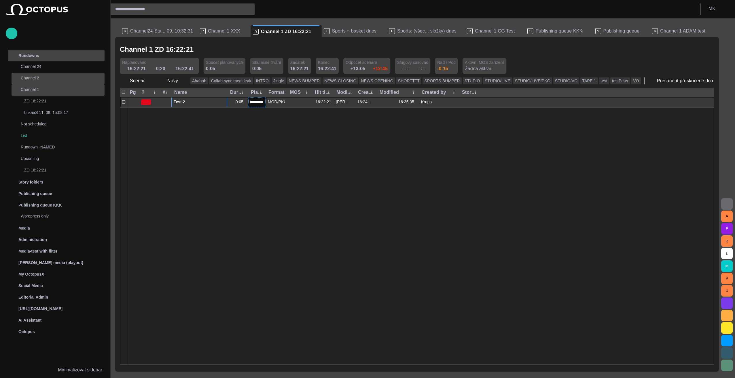
click at [256, 103] on input "**********" at bounding box center [256, 102] width 13 height 7
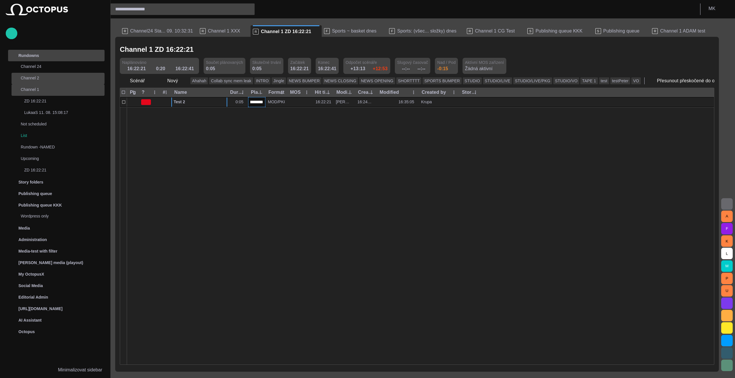
click at [237, 199] on div at bounding box center [420, 236] width 587 height 258
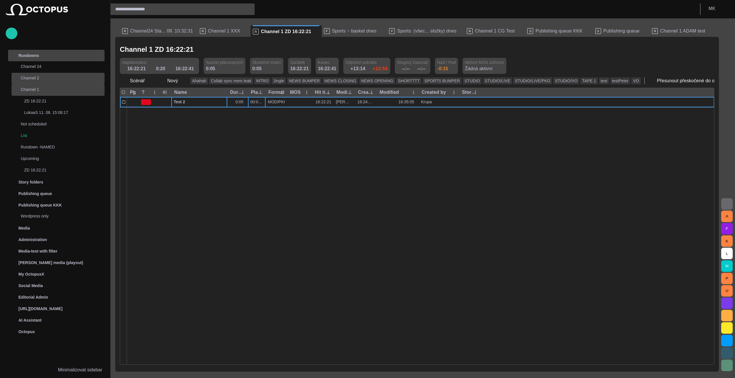
click at [206, 51] on span "button" at bounding box center [209, 50] width 6 height 6
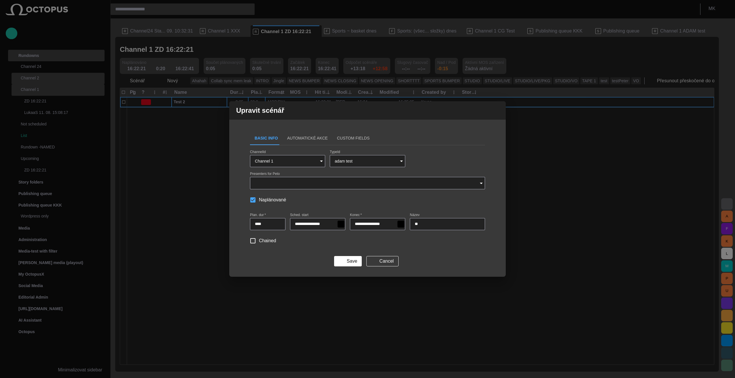
click at [496, 112] on span "button" at bounding box center [497, 110] width 7 height 7
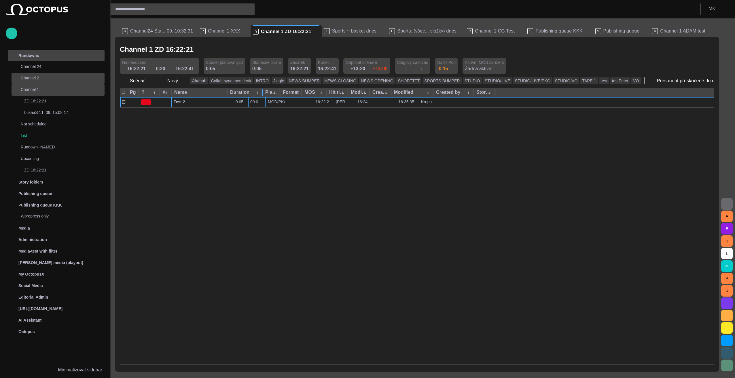
drag, startPoint x: 247, startPoint y: 91, endPoint x: 262, endPoint y: 92, distance: 14.4
click at [262, 92] on div at bounding box center [262, 92] width 3 height 9
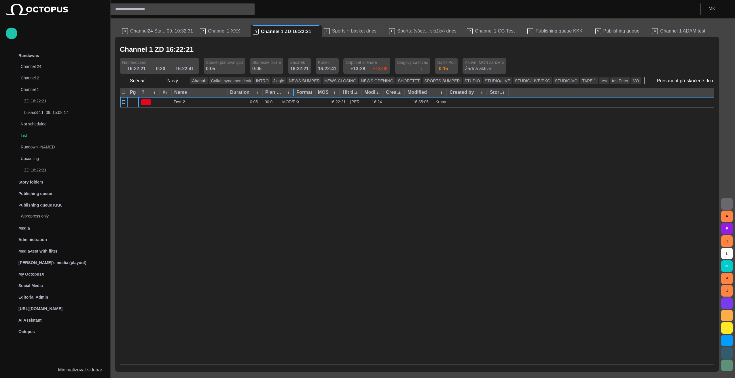
drag, startPoint x: 279, startPoint y: 89, endPoint x: 296, endPoint y: 90, distance: 16.2
click at [295, 90] on div at bounding box center [293, 92] width 3 height 9
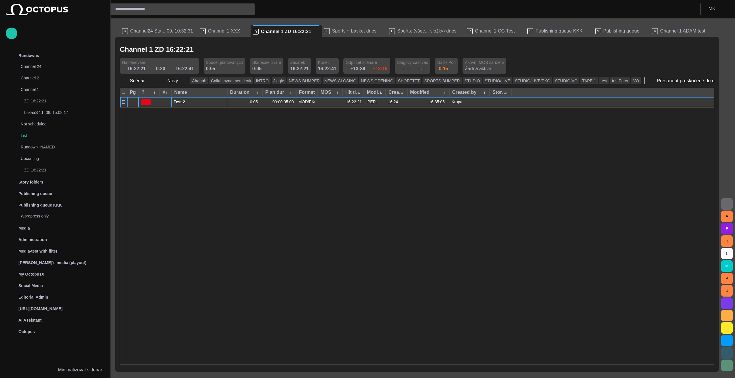
click at [222, 103] on span "button" at bounding box center [223, 102] width 5 height 5
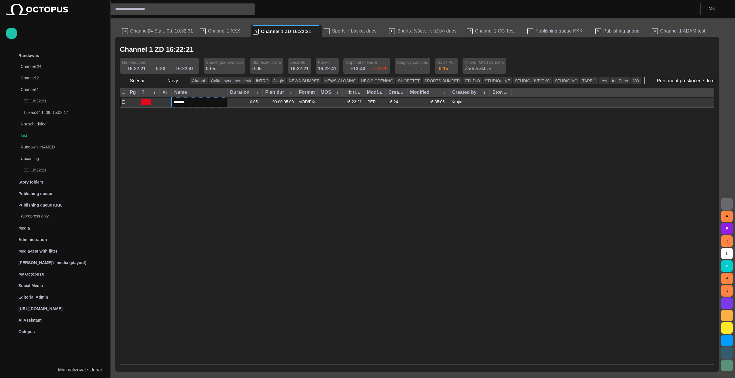
click at [184, 127] on div at bounding box center [420, 236] width 587 height 258
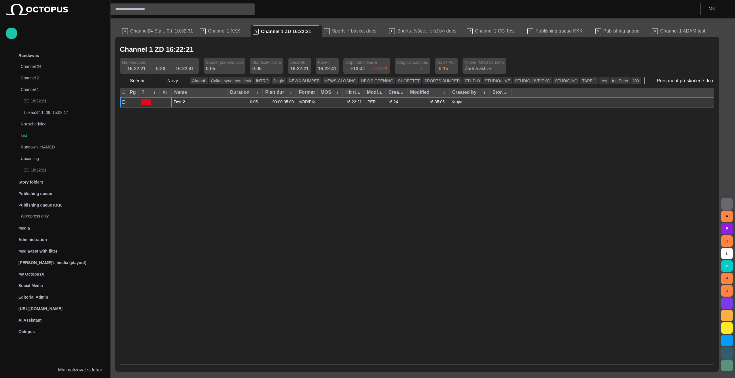
click at [214, 101] on span "button" at bounding box center [216, 102] width 5 height 5
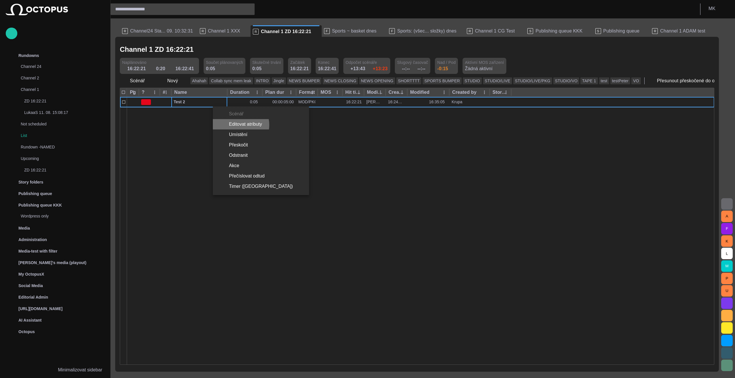
click at [239, 125] on li "Editovat atributy" at bounding box center [261, 124] width 96 height 10
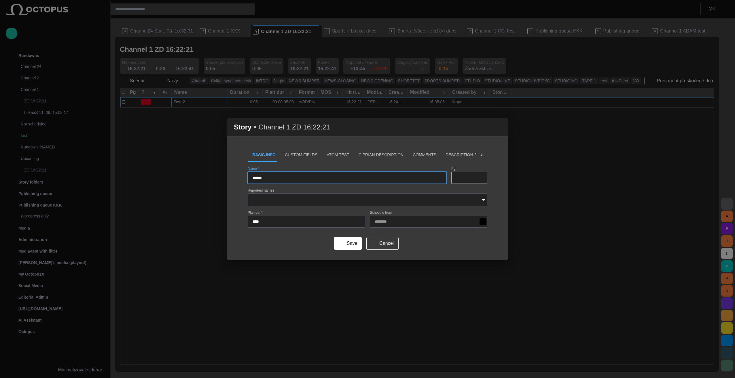
click at [263, 222] on input "****" at bounding box center [307, 222] width 108 height 6
type input "****"
click at [359, 241] on button "Save" at bounding box center [348, 243] width 28 height 13
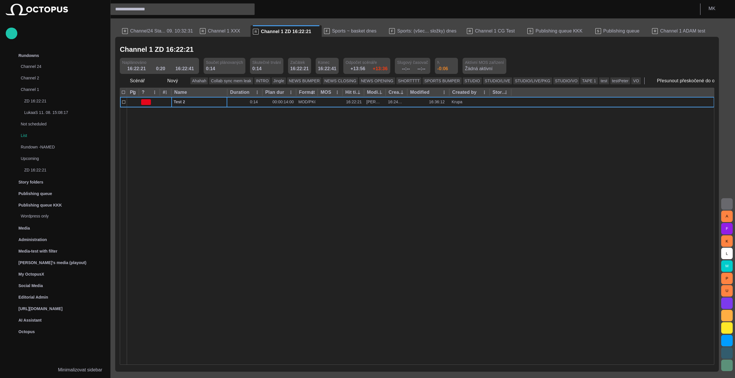
click at [440, 61] on span at bounding box center [442, 61] width 5 height 5
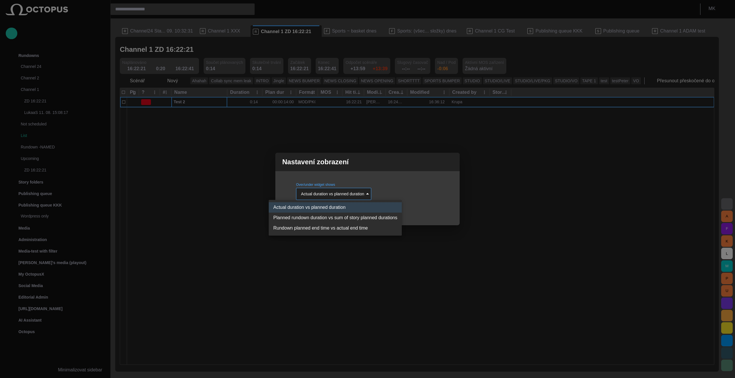
click at [356, 195] on body "Story Rundown Rundowns Channel 24 Channel 2 Channel 1 ZD 16:22:21 LukaaS 11. 08…" at bounding box center [367, 189] width 735 height 378
click at [356, 195] on div at bounding box center [367, 189] width 735 height 378
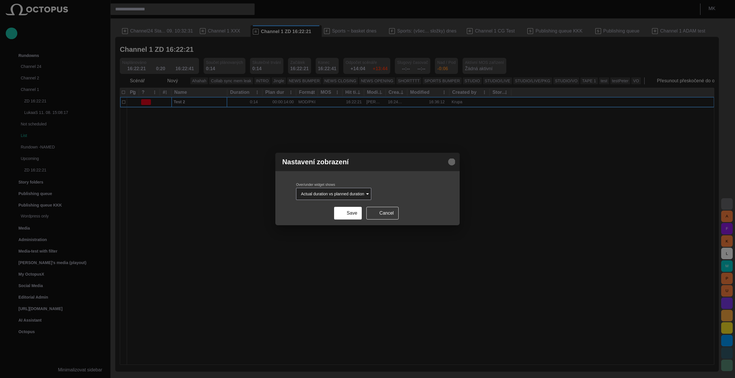
click at [450, 162] on span "button" at bounding box center [451, 162] width 7 height 7
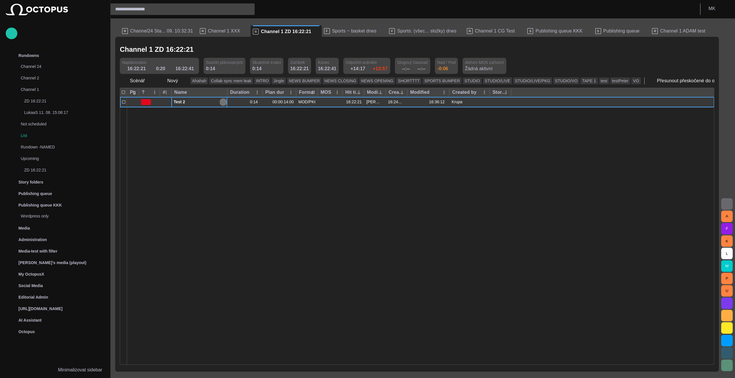
click at [223, 102] on span "button" at bounding box center [223, 102] width 5 height 5
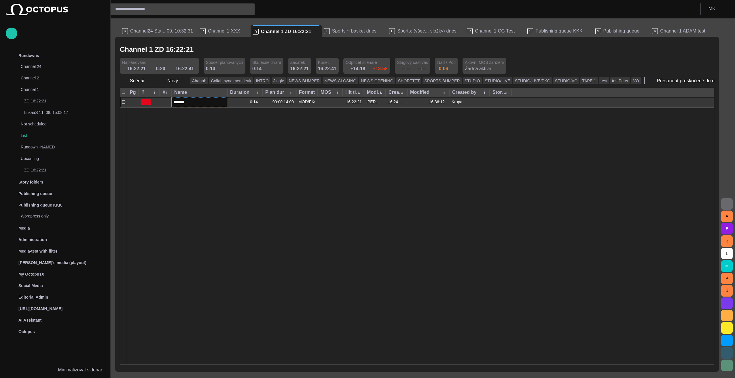
click at [190, 102] on input "******" at bounding box center [199, 102] width 51 height 7
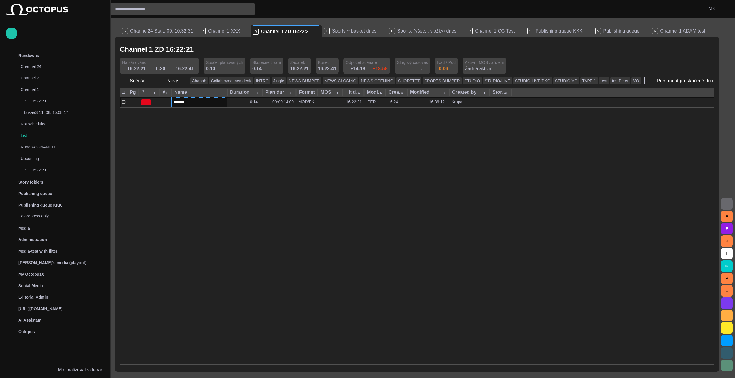
click at [231, 168] on div at bounding box center [420, 236] width 587 height 258
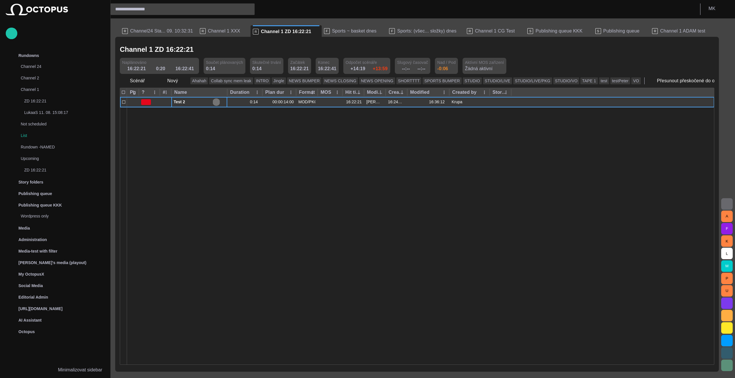
click at [215, 101] on span "button" at bounding box center [216, 102] width 5 height 5
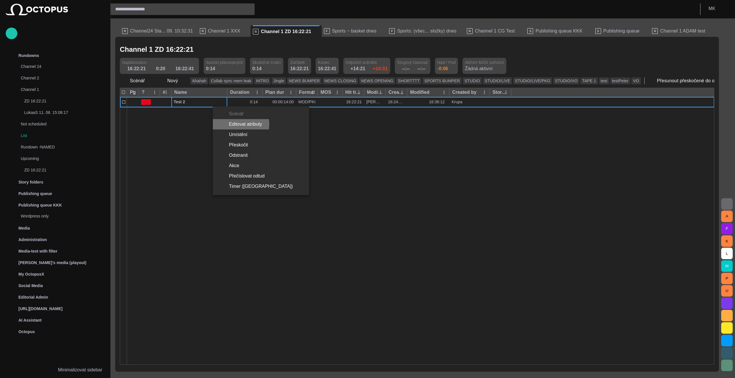
click at [237, 124] on li "Editovat atributy" at bounding box center [261, 124] width 96 height 10
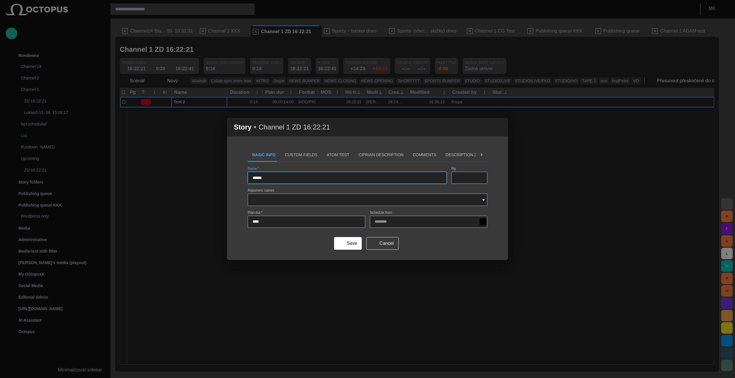
click at [271, 222] on input "****" at bounding box center [307, 222] width 108 height 6
click at [262, 220] on input "****" at bounding box center [307, 222] width 108 height 6
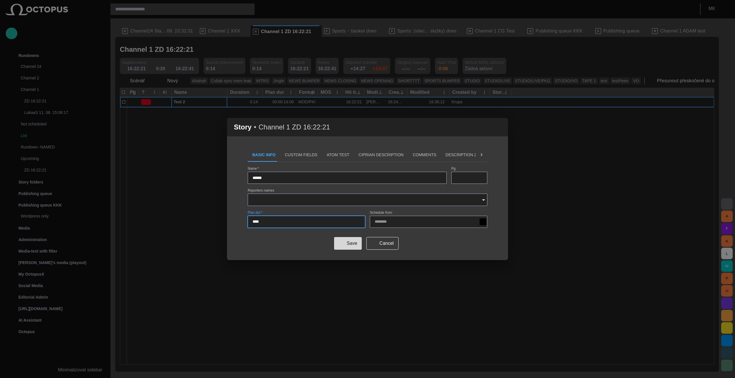
type input "****"
click at [361, 244] on button "Save" at bounding box center [348, 243] width 28 height 13
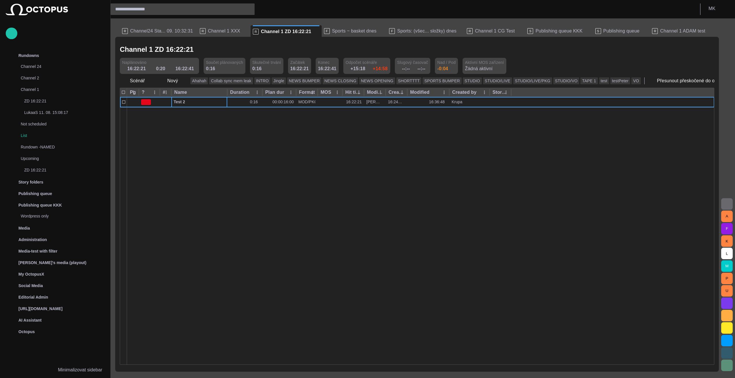
click at [240, 148] on div at bounding box center [420, 236] width 587 height 258
